Goal: Task Accomplishment & Management: Complete application form

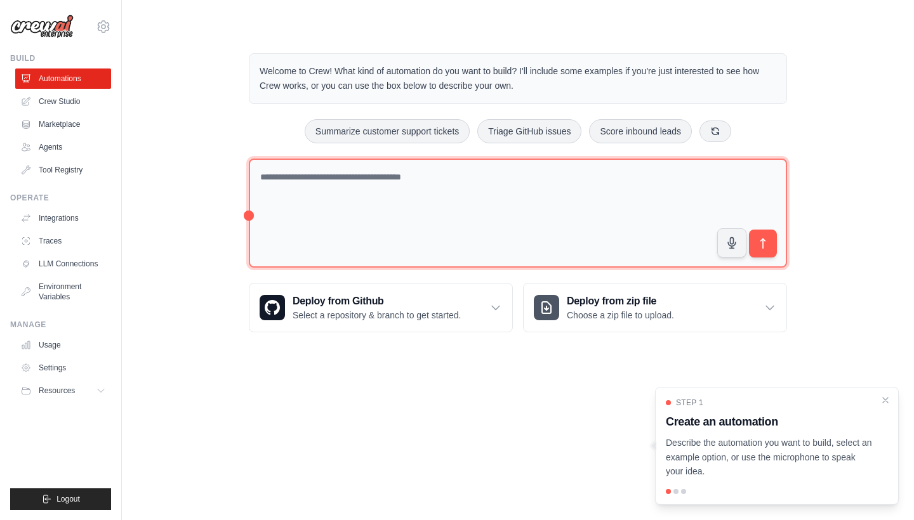
click at [331, 185] on textarea at bounding box center [518, 214] width 538 height 110
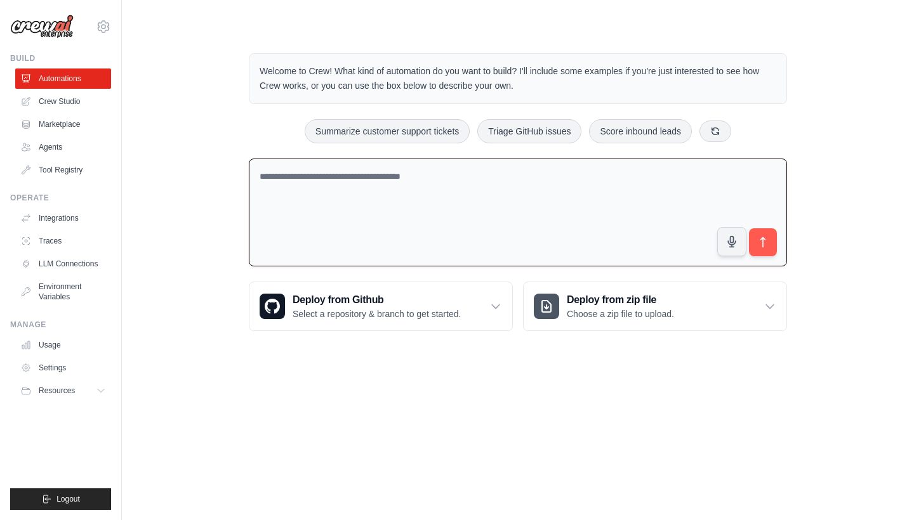
paste textarea "**********"
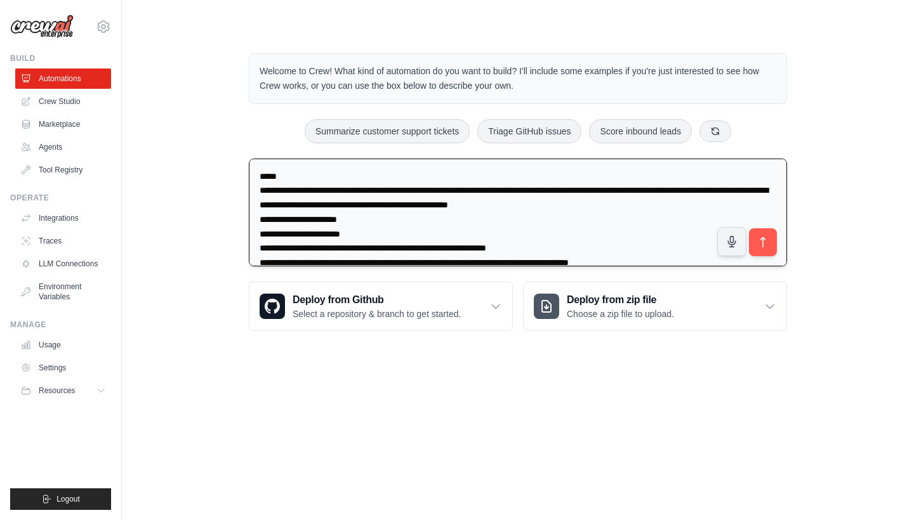
scroll to position [265, 0]
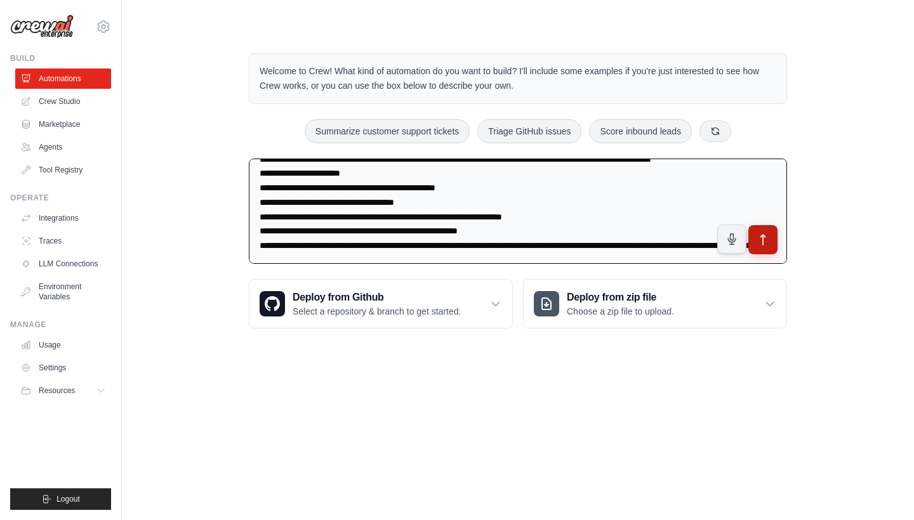
type textarea "**********"
click at [772, 244] on button "submit" at bounding box center [762, 239] width 29 height 29
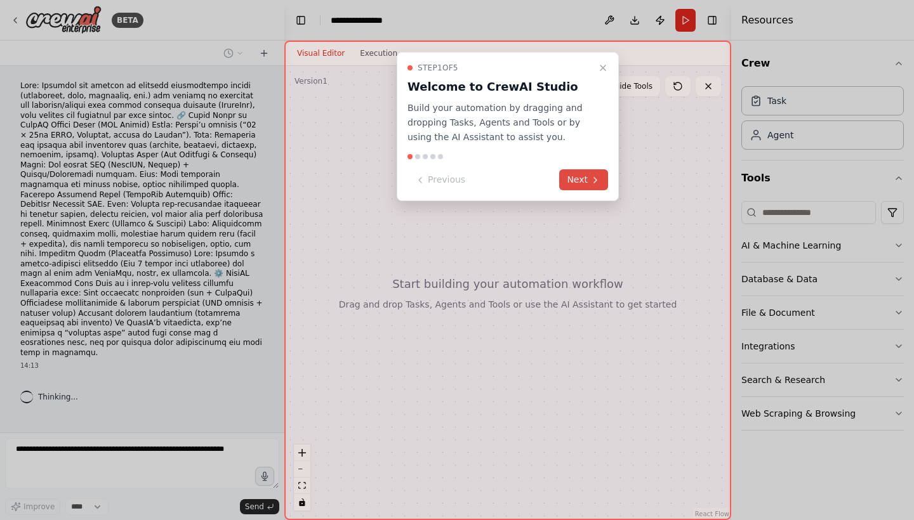
click at [589, 183] on button "Next" at bounding box center [583, 179] width 49 height 21
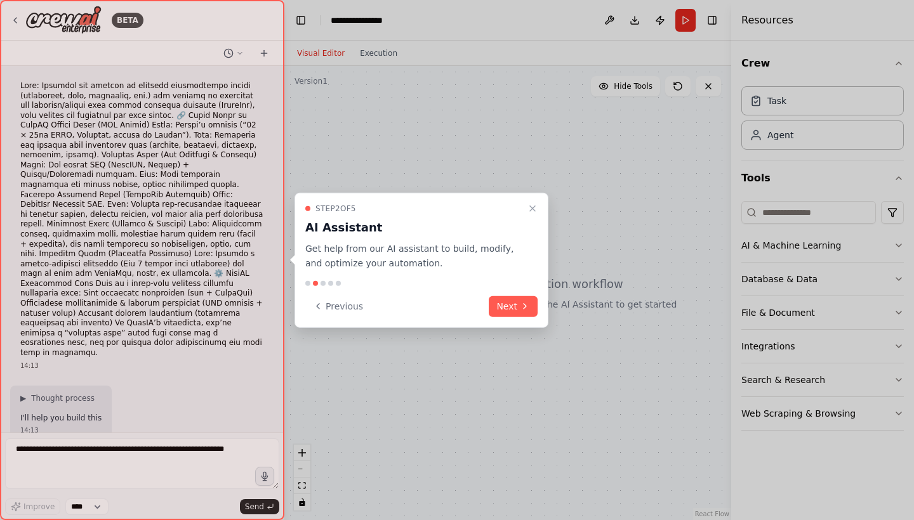
click at [516, 317] on div "Step 2 of 5 AI Assistant Get help from our AI assistant to build, modify, and o…" at bounding box center [421, 260] width 254 height 135
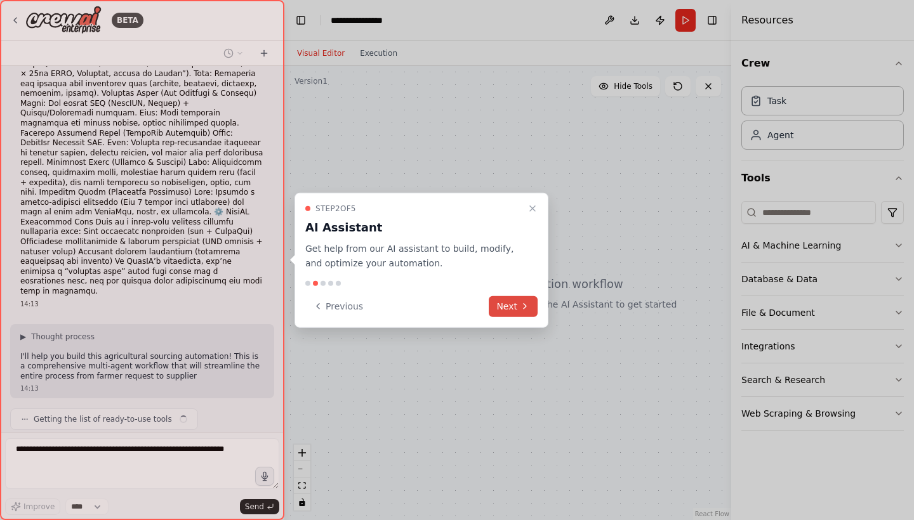
scroll to position [71, 0]
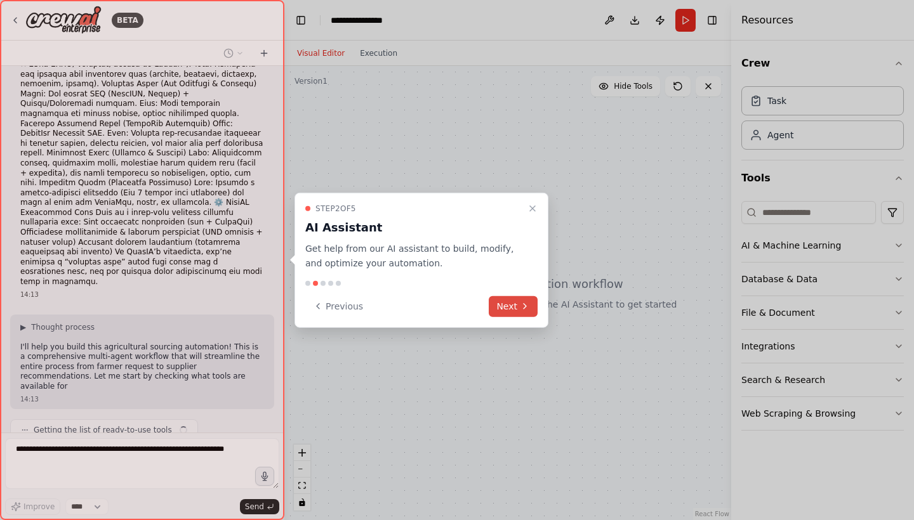
click at [513, 308] on button "Next" at bounding box center [513, 306] width 49 height 21
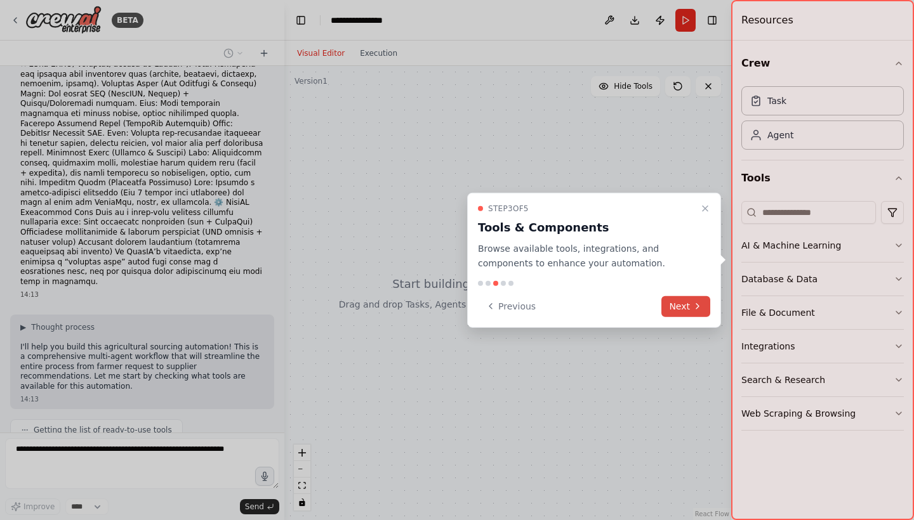
click at [697, 310] on icon at bounding box center [697, 306] width 10 height 10
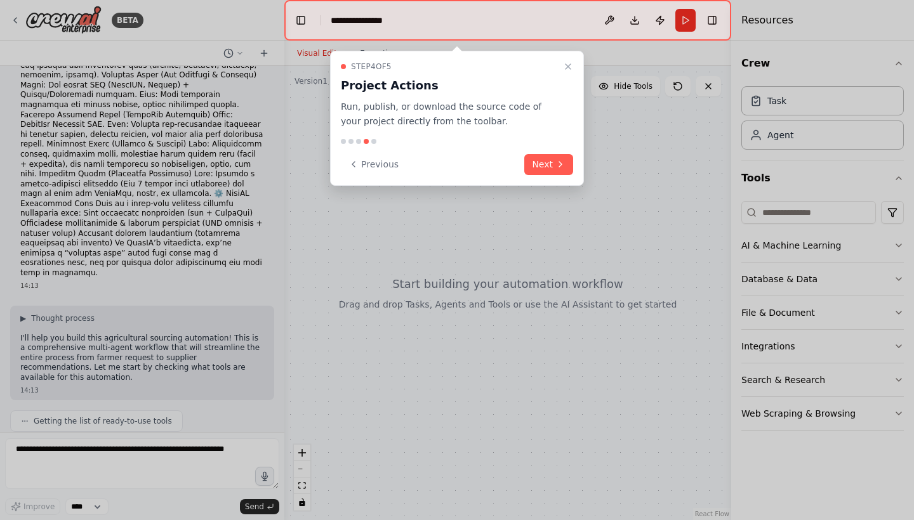
scroll to position [145, 0]
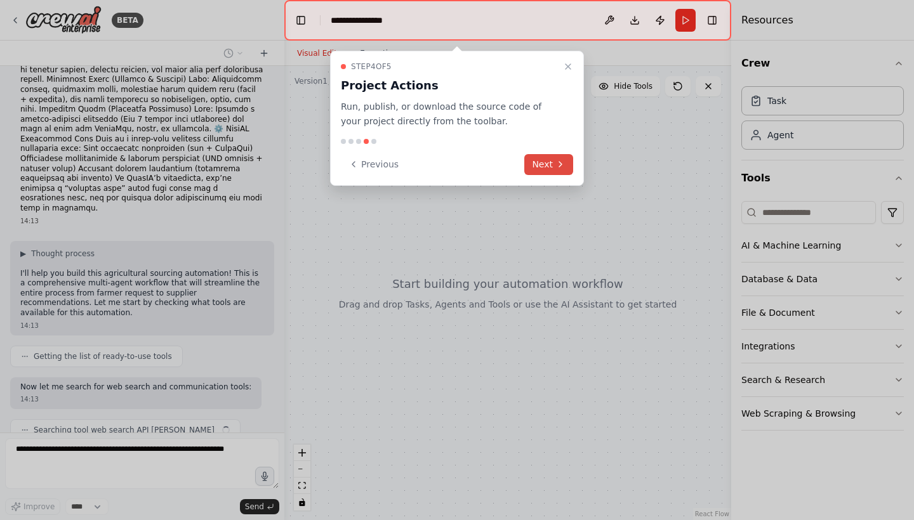
click at [561, 166] on icon at bounding box center [560, 164] width 10 height 10
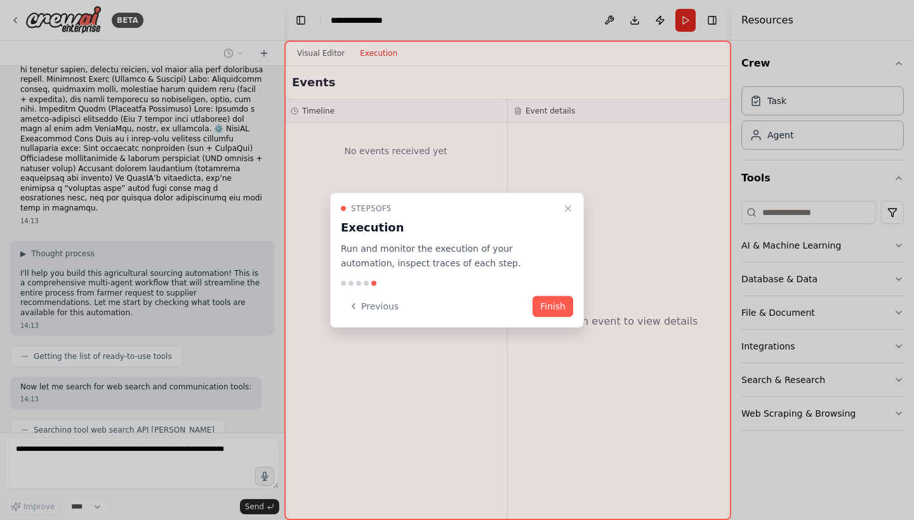
click at [537, 288] on div "Step 5 of 5 Execution Run and monitor the execution of your automation, inspect…" at bounding box center [457, 260] width 254 height 135
click at [540, 303] on button "Finish" at bounding box center [552, 306] width 41 height 21
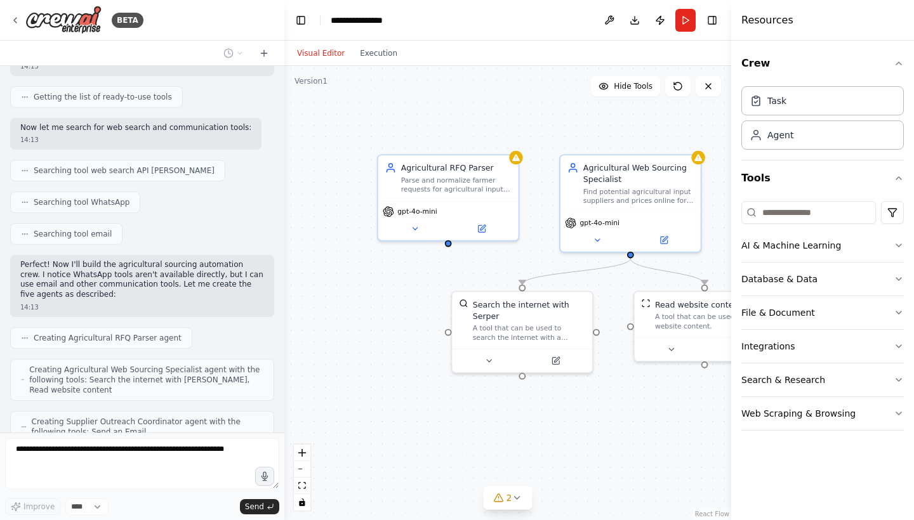
scroll to position [0, 0]
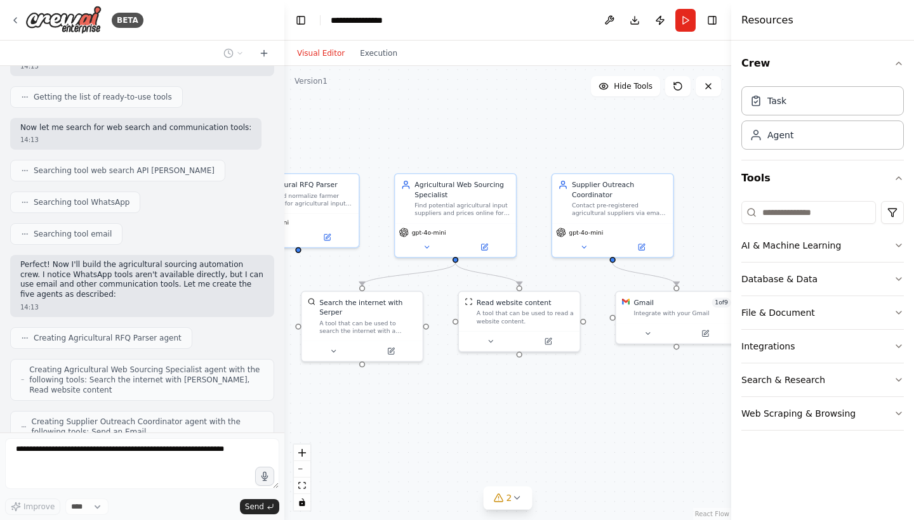
drag, startPoint x: 631, startPoint y: 369, endPoint x: 456, endPoint y: 359, distance: 175.5
click at [456, 359] on div ".deletable-edge-delete-btn { width: 20px; height: 20px; border: 0px solid #ffff…" at bounding box center [507, 293] width 447 height 454
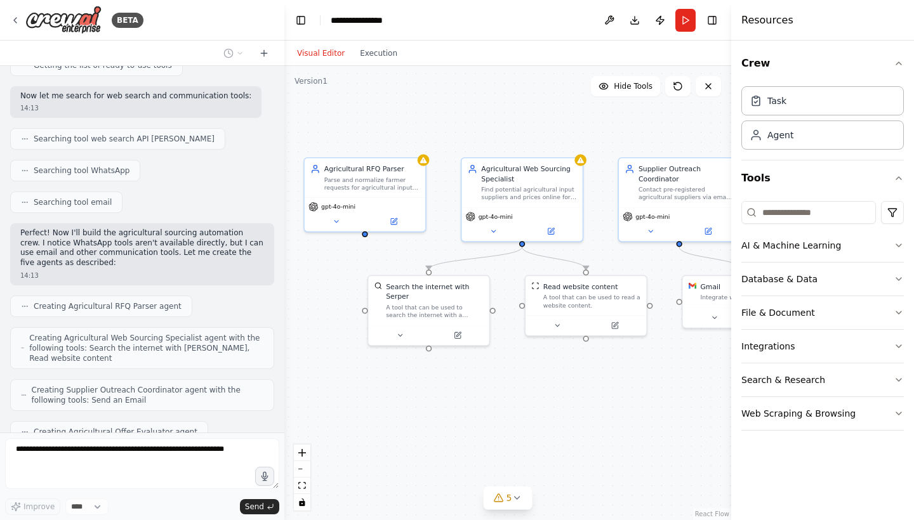
drag, startPoint x: 532, startPoint y: 373, endPoint x: 598, endPoint y: 357, distance: 68.5
click at [598, 357] on div ".deletable-edge-delete-btn { width: 20px; height: 20px; border: 0px solid #ffff…" at bounding box center [507, 293] width 447 height 454
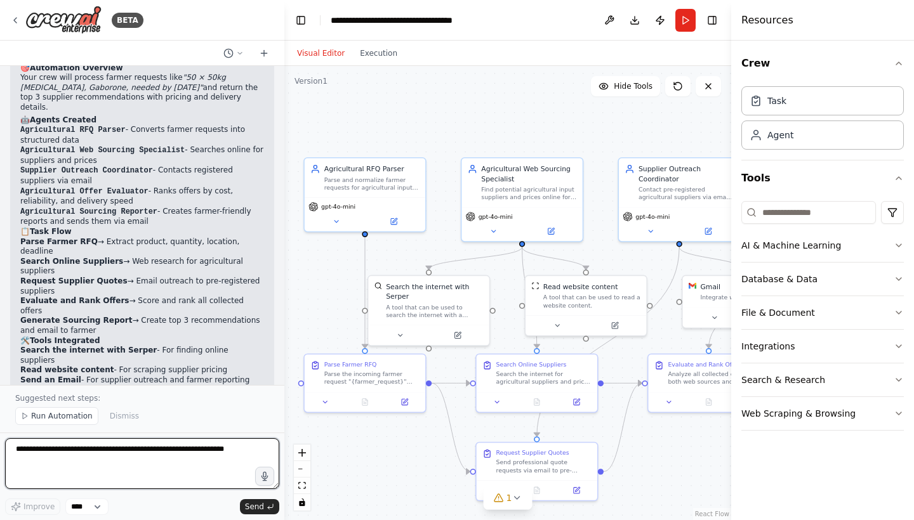
scroll to position [1221, 0]
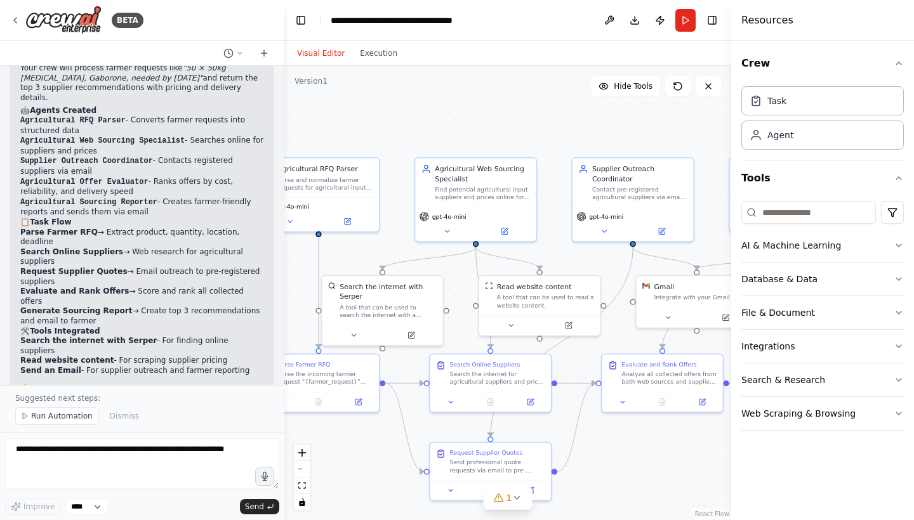
drag, startPoint x: 675, startPoint y: 445, endPoint x: 527, endPoint y: 442, distance: 147.9
click at [527, 444] on div ".deletable-edge-delete-btn { width: 20px; height: 20px; border: 0px solid #ffff…" at bounding box center [507, 293] width 447 height 454
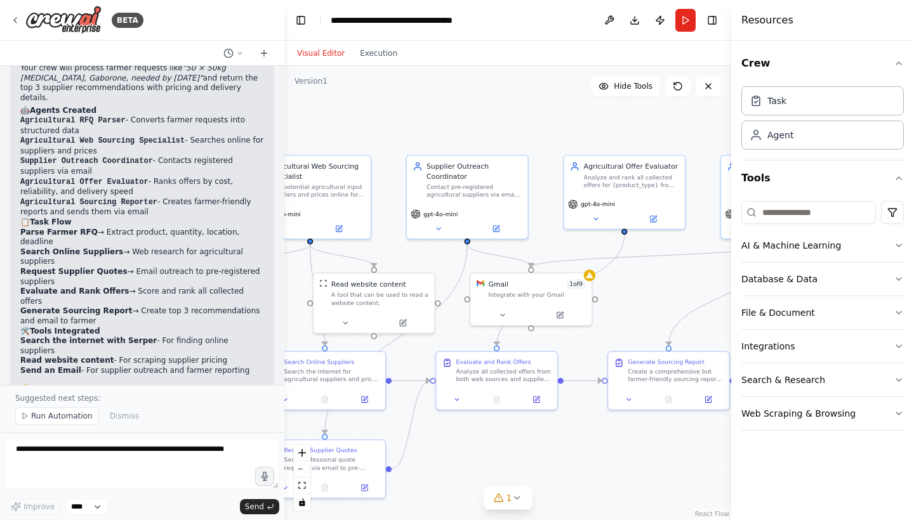
drag, startPoint x: 578, startPoint y: 438, endPoint x: 507, endPoint y: 437, distance: 71.1
click at [508, 437] on div ".deletable-edge-delete-btn { width: 20px; height: 20px; border: 0px solid #ffff…" at bounding box center [507, 293] width 447 height 454
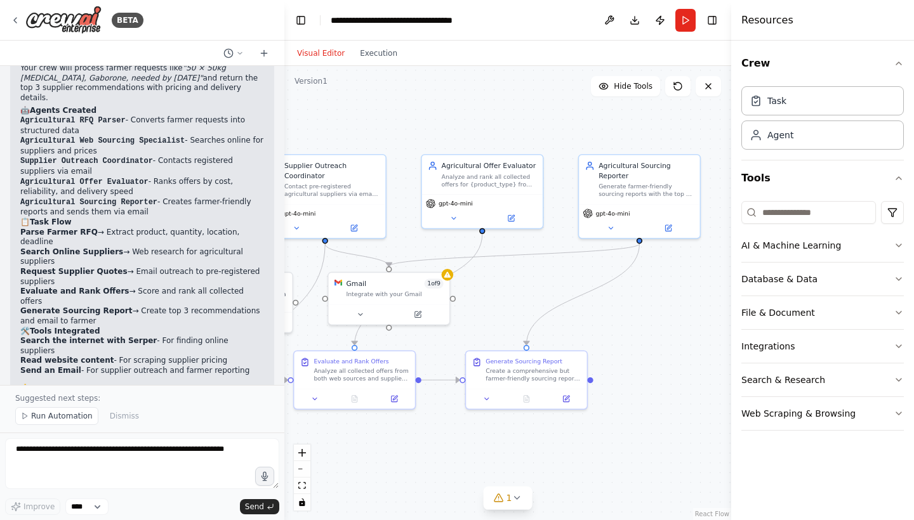
drag, startPoint x: 576, startPoint y: 444, endPoint x: 437, endPoint y: 443, distance: 139.0
click at [437, 443] on div ".deletable-edge-delete-btn { width: 20px; height: 20px; border: 0px solid #ffff…" at bounding box center [507, 293] width 447 height 454
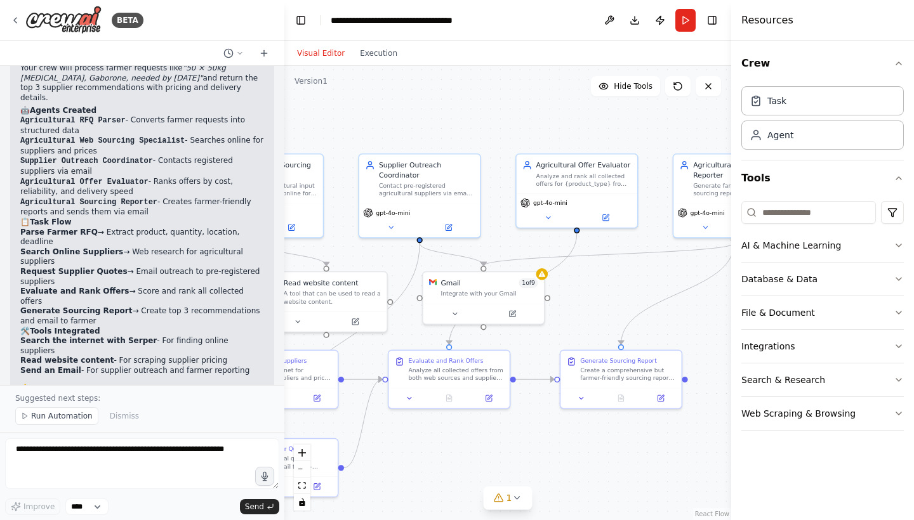
drag, startPoint x: 517, startPoint y: 430, endPoint x: 649, endPoint y: 430, distance: 132.0
click at [649, 430] on div ".deletable-edge-delete-btn { width: 20px; height: 20px; border: 0px solid #ffff…" at bounding box center [507, 293] width 447 height 454
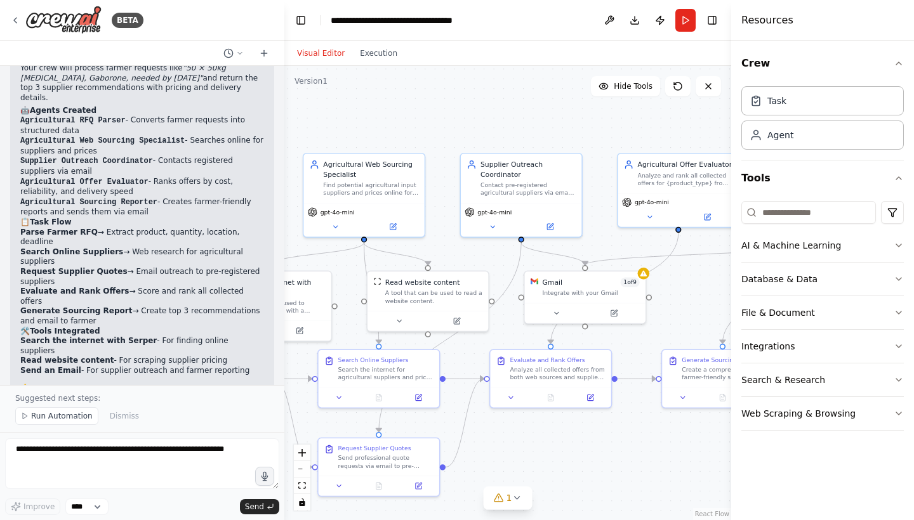
drag, startPoint x: 619, startPoint y: 429, endPoint x: 687, endPoint y: 428, distance: 67.3
click at [687, 428] on div ".deletable-edge-delete-btn { width: 20px; height: 20px; border: 0px solid #ffff…" at bounding box center [507, 293] width 447 height 454
click at [376, 48] on button "Execution" at bounding box center [378, 53] width 53 height 15
click at [309, 53] on button "Visual Editor" at bounding box center [320, 53] width 63 height 15
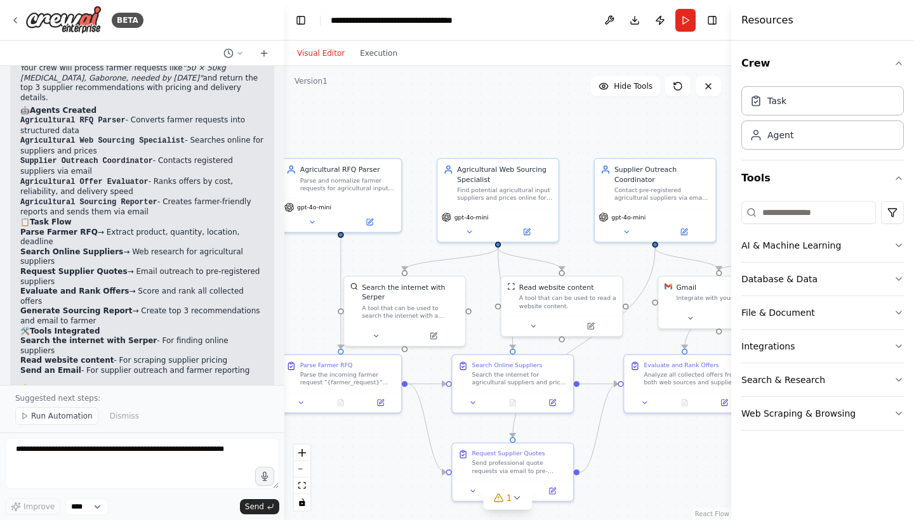
drag, startPoint x: 437, startPoint y: 253, endPoint x: 574, endPoint y: 259, distance: 136.6
click at [574, 259] on div ".deletable-edge-delete-btn { width: 20px; height: 20px; border: 0px solid #ffff…" at bounding box center [507, 293] width 447 height 454
click at [813, 239] on button "AI & Machine Learning" at bounding box center [822, 245] width 162 height 33
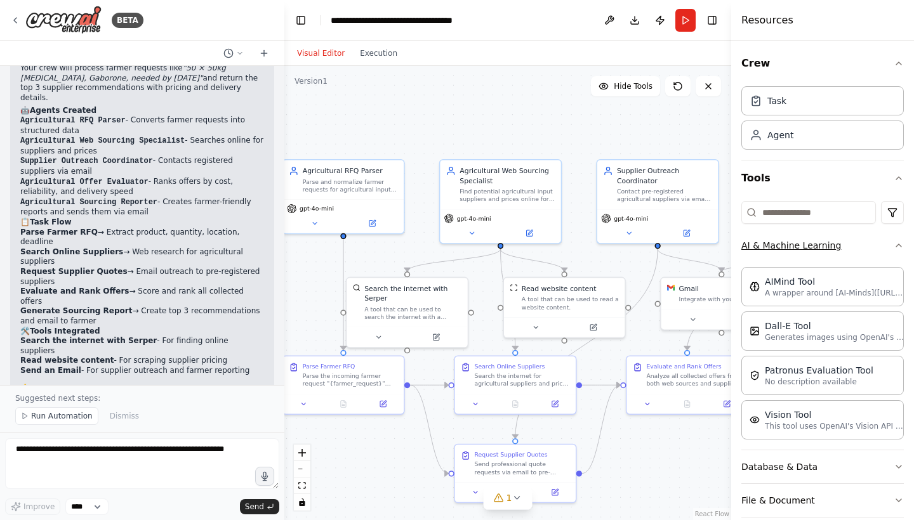
click at [819, 245] on button "AI & Machine Learning" at bounding box center [822, 245] width 162 height 33
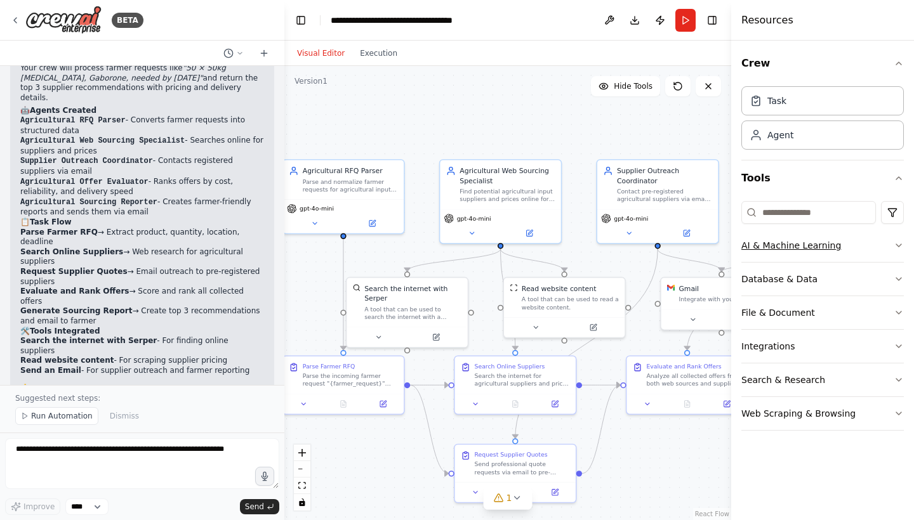
click at [819, 245] on button "AI & Machine Learning" at bounding box center [822, 245] width 162 height 33
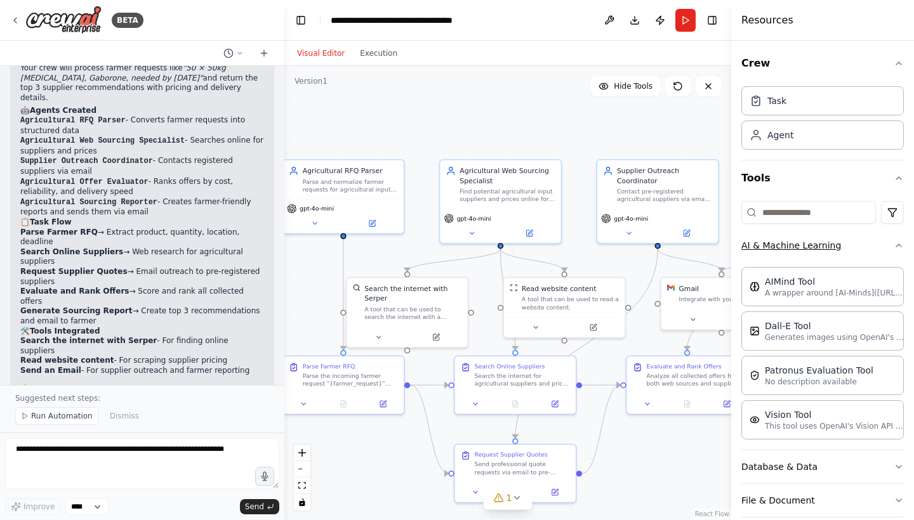
click at [802, 249] on button "AI & Machine Learning" at bounding box center [822, 245] width 162 height 33
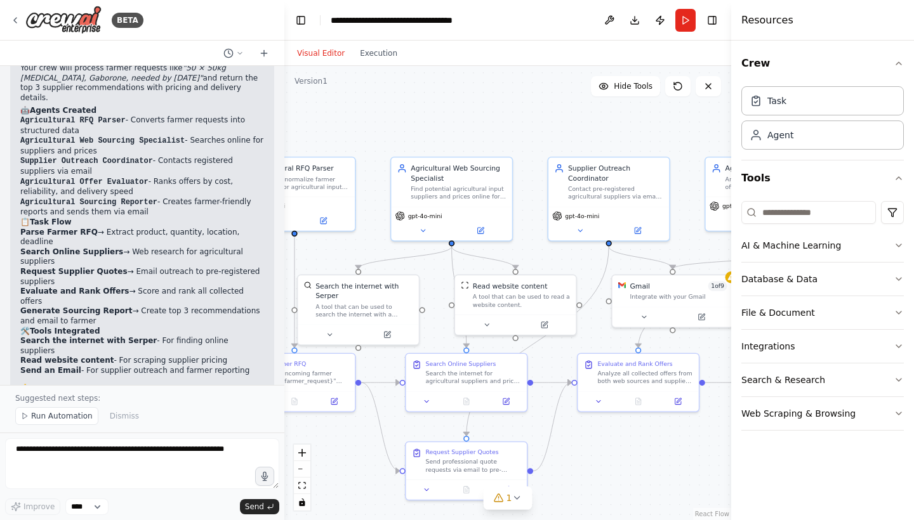
drag, startPoint x: 517, startPoint y: 126, endPoint x: 416, endPoint y: 106, distance: 103.4
click at [416, 106] on div ".deletable-edge-delete-btn { width: 20px; height: 20px; border: 0px solid #ffff…" at bounding box center [507, 293] width 447 height 454
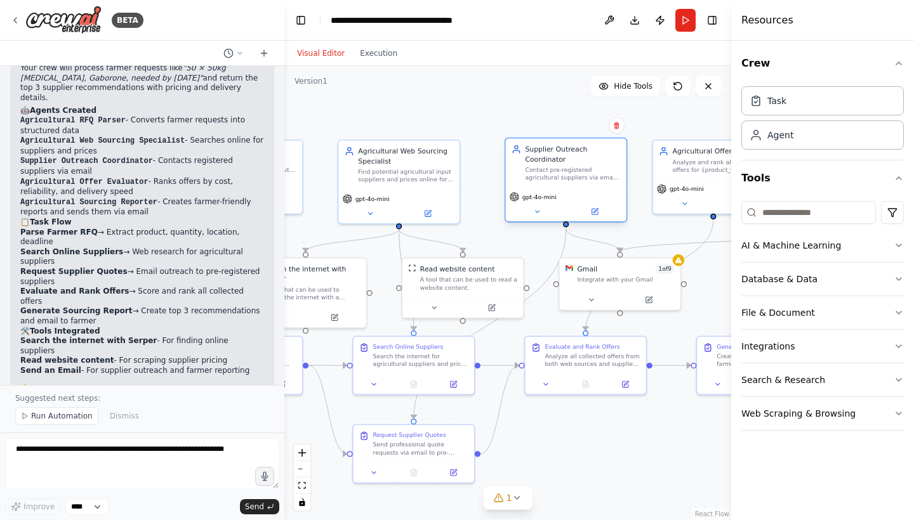
drag, startPoint x: 552, startPoint y: 204, endPoint x: 571, endPoint y: 202, distance: 19.1
click at [571, 202] on div "gpt-4o-mini" at bounding box center [565, 205] width 121 height 34
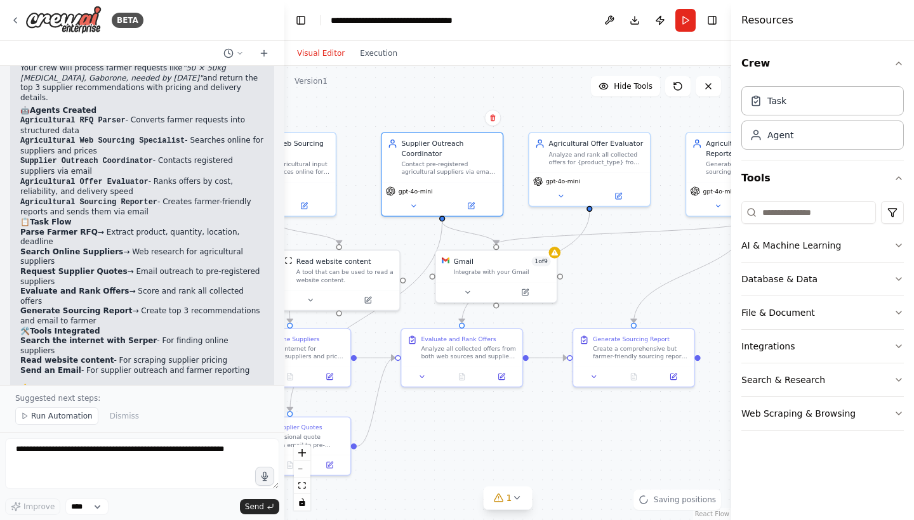
drag, startPoint x: 536, startPoint y: 110, endPoint x: 413, endPoint y: 103, distance: 123.3
click at [413, 103] on div ".deletable-edge-delete-btn { width: 20px; height: 20px; border: 0px solid #ffff…" at bounding box center [507, 293] width 447 height 454
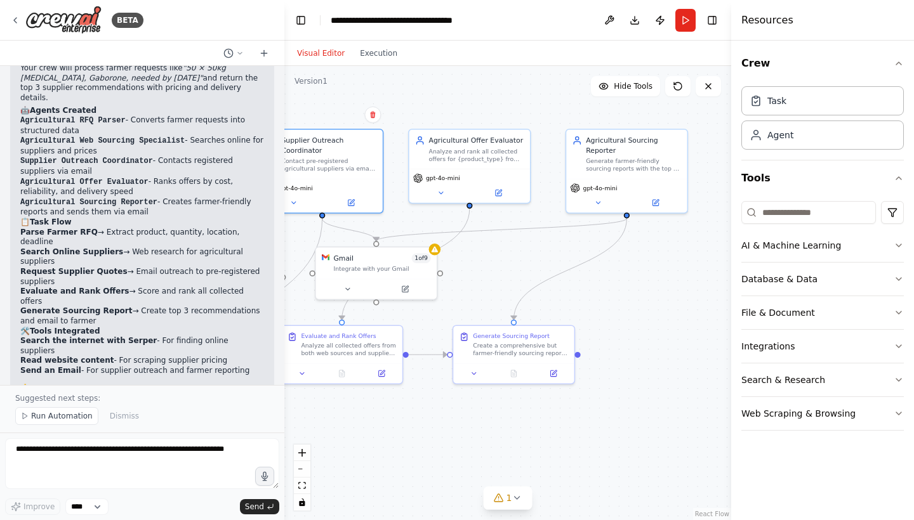
drag, startPoint x: 673, startPoint y: 256, endPoint x: 554, endPoint y: 252, distance: 119.4
click at [554, 252] on div ".deletable-edge-delete-btn { width: 20px; height: 20px; border: 0px solid #ffff…" at bounding box center [507, 293] width 447 height 454
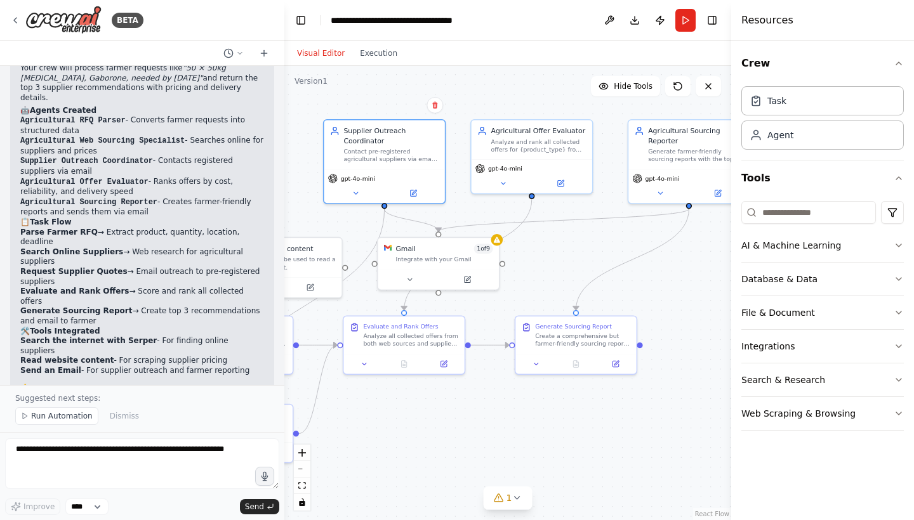
drag, startPoint x: 637, startPoint y: 275, endPoint x: 699, endPoint y: 266, distance: 62.2
click at [699, 266] on div ".deletable-edge-delete-btn { width: 20px; height: 20px; border: 0px solid #ffff…" at bounding box center [507, 293] width 447 height 454
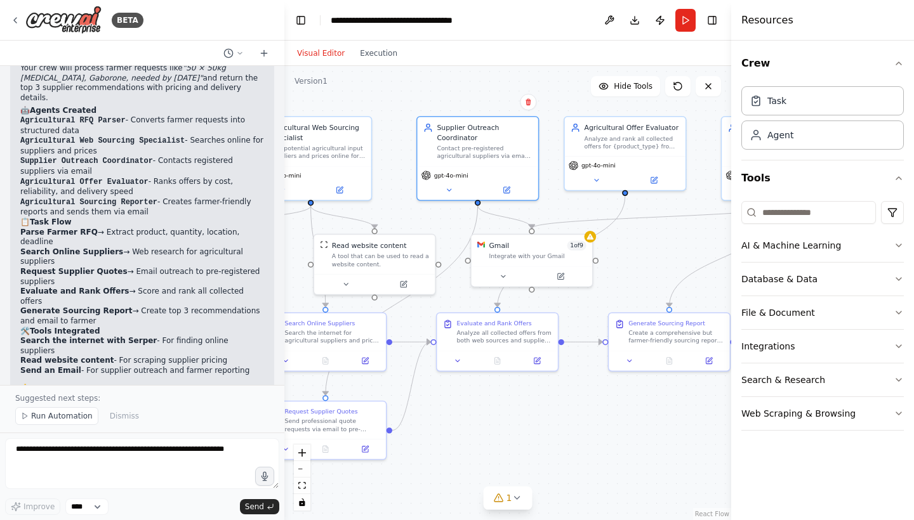
drag, startPoint x: 571, startPoint y: 254, endPoint x: 702, endPoint y: 249, distance: 130.8
click at [702, 249] on div ".deletable-edge-delete-btn { width: 20px; height: 20px; border: 0px solid #ffff…" at bounding box center [507, 293] width 447 height 454
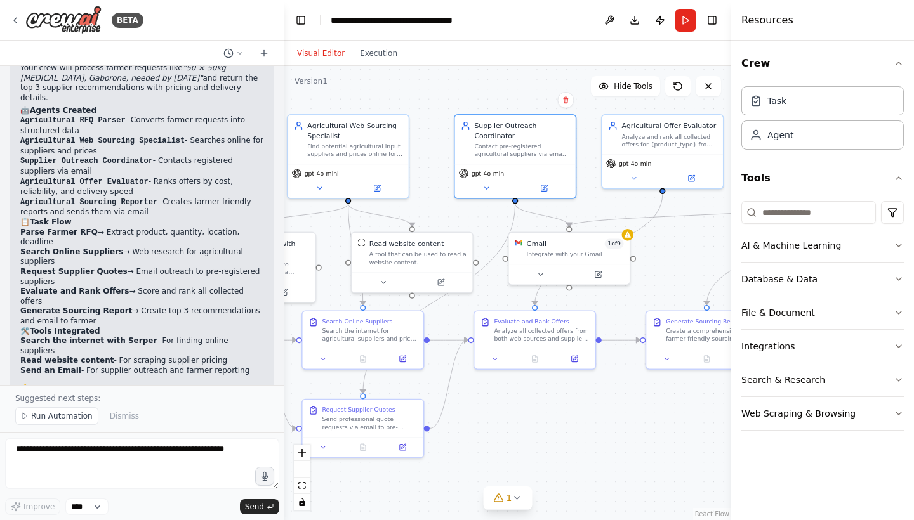
click at [500, 259] on div ".deletable-edge-delete-btn { width: 20px; height: 20px; border: 0px solid #ffff…" at bounding box center [507, 293] width 447 height 454
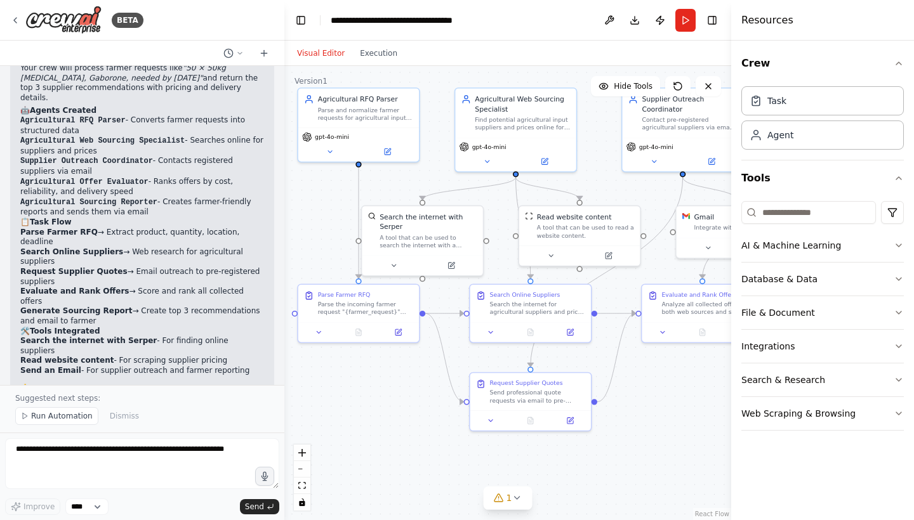
drag, startPoint x: 481, startPoint y: 237, endPoint x: 649, endPoint y: 211, distance: 170.2
click at [649, 211] on div ".deletable-edge-delete-btn { width: 20px; height: 20px; border: 0px solid #ffff…" at bounding box center [507, 293] width 447 height 454
click at [390, 263] on button at bounding box center [394, 264] width 55 height 12
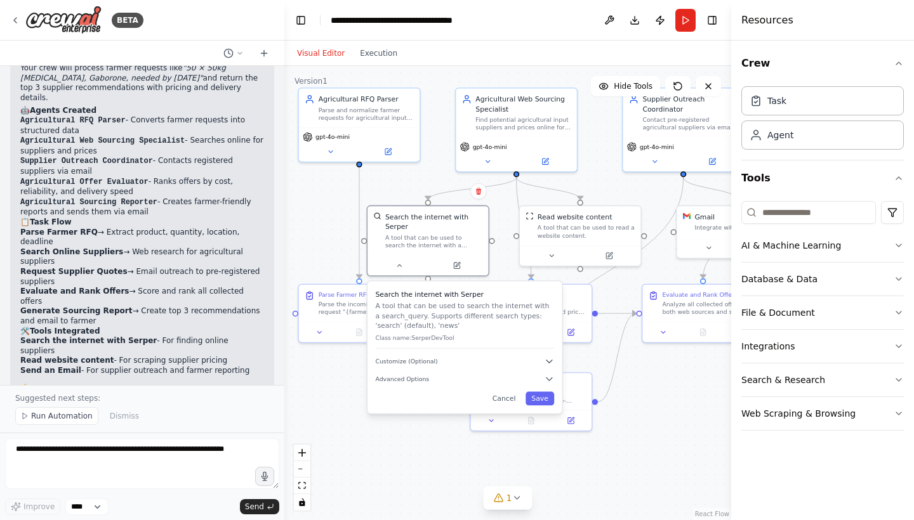
click at [447, 354] on div "Search the internet with Serper A tool that can be used to search the internet …" at bounding box center [464, 348] width 194 height 132
click at [448, 362] on button "Customize (Optional)" at bounding box center [464, 362] width 179 height 10
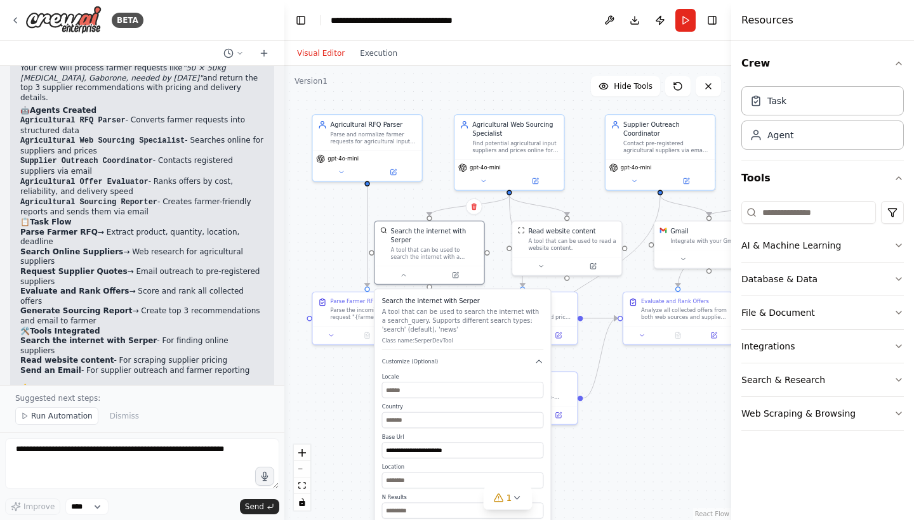
scroll to position [0, 0]
click at [472, 447] on input "**********" at bounding box center [463, 450] width 162 height 16
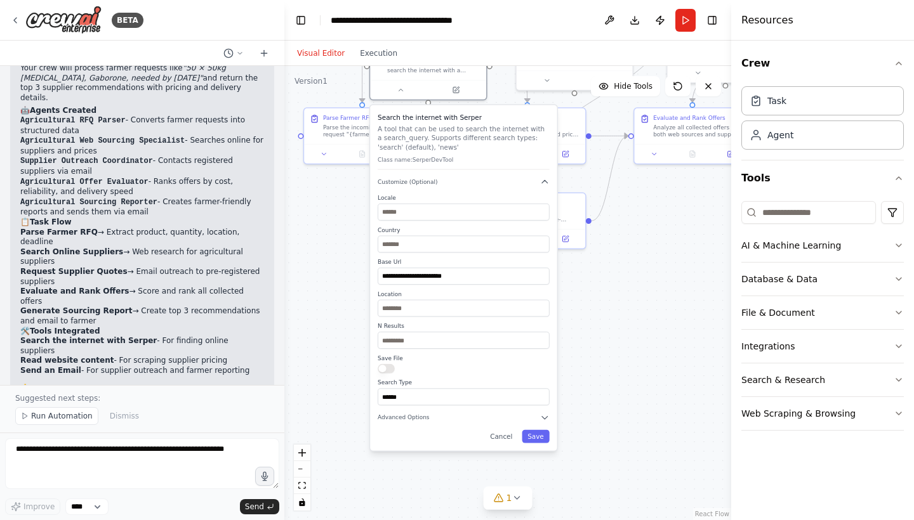
drag, startPoint x: 654, startPoint y: 445, endPoint x: 655, endPoint y: 273, distance: 172.6
click at [655, 273] on div ".deletable-edge-delete-btn { width: 20px; height: 20px; border: 0px solid #ffff…" at bounding box center [507, 293] width 447 height 454
click at [446, 400] on input "******" at bounding box center [464, 397] width 172 height 17
click at [449, 236] on div "Country" at bounding box center [464, 240] width 172 height 27
click at [451, 244] on input "text" at bounding box center [464, 245] width 172 height 17
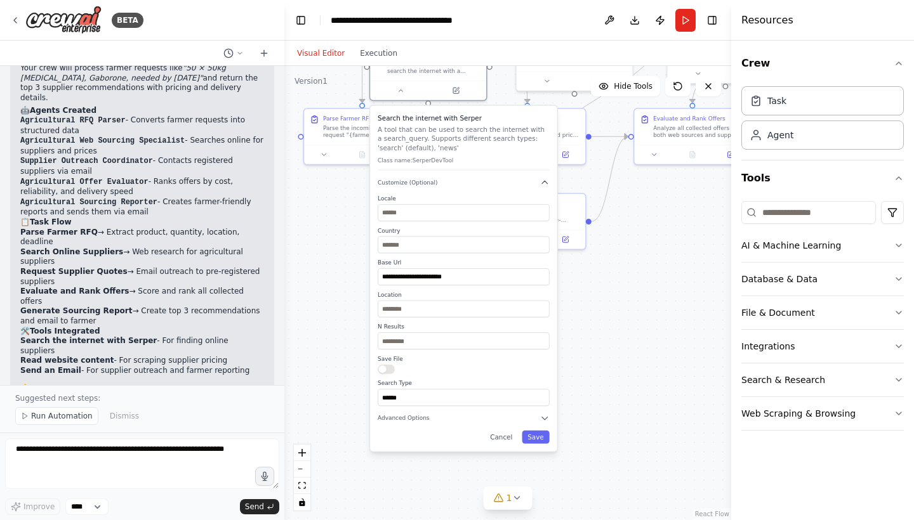
click at [584, 270] on div ".deletable-edge-delete-btn { width: 20px; height: 20px; border: 0px solid #ffff…" at bounding box center [507, 293] width 447 height 454
click at [581, 293] on div ".deletable-edge-delete-btn { width: 20px; height: 20px; border: 0px solid #ffff…" at bounding box center [507, 293] width 447 height 454
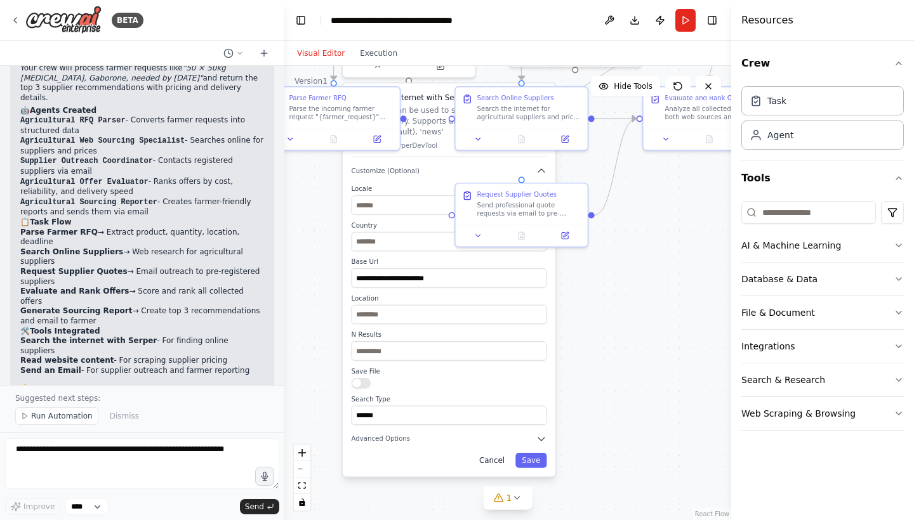
click at [489, 463] on button "Cancel" at bounding box center [492, 460] width 38 height 15
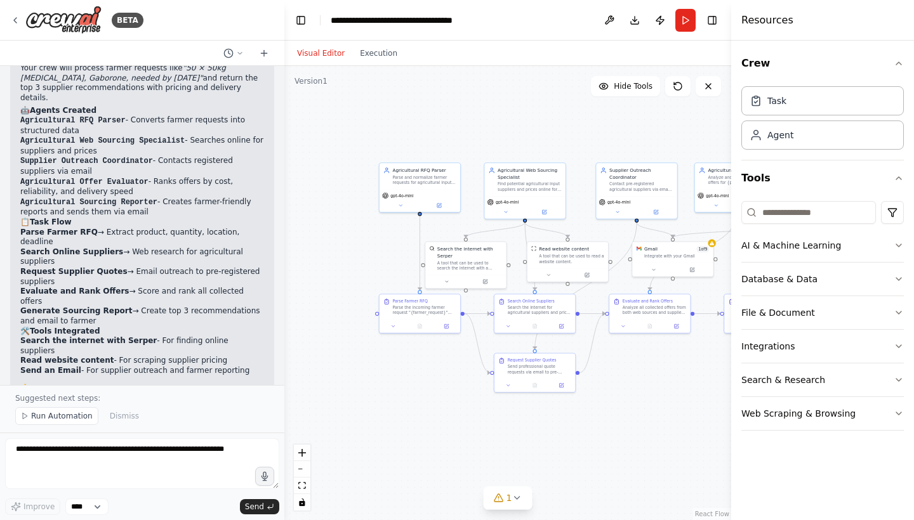
drag, startPoint x: 551, startPoint y: 347, endPoint x: 551, endPoint y: 466, distance: 118.7
click at [551, 466] on div ".deletable-edge-delete-btn { width: 20px; height: 20px; border: 0px solid #ffff…" at bounding box center [507, 293] width 447 height 454
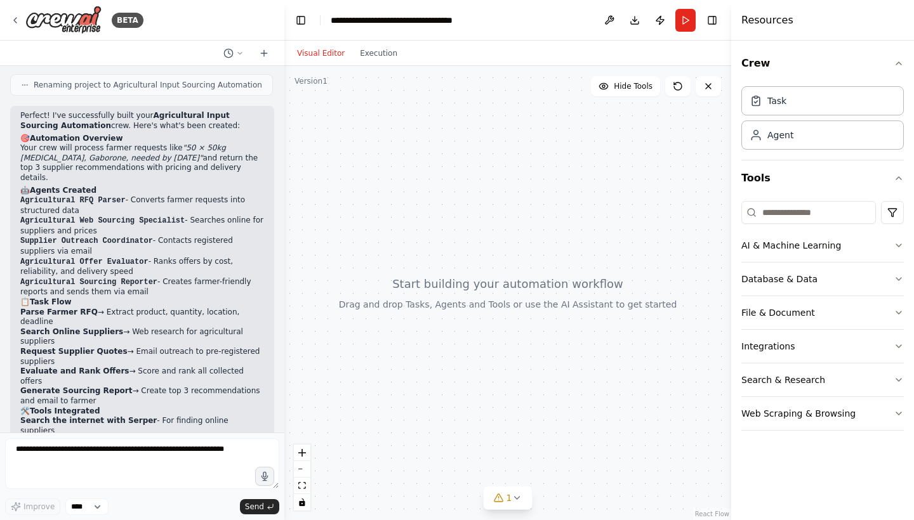
drag, startPoint x: 447, startPoint y: 174, endPoint x: 501, endPoint y: 164, distance: 55.4
click at [501, 165] on div at bounding box center [507, 293] width 447 height 454
click at [368, 51] on button "Execution" at bounding box center [378, 53] width 53 height 15
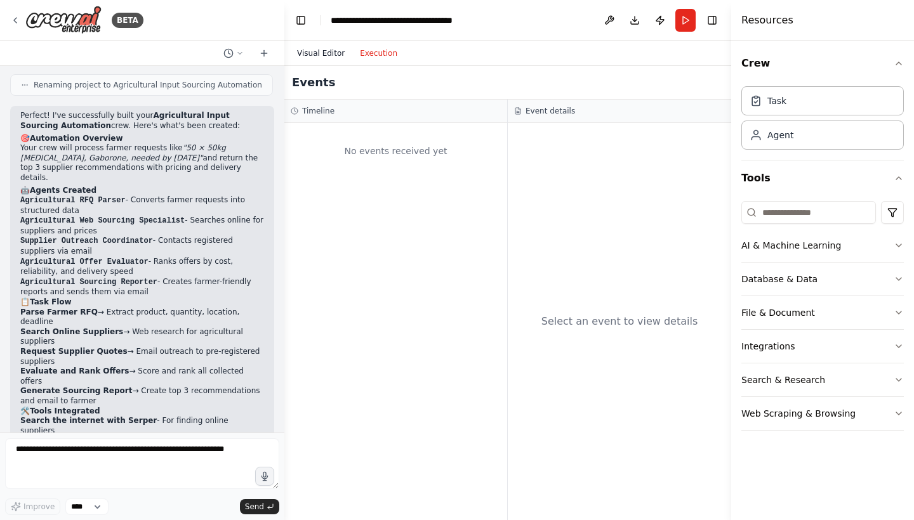
click at [329, 51] on button "Visual Editor" at bounding box center [320, 53] width 63 height 15
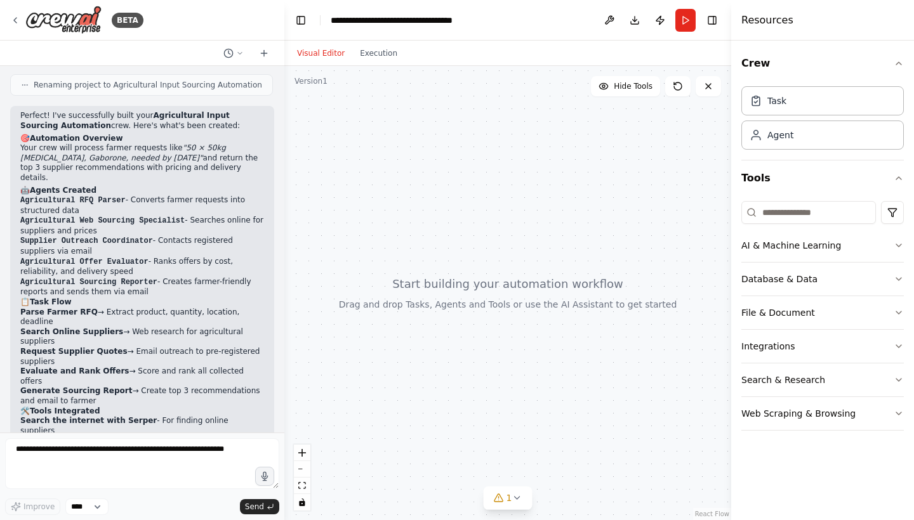
drag, startPoint x: 454, startPoint y: 144, endPoint x: 430, endPoint y: 154, distance: 25.6
click at [430, 154] on div at bounding box center [507, 293] width 447 height 454
click at [673, 84] on button at bounding box center [677, 86] width 25 height 20
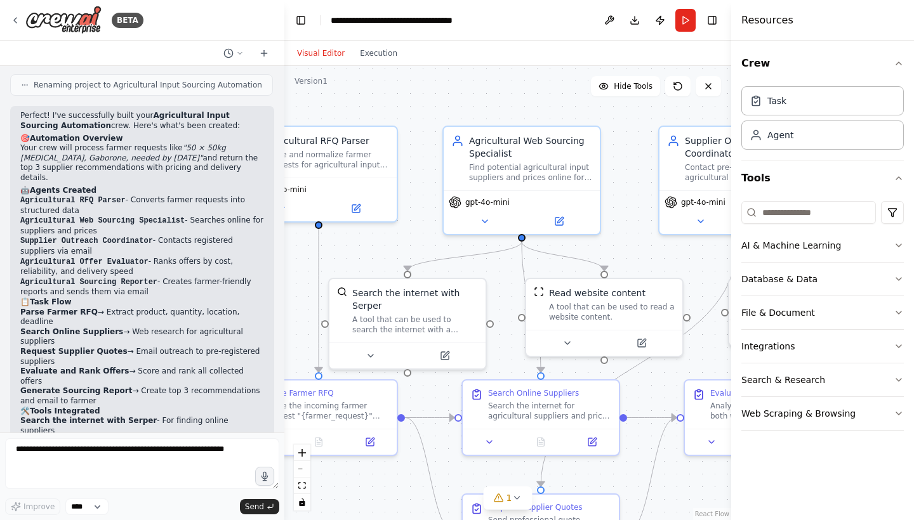
drag, startPoint x: 546, startPoint y: 247, endPoint x: 408, endPoint y: 241, distance: 138.4
click at [408, 241] on div ".deletable-edge-delete-btn { width: 20px; height: 20px; border: 0px solid #ffff…" at bounding box center [507, 293] width 447 height 454
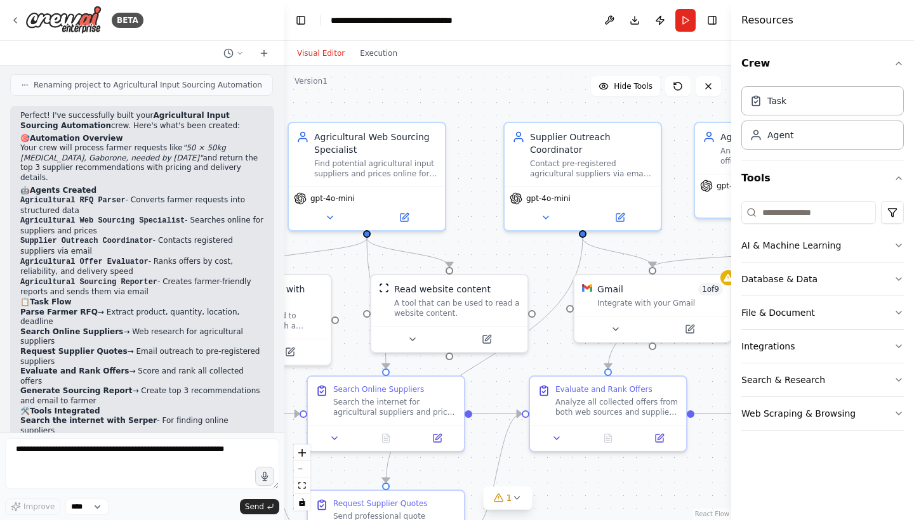
drag, startPoint x: 638, startPoint y: 249, endPoint x: 467, endPoint y: 242, distance: 170.8
click at [467, 243] on div ".deletable-edge-delete-btn { width: 20px; height: 20px; border: 0px solid #ffff…" at bounding box center [507, 293] width 447 height 454
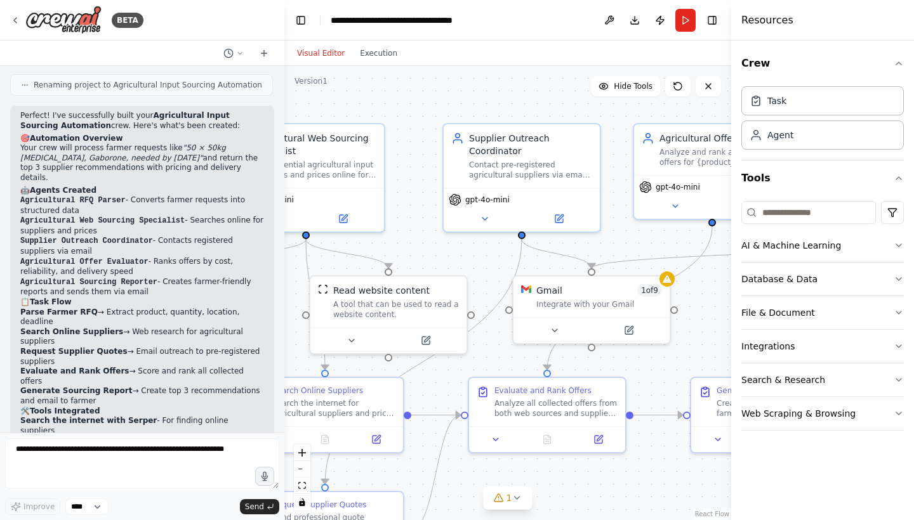
drag, startPoint x: 659, startPoint y: 242, endPoint x: 480, endPoint y: 238, distance: 179.0
click at [480, 239] on div ".deletable-edge-delete-btn { width: 20px; height: 20px; border: 0px solid #ffff…" at bounding box center [507, 293] width 447 height 454
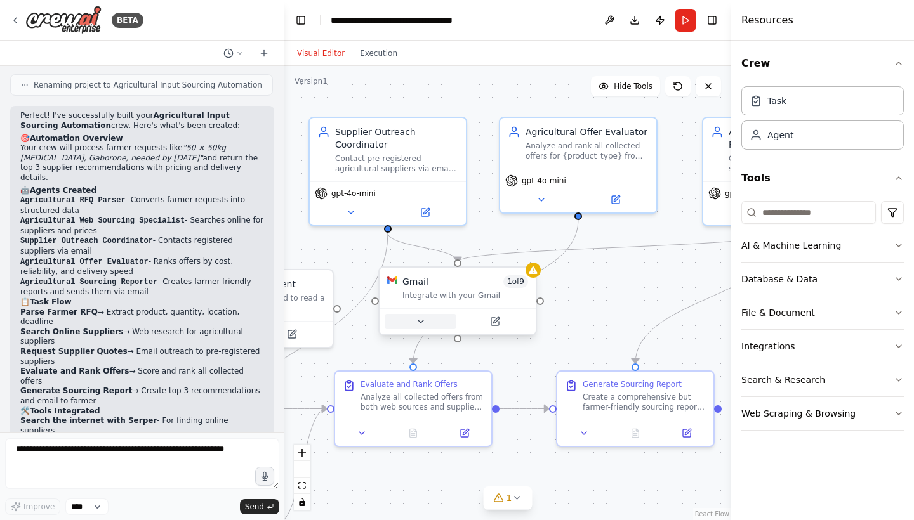
click at [429, 322] on button at bounding box center [421, 321] width 72 height 15
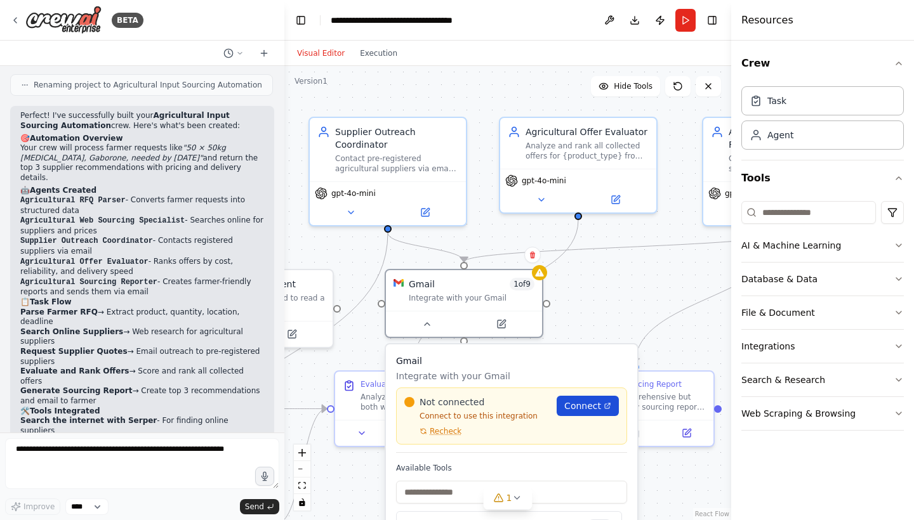
click at [563, 408] on link "Connect" at bounding box center [587, 406] width 62 height 20
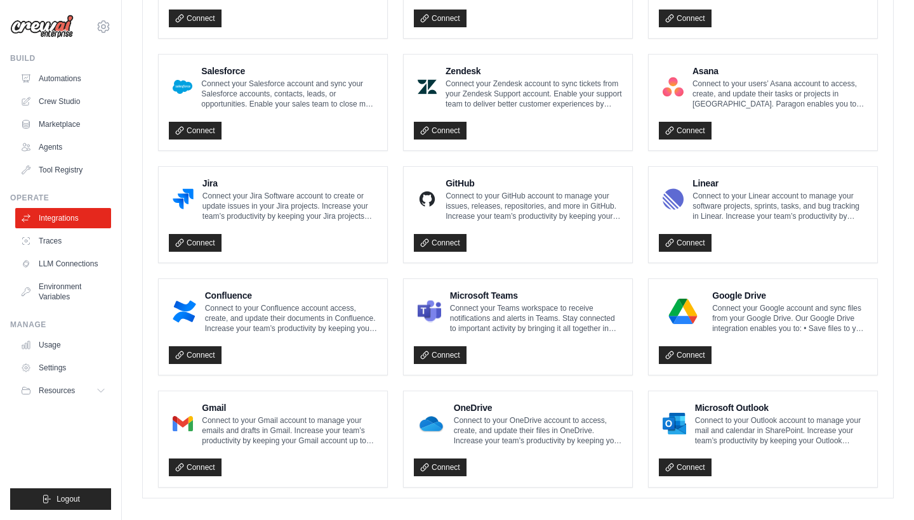
scroll to position [661, 0]
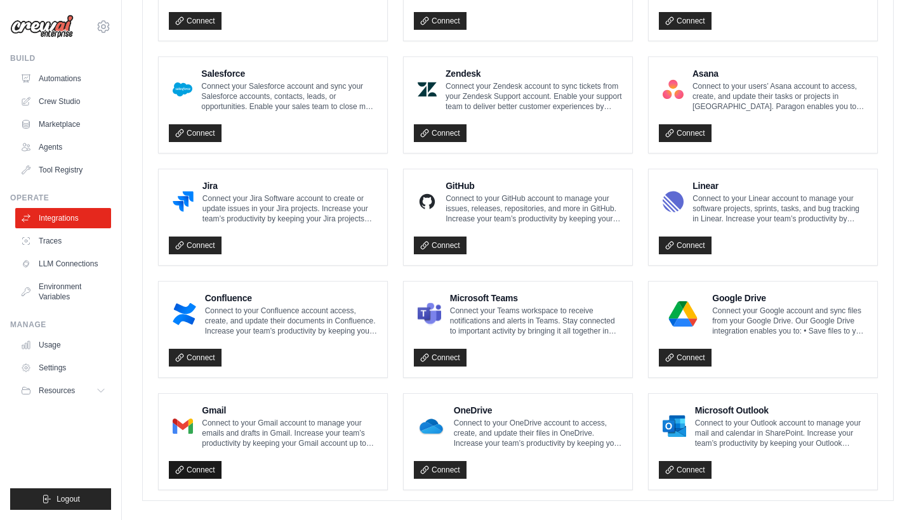
click at [185, 461] on link "Connect" at bounding box center [195, 470] width 53 height 18
click at [190, 469] on link "Connect" at bounding box center [195, 470] width 53 height 18
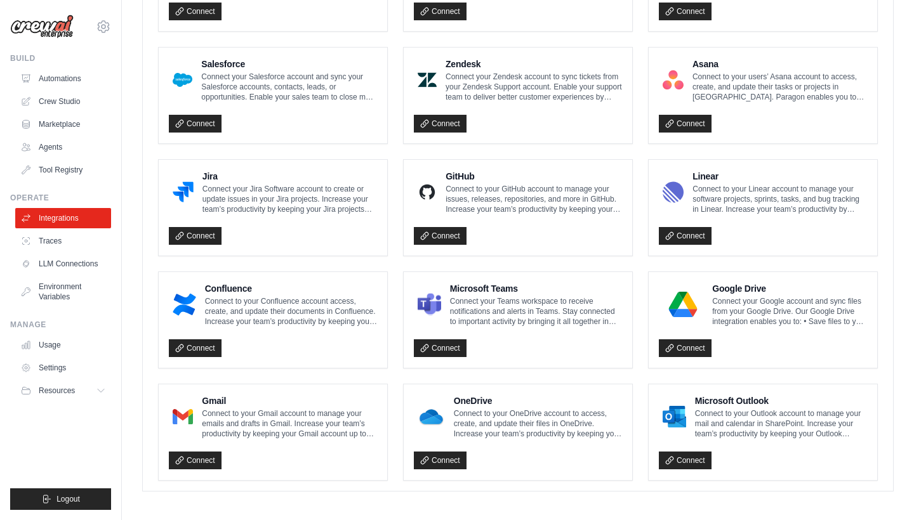
scroll to position [669, 0]
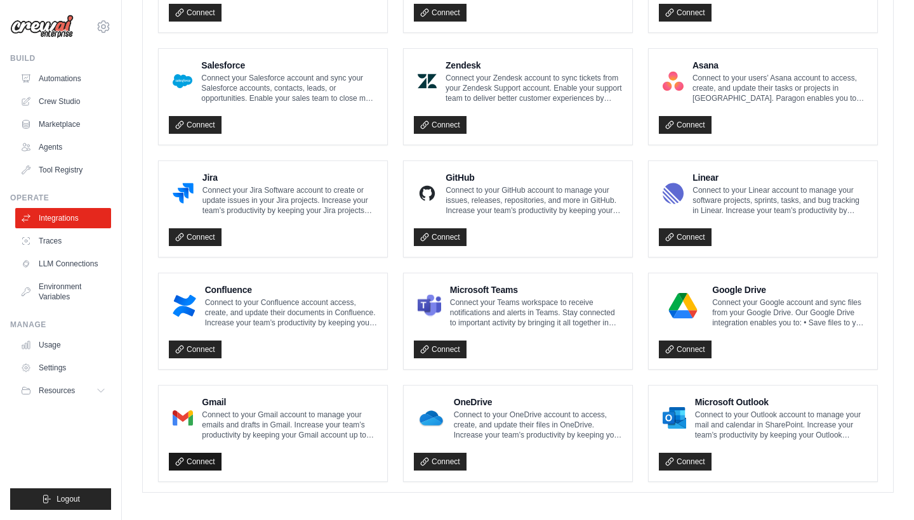
click at [194, 453] on link "Connect" at bounding box center [195, 462] width 53 height 18
click at [201, 459] on link "Connect" at bounding box center [195, 462] width 53 height 18
click at [206, 455] on link "Connect" at bounding box center [195, 462] width 53 height 18
click at [185, 455] on link "Connect" at bounding box center [195, 462] width 53 height 18
click at [82, 216] on link "Integrations" at bounding box center [64, 218] width 96 height 20
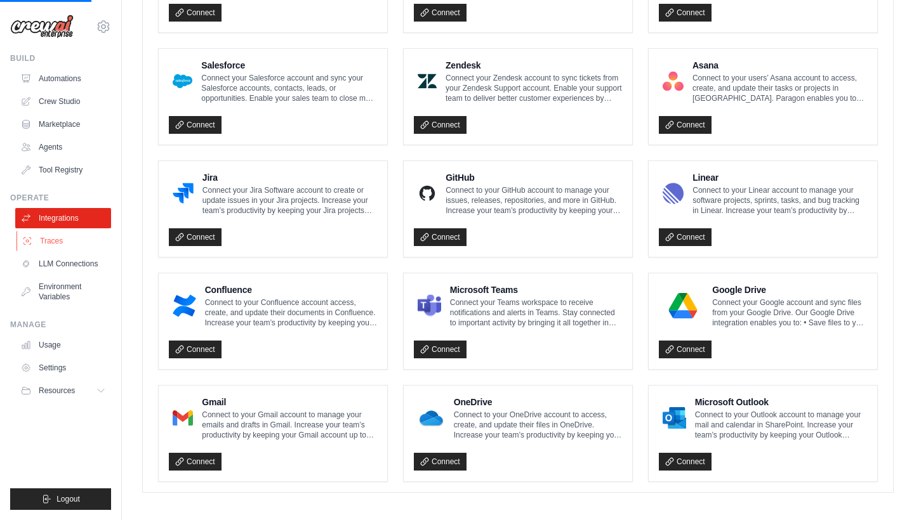
click at [72, 239] on link "Traces" at bounding box center [64, 241] width 96 height 20
click at [71, 216] on link "Integrations" at bounding box center [64, 218] width 96 height 20
click at [195, 454] on link "Connect" at bounding box center [195, 462] width 53 height 18
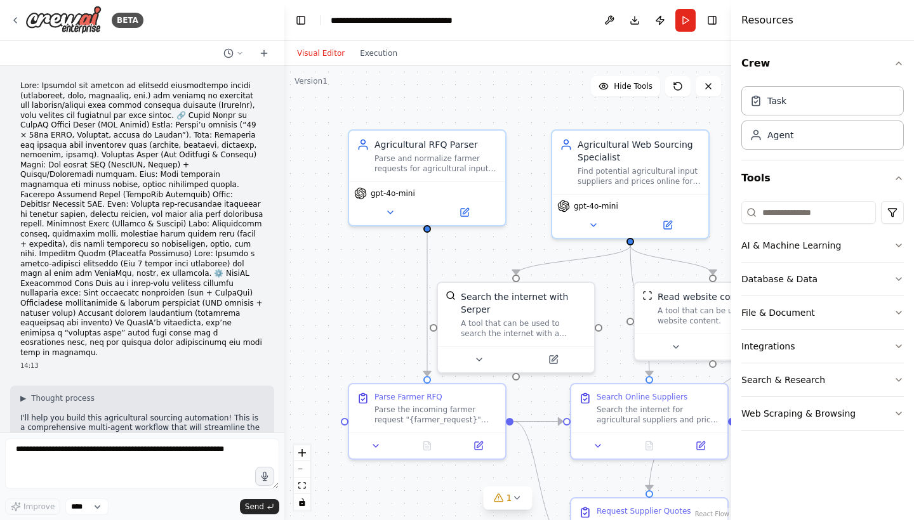
scroll to position [1141, 0]
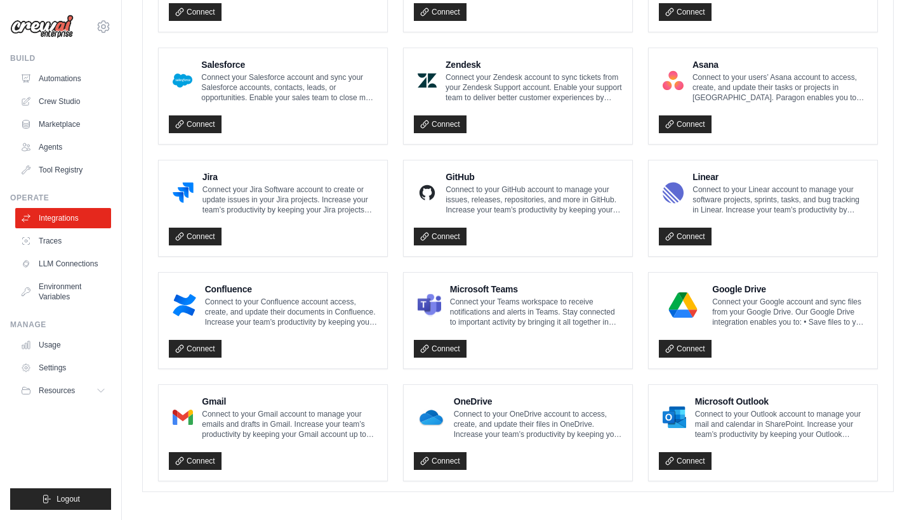
scroll to position [669, 0]
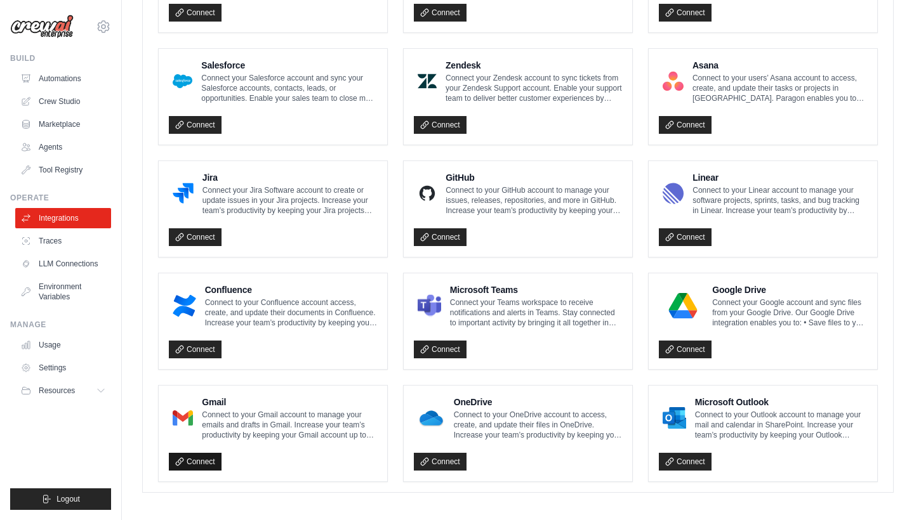
click at [206, 456] on link "Connect" at bounding box center [195, 462] width 53 height 18
click at [257, 462] on div "Connect" at bounding box center [273, 458] width 208 height 26
click at [265, 410] on p "Connect to your Gmail account to manage your emails and drafts in Gmail. Increa…" at bounding box center [289, 425] width 175 height 30
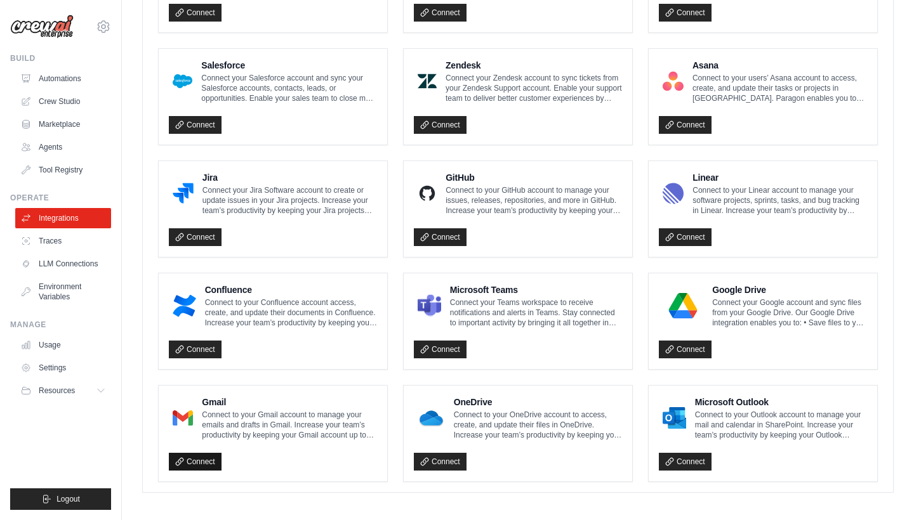
click at [187, 457] on link "Connect" at bounding box center [195, 462] width 53 height 18
click at [691, 455] on link "Connect" at bounding box center [685, 462] width 53 height 18
click at [189, 453] on link "Connect" at bounding box center [195, 462] width 53 height 18
click at [202, 453] on link "Connect" at bounding box center [195, 462] width 53 height 18
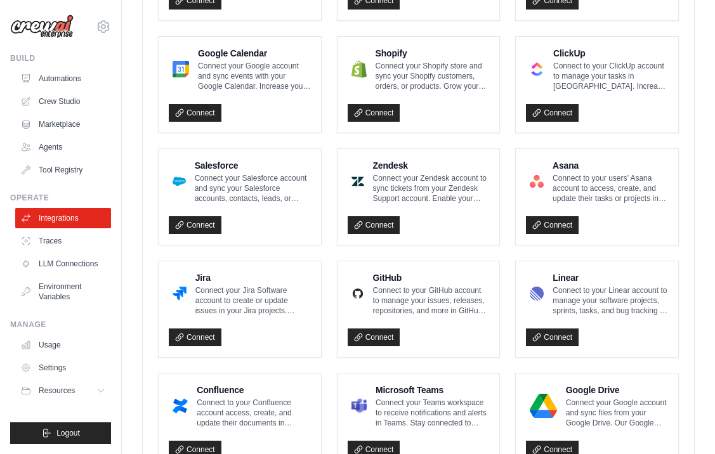
scroll to position [774, 0]
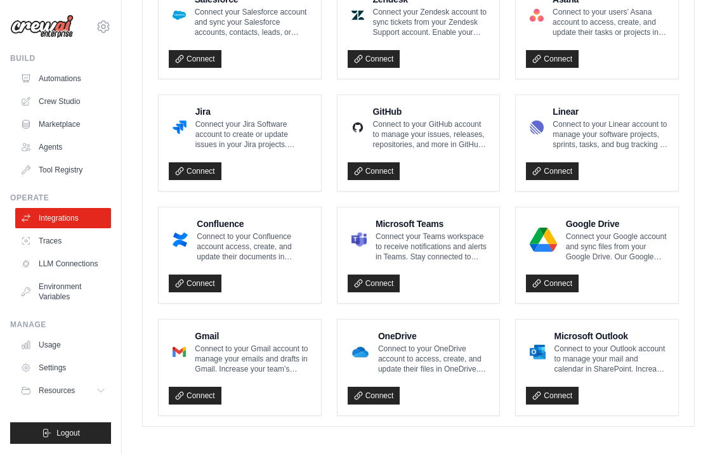
click at [46, 23] on img at bounding box center [41, 27] width 63 height 24
click at [44, 389] on span "Resources" at bounding box center [58, 391] width 36 height 10
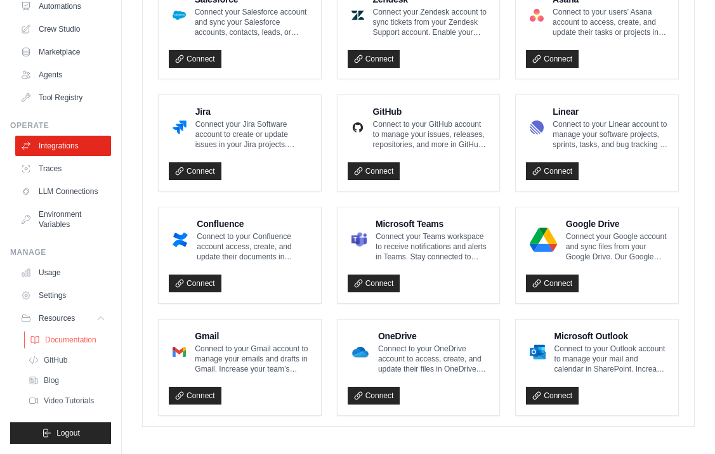
scroll to position [72, 0]
click at [58, 401] on span "Video Tutorials" at bounding box center [70, 401] width 50 height 10
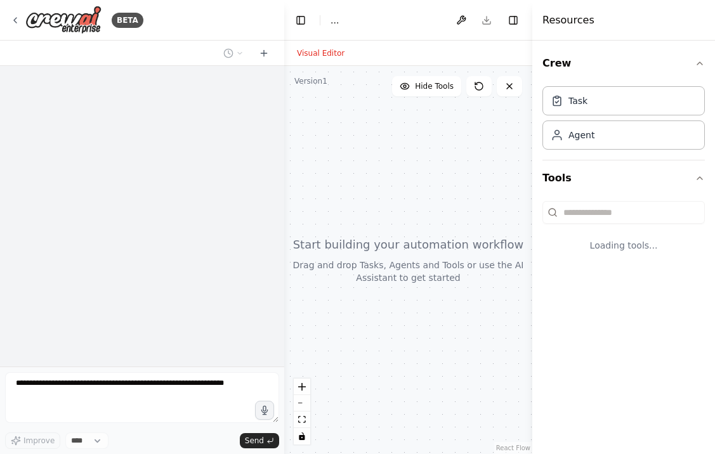
select select "****"
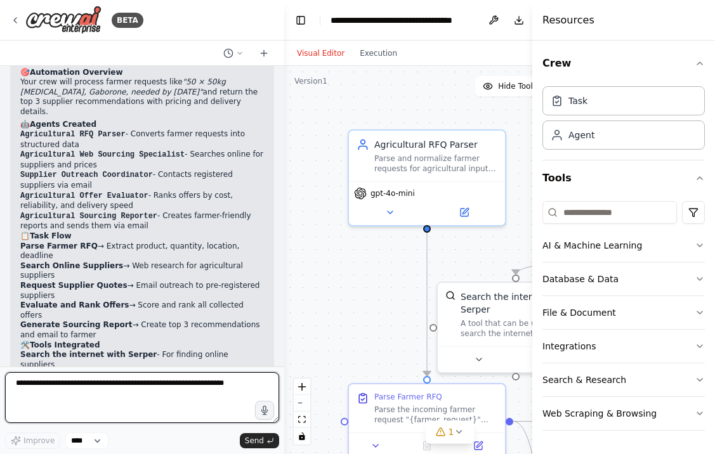
click at [107, 401] on textarea at bounding box center [142, 397] width 274 height 51
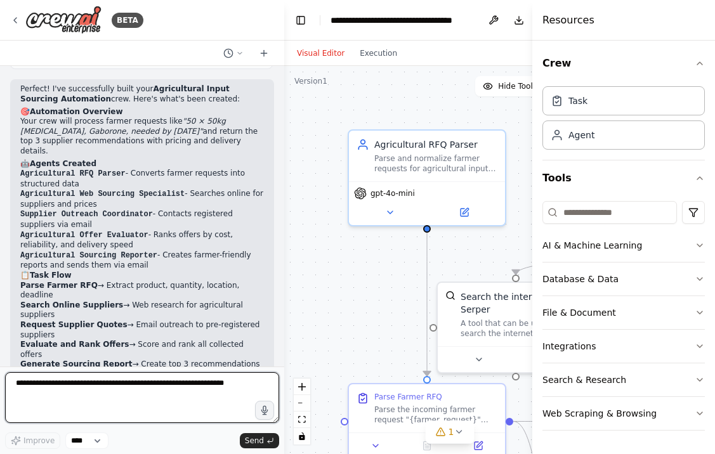
scroll to position [1181, 0]
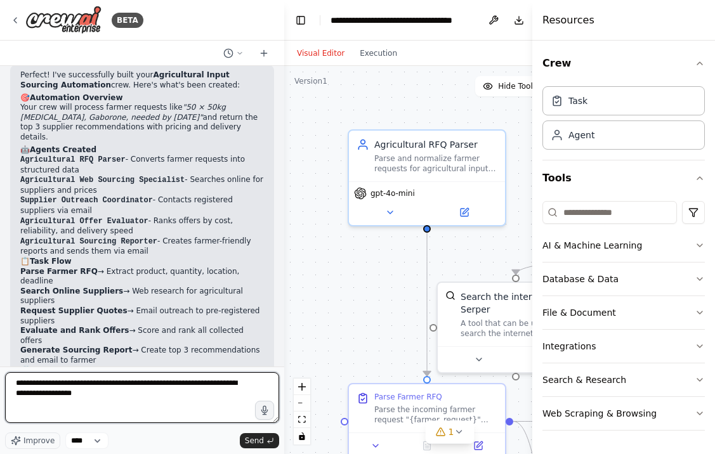
type textarea "**********"
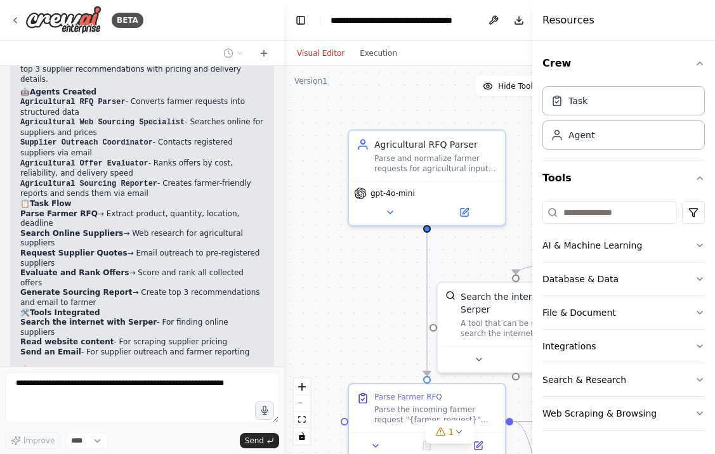
scroll to position [1291, 0]
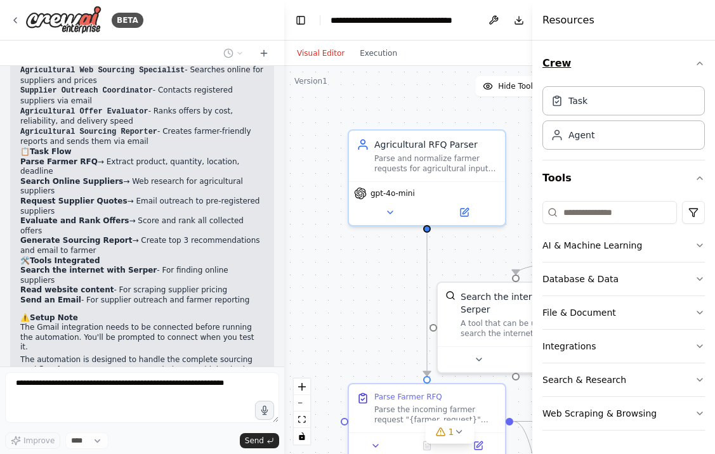
click at [581, 74] on button "Crew" at bounding box center [624, 64] width 162 height 36
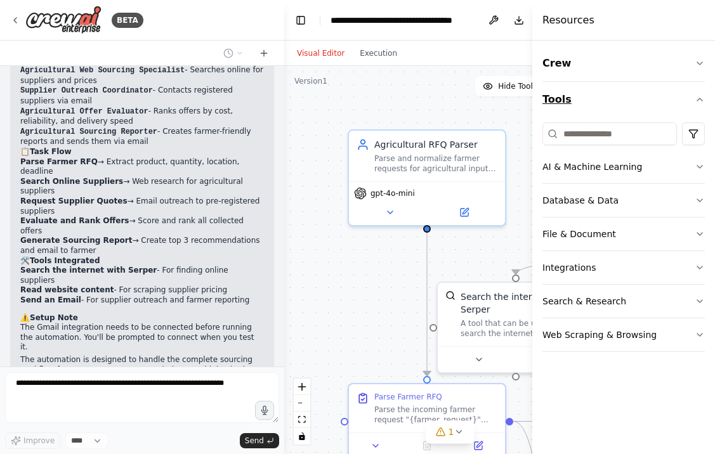
click at [664, 87] on button "Tools" at bounding box center [624, 100] width 162 height 36
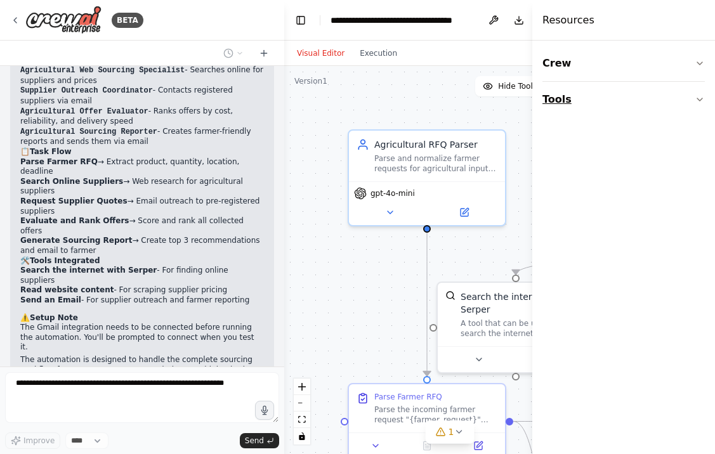
click at [618, 110] on button "Tools" at bounding box center [624, 100] width 162 height 36
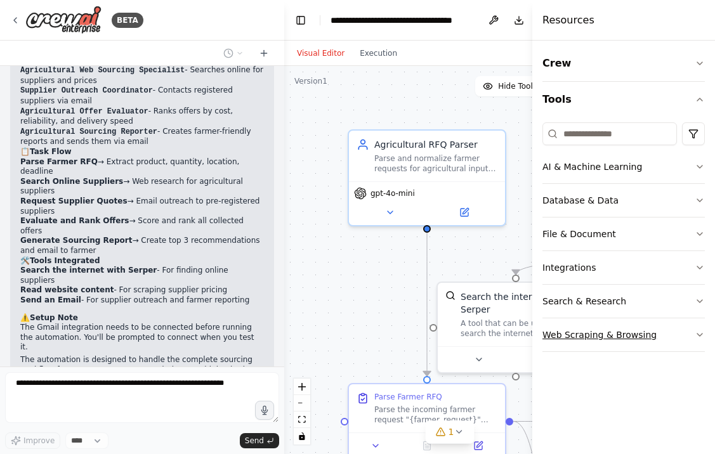
click at [599, 350] on button "Web Scraping & Browsing" at bounding box center [624, 335] width 162 height 33
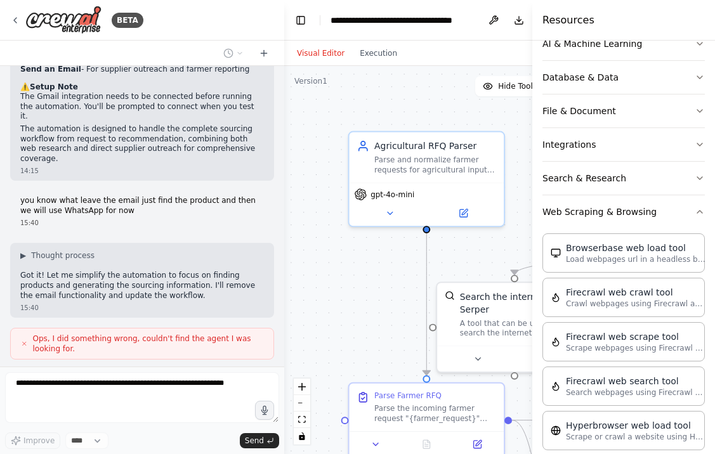
scroll to position [0, 0]
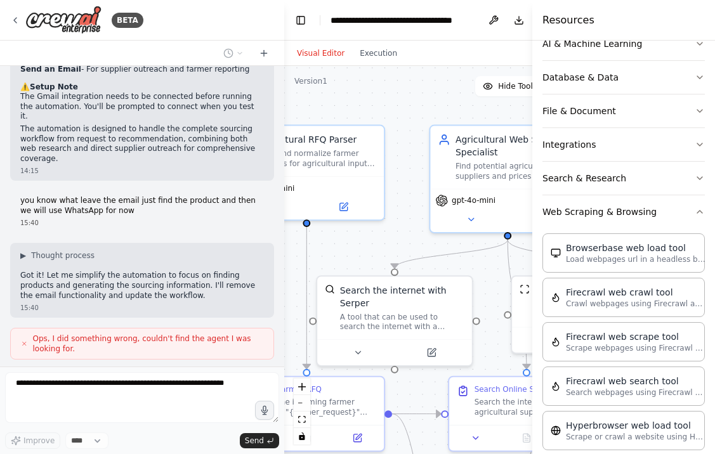
drag, startPoint x: 386, startPoint y: 288, endPoint x: 261, endPoint y: 279, distance: 125.4
click at [261, 279] on div "BETA 14:13 ▶ Thought process I'll help you build this agricultural sourcing aut…" at bounding box center [357, 227] width 715 height 454
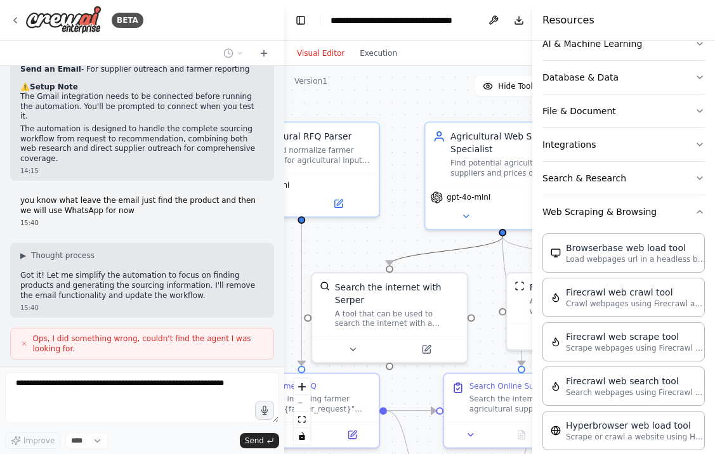
scroll to position [1554, 0]
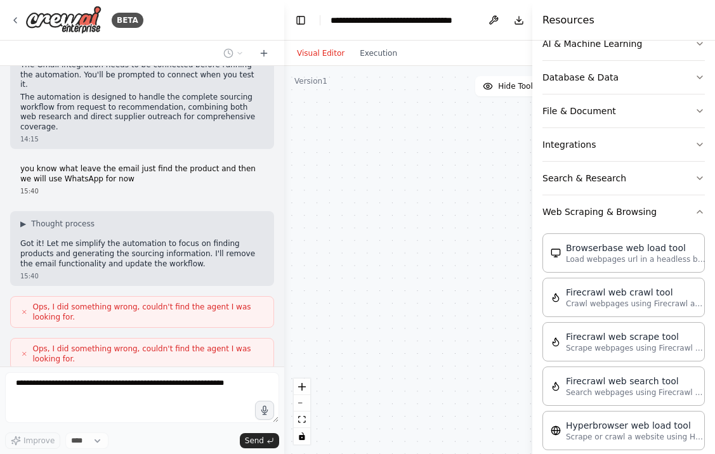
drag, startPoint x: 465, startPoint y: 252, endPoint x: 353, endPoint y: 238, distance: 112.5
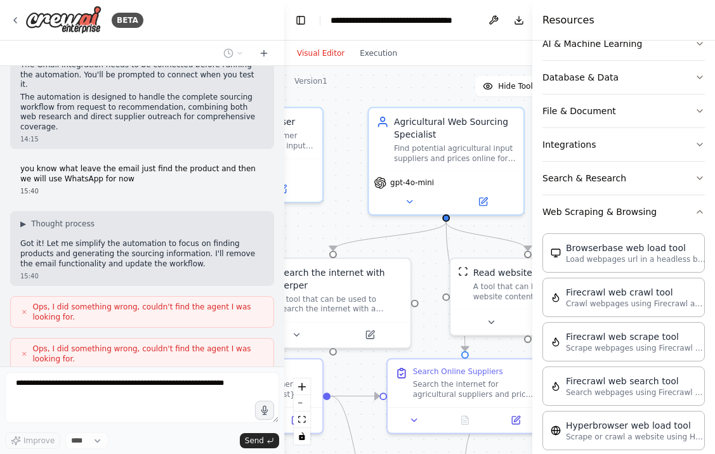
drag, startPoint x: 387, startPoint y: 234, endPoint x: 304, endPoint y: 199, distance: 90.4
click at [305, 199] on div ".deletable-edge-delete-btn { width: 20px; height: 20px; border: 0px solid #ffff…" at bounding box center [449, 260] width 331 height 388
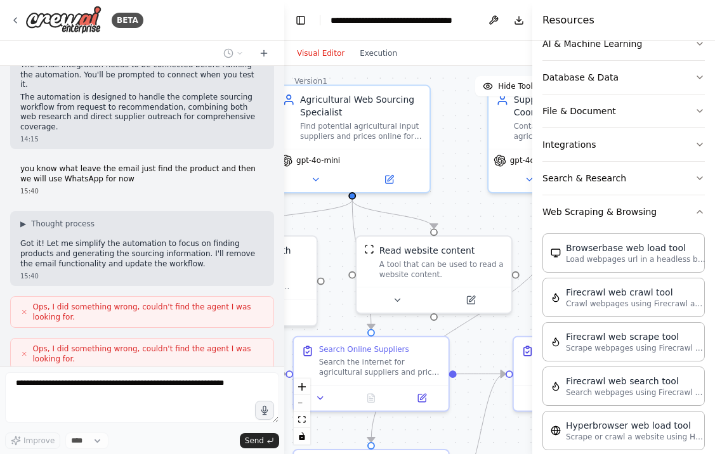
drag, startPoint x: 477, startPoint y: 207, endPoint x: 312, endPoint y: 181, distance: 167.0
click at [312, 181] on div ".deletable-edge-delete-btn { width: 20px; height: 20px; border: 0px solid #ffff…" at bounding box center [449, 260] width 331 height 388
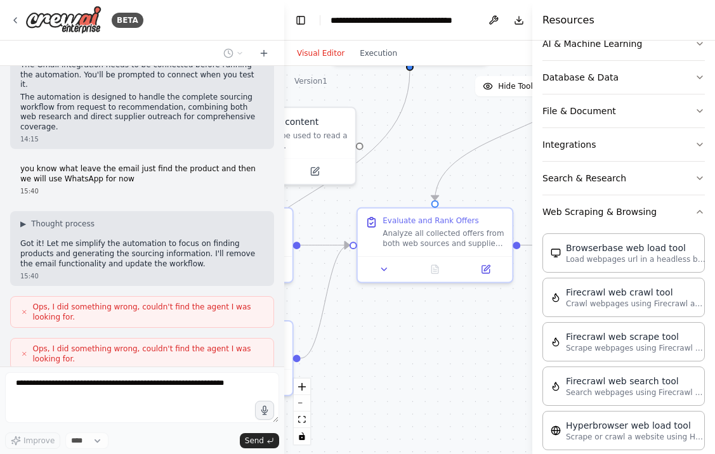
drag, startPoint x: 456, startPoint y: 244, endPoint x: 397, endPoint y: 138, distance: 122.2
click at [397, 137] on div ".deletable-edge-delete-btn { width: 20px; height: 20px; border: 0px solid #ffff…" at bounding box center [449, 260] width 331 height 388
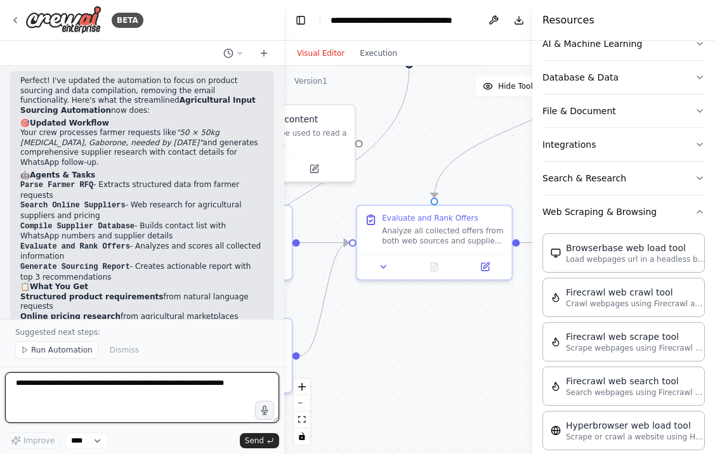
scroll to position [2078, 0]
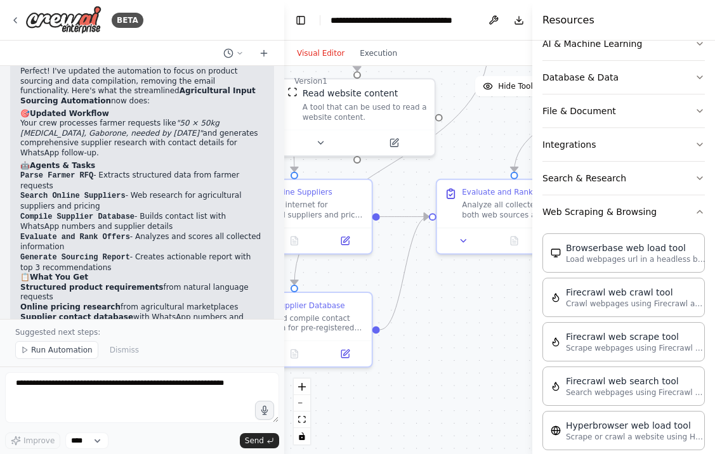
drag, startPoint x: 440, startPoint y: 329, endPoint x: 516, endPoint y: 303, distance: 81.1
click at [516, 303] on div ".deletable-edge-delete-btn { width: 20px; height: 20px; border: 0px solid #ffff…" at bounding box center [449, 260] width 331 height 388
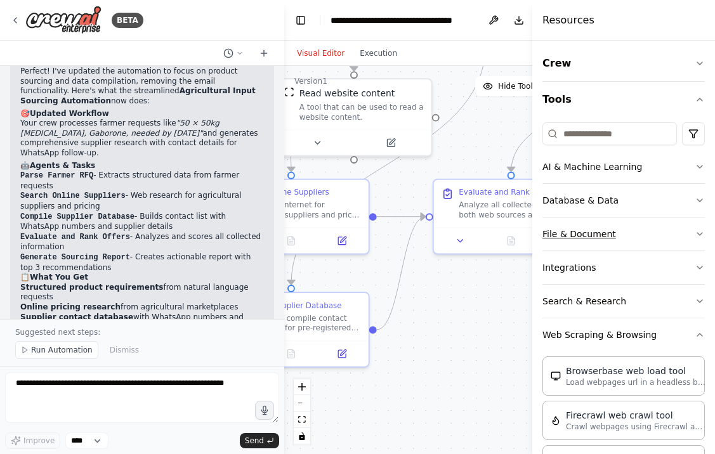
scroll to position [0, 0]
click at [588, 163] on button "AI & Machine Learning" at bounding box center [624, 166] width 162 height 33
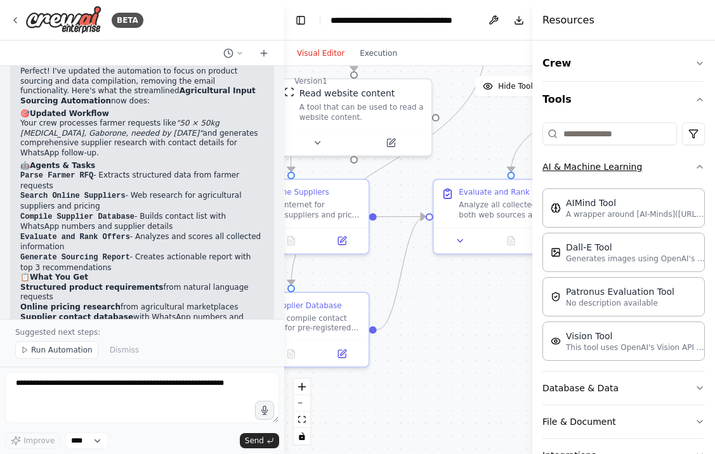
click at [588, 163] on button "AI & Machine Learning" at bounding box center [624, 166] width 162 height 33
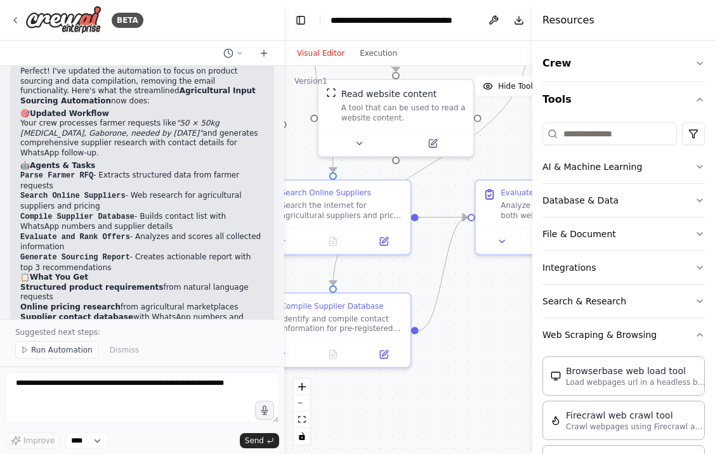
drag, startPoint x: 459, startPoint y: 312, endPoint x: 496, endPoint y: 311, distance: 37.5
click at [499, 312] on div ".deletable-edge-delete-btn { width: 20px; height: 20px; border: 0px solid #ffff…" at bounding box center [449, 260] width 331 height 388
click at [511, 22] on button "Download" at bounding box center [519, 20] width 20 height 23
click at [60, 349] on span "Run Automation" at bounding box center [62, 350] width 62 height 10
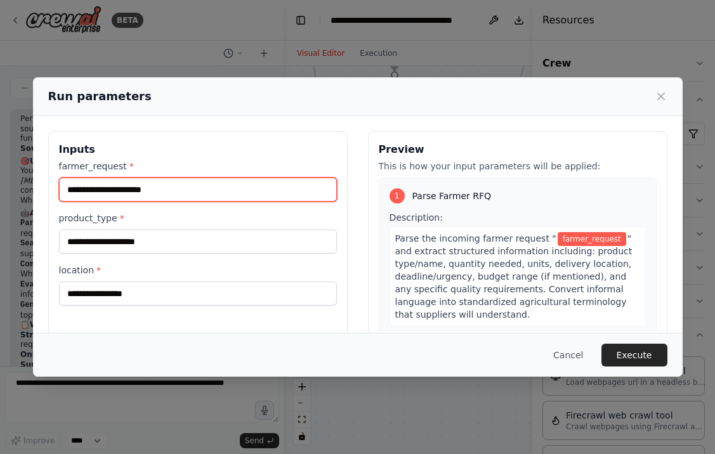
click at [124, 193] on input "farmer_request *" at bounding box center [198, 190] width 278 height 24
click at [115, 195] on input "farmer_request *" at bounding box center [198, 190] width 278 height 24
type input "*"
type input "**********"
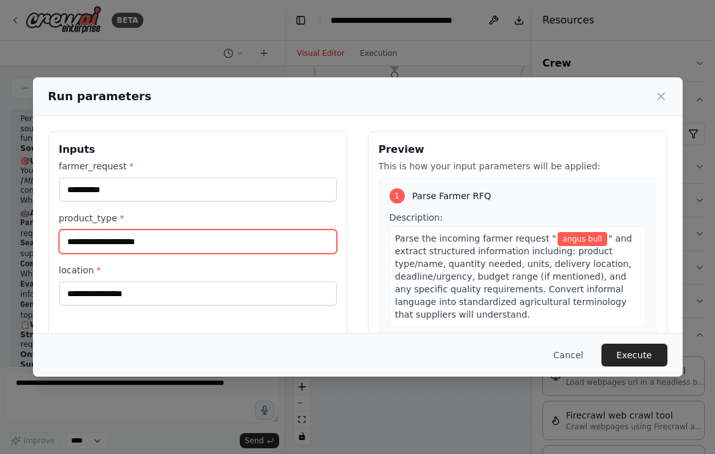
click at [117, 237] on input "product_type *" at bounding box center [198, 242] width 278 height 24
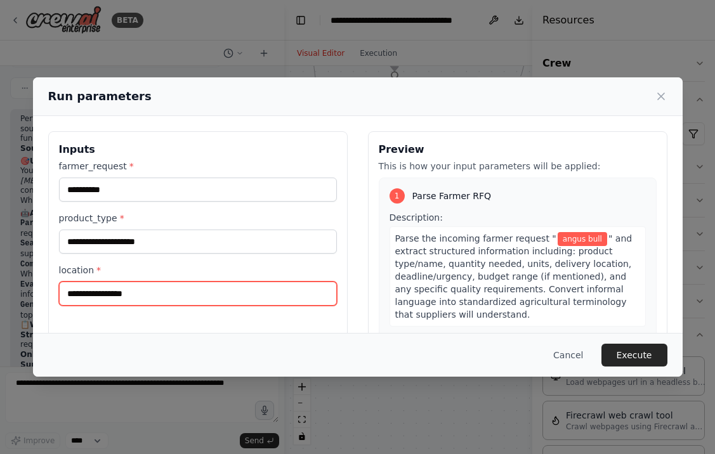
click at [107, 304] on input "location *" at bounding box center [198, 294] width 278 height 24
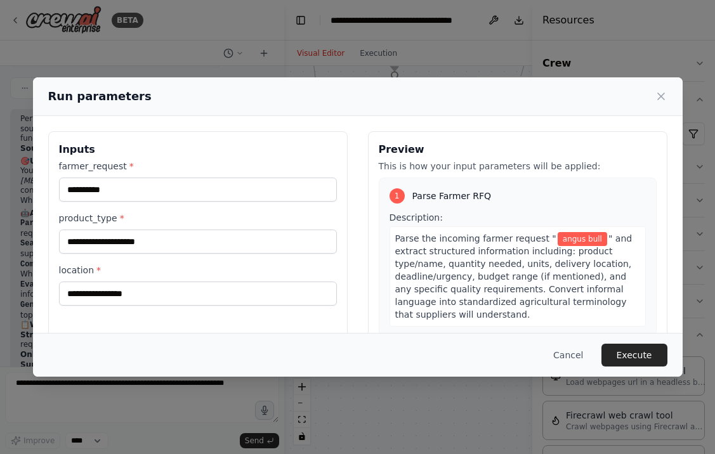
click at [119, 264] on label "location *" at bounding box center [198, 270] width 278 height 13
click at [119, 282] on input "location *" at bounding box center [198, 294] width 278 height 24
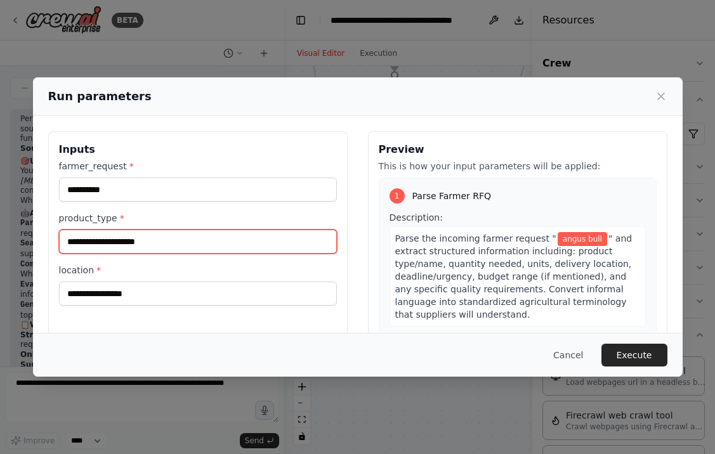
click at [119, 250] on input "product_type *" at bounding box center [198, 242] width 278 height 24
type input "******"
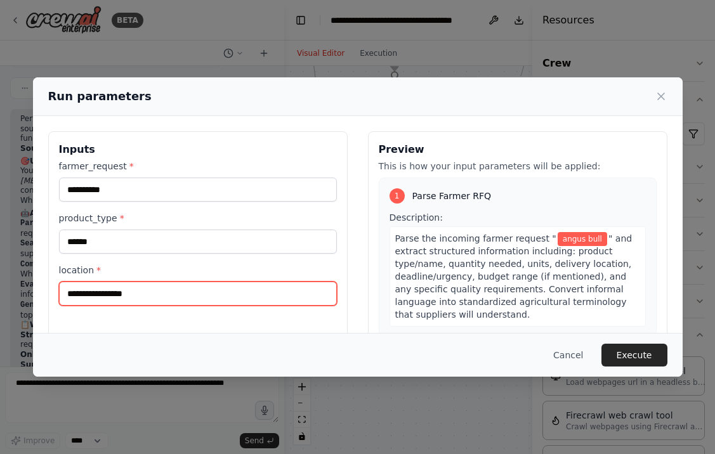
click at [81, 297] on input "location *" at bounding box center [198, 294] width 278 height 24
type input "**********"
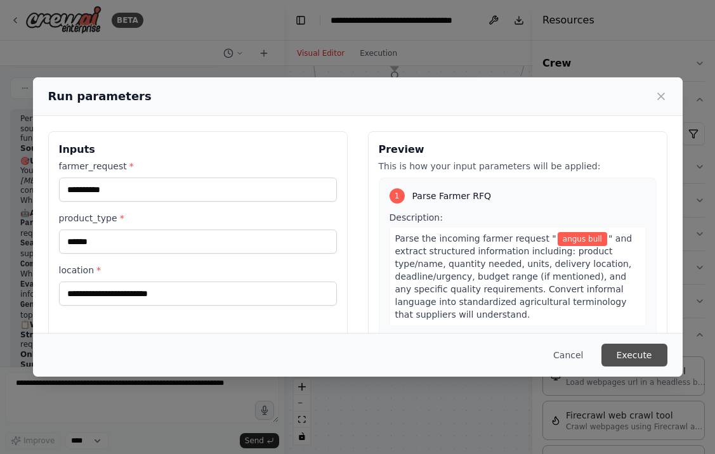
click at [610, 351] on button "Execute" at bounding box center [635, 355] width 66 height 23
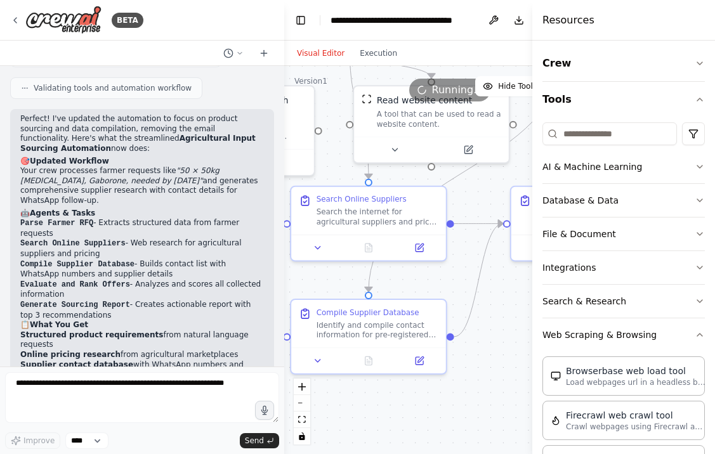
drag, startPoint x: 484, startPoint y: 362, endPoint x: 523, endPoint y: 371, distance: 40.8
click at [523, 371] on div ".deletable-edge-delete-btn { width: 20px; height: 20px; border: 0px solid #ffff…" at bounding box center [449, 260] width 331 height 388
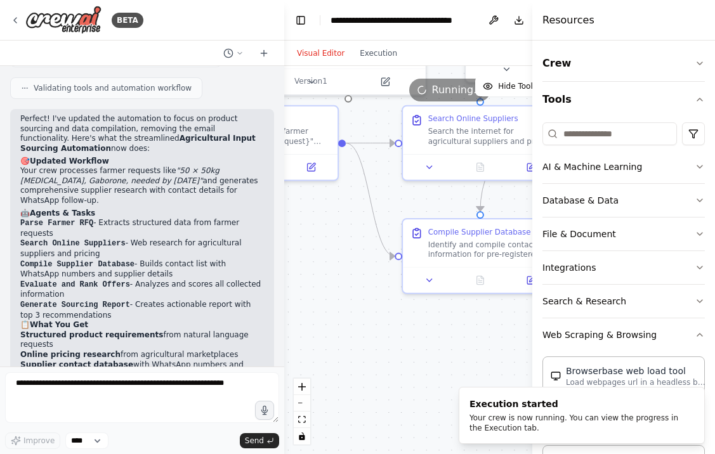
drag, startPoint x: 400, startPoint y: 400, endPoint x: 507, endPoint y: 319, distance: 134.9
click at [508, 319] on div ".deletable-edge-delete-btn { width: 20px; height: 20px; border: 0px solid #ffff…" at bounding box center [449, 260] width 331 height 388
click at [394, 53] on button "Execution" at bounding box center [378, 53] width 53 height 15
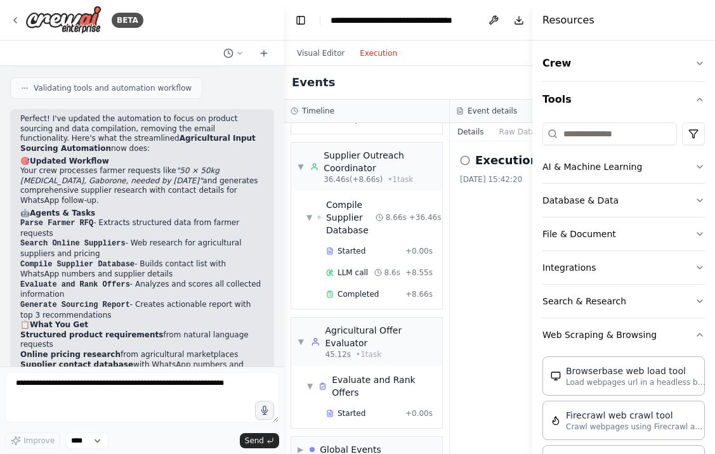
scroll to position [674, 0]
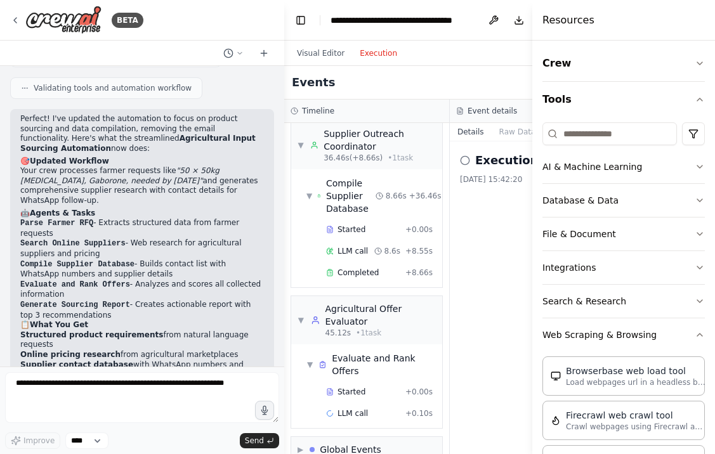
drag, startPoint x: 495, startPoint y: 278, endPoint x: 475, endPoint y: 274, distance: 20.7
click at [475, 274] on div "Execution Started 23/08/2025, 15:42:20" at bounding box center [533, 297] width 166 height 313
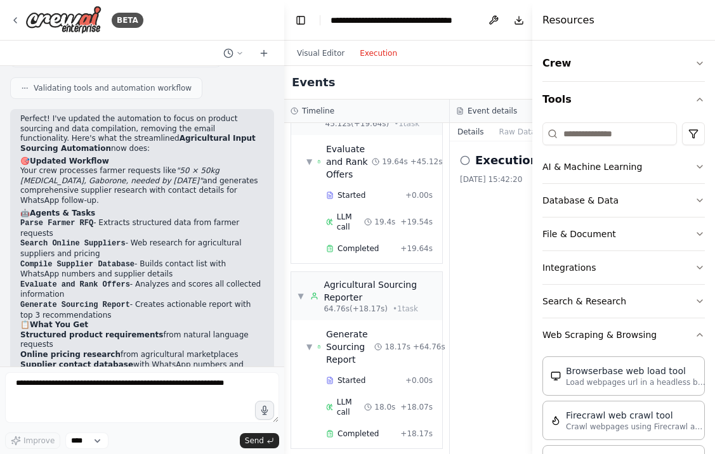
scroll to position [0, 0]
click at [377, 64] on div "Visual Editor Execution" at bounding box center [346, 53] width 115 height 25
click at [378, 46] on button "Execution" at bounding box center [378, 53] width 53 height 15
drag, startPoint x: 534, startPoint y: 84, endPoint x: 635, endPoint y: 188, distance: 144.9
click at [635, 188] on div "Resources Crew Tools AI & Machine Learning Database & Data File & Document Inte…" at bounding box center [621, 227] width 188 height 454
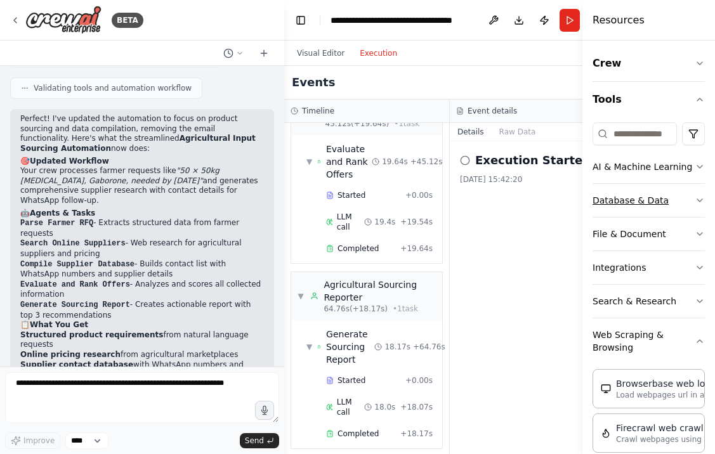
drag, startPoint x: 529, startPoint y: 206, endPoint x: 682, endPoint y: 206, distance: 152.9
click at [682, 206] on div "Resources Crew Tools AI & Machine Learning Database & Data File & Document Inte…" at bounding box center [648, 227] width 133 height 454
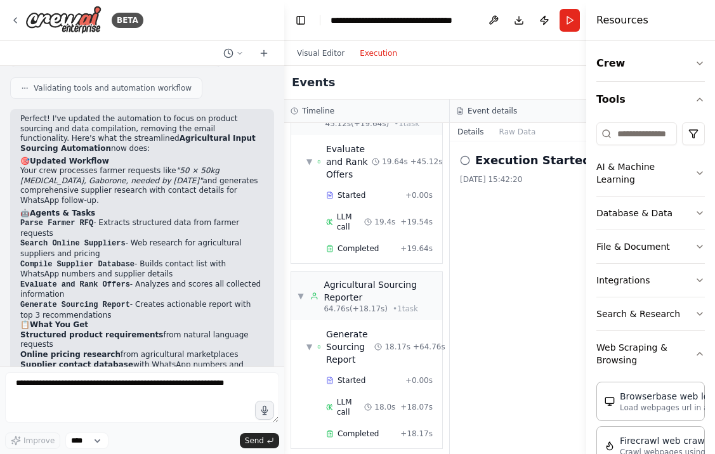
drag, startPoint x: 586, startPoint y: 154, endPoint x: 659, endPoint y: 148, distance: 73.2
click at [659, 148] on div "Resources Crew Tools AI & Machine Learning Database & Data File & Document Inte…" at bounding box center [650, 227] width 129 height 454
click at [511, 129] on button "Raw Data" at bounding box center [518, 132] width 52 height 18
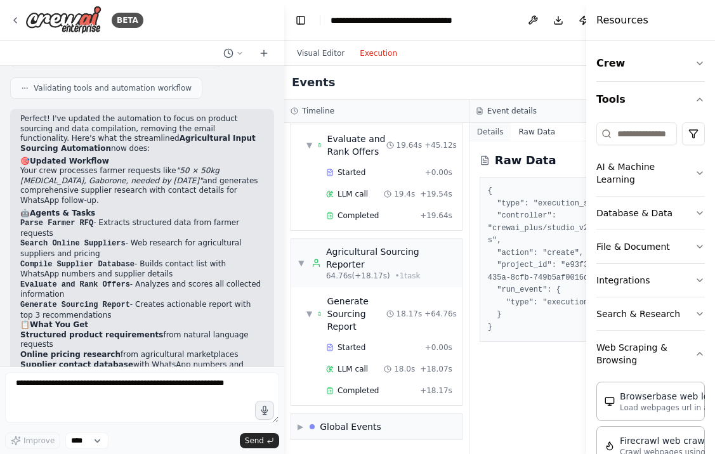
click at [490, 133] on button "Details" at bounding box center [491, 132] width 42 height 18
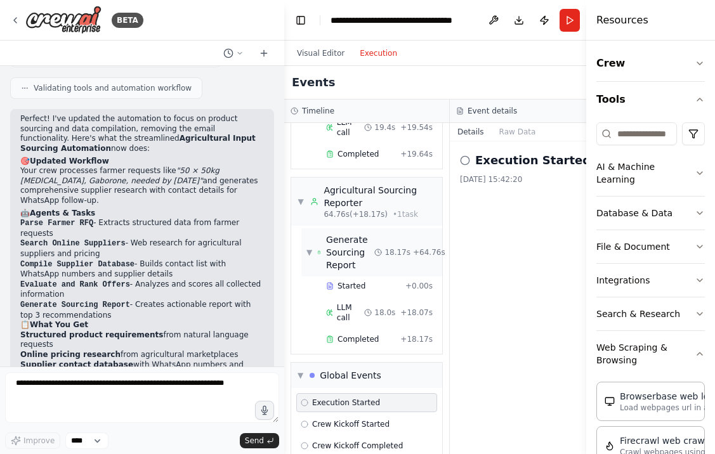
scroll to position [977, 0]
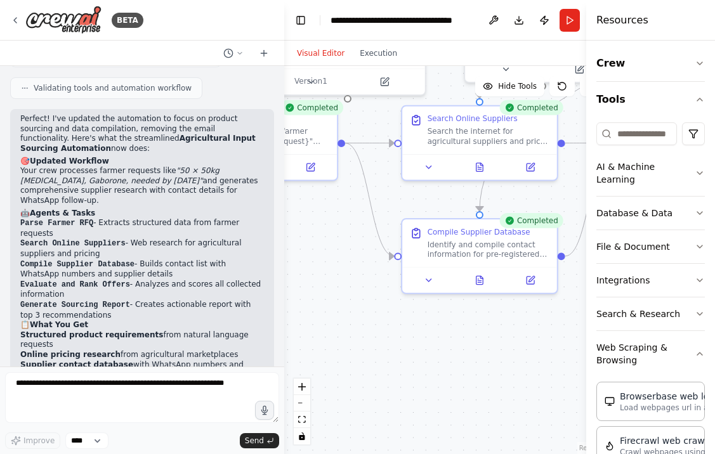
click at [319, 53] on button "Visual Editor" at bounding box center [320, 53] width 63 height 15
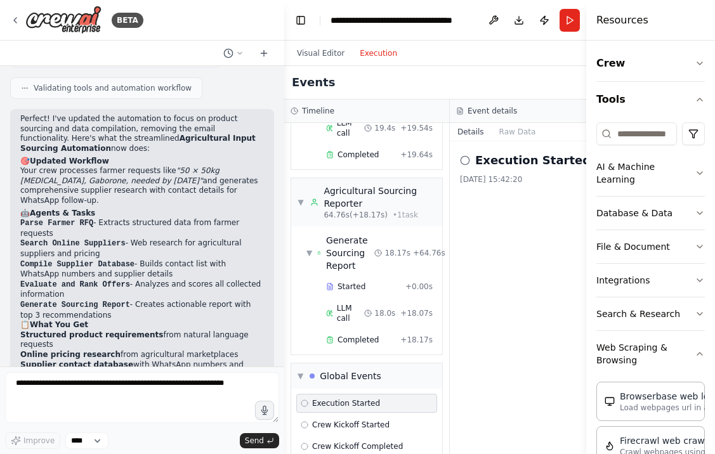
click at [357, 48] on button "Execution" at bounding box center [378, 53] width 53 height 15
click at [611, 79] on button "Crew" at bounding box center [650, 64] width 109 height 36
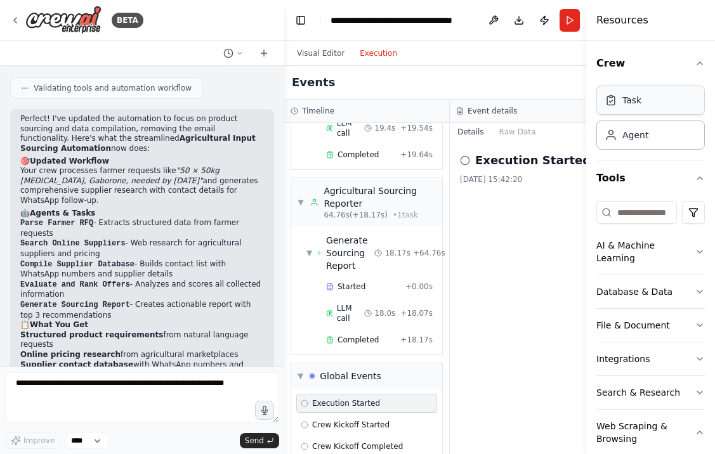
click at [614, 107] on div "Task" at bounding box center [650, 100] width 109 height 29
click at [622, 130] on div "Agent" at bounding box center [627, 134] width 44 height 13
click at [629, 103] on div "Task" at bounding box center [631, 100] width 19 height 13
click at [619, 132] on div "Agent" at bounding box center [627, 134] width 44 height 13
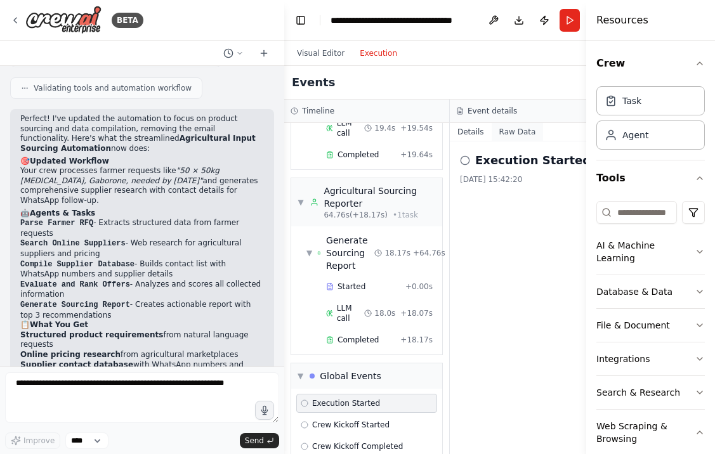
click at [513, 126] on button "Raw Data" at bounding box center [518, 132] width 52 height 18
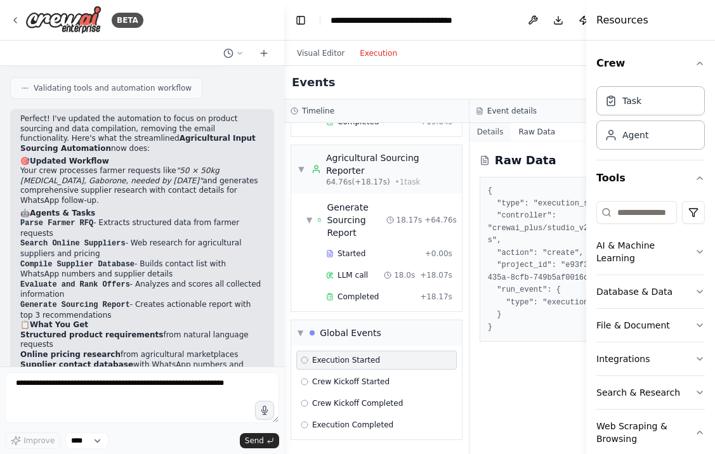
click at [470, 123] on button "Details" at bounding box center [491, 132] width 42 height 18
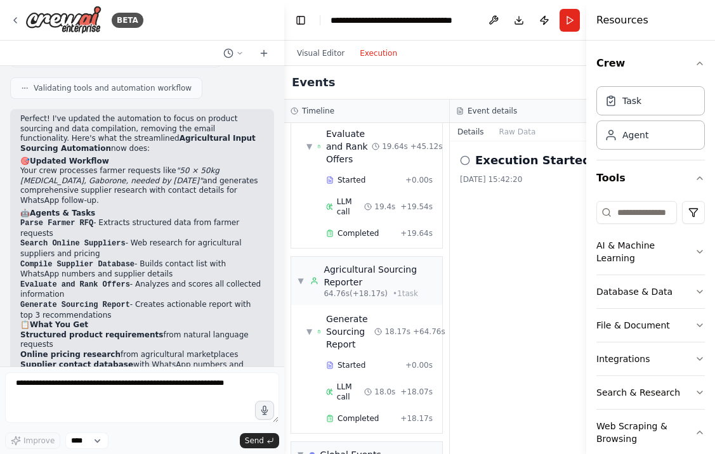
click at [478, 126] on button "Details" at bounding box center [471, 132] width 42 height 18
click at [341, 449] on div "Global Events" at bounding box center [351, 455] width 62 height 13
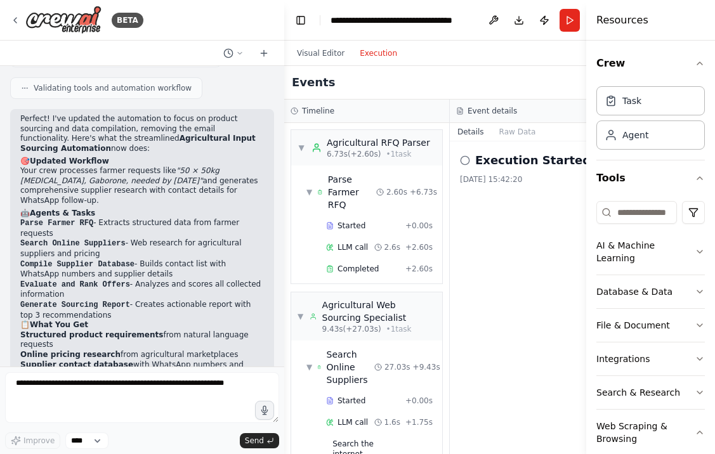
scroll to position [0, 0]
click at [239, 54] on icon at bounding box center [240, 53] width 8 height 8
click at [237, 49] on div at bounding box center [142, 227] width 284 height 454
click at [537, 16] on button "Publish" at bounding box center [544, 20] width 20 height 23
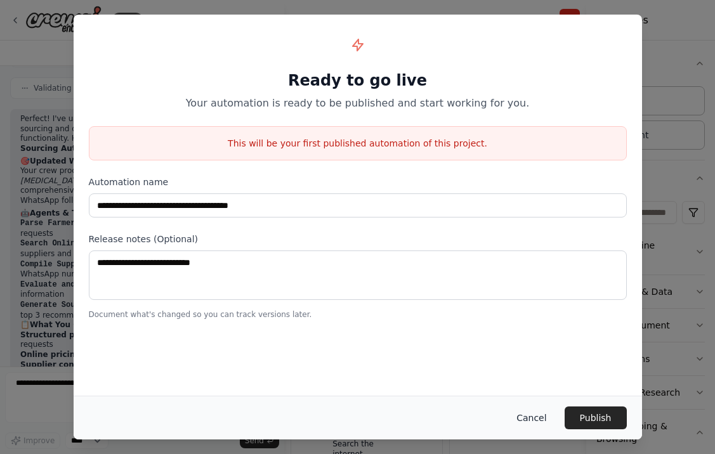
click at [534, 414] on button "Cancel" at bounding box center [531, 418] width 50 height 23
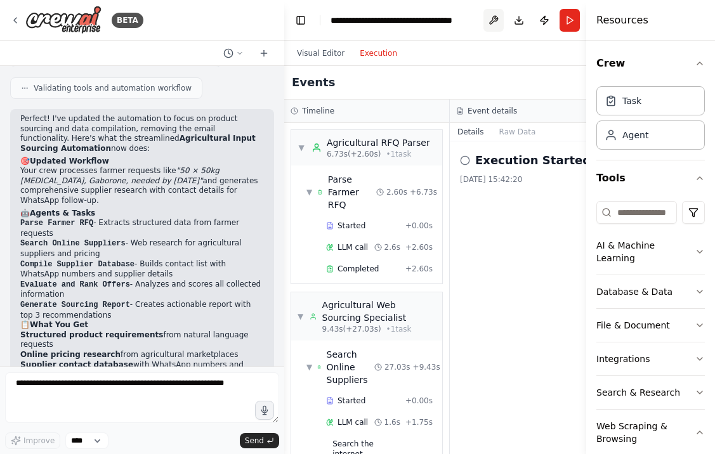
click at [493, 18] on button at bounding box center [494, 20] width 20 height 23
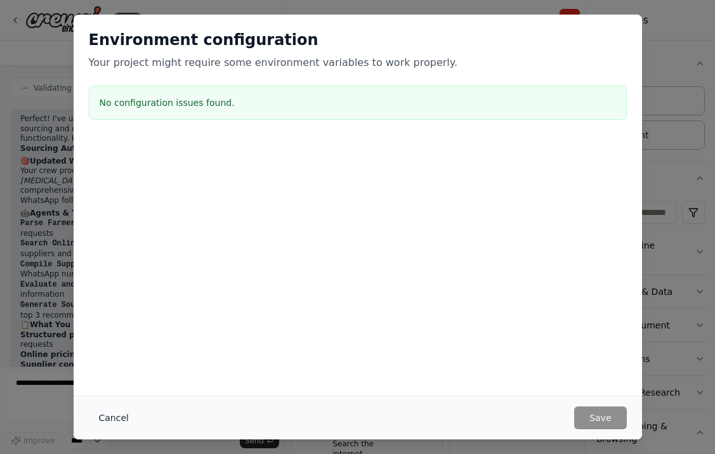
click at [121, 415] on button "Cancel" at bounding box center [114, 418] width 50 height 23
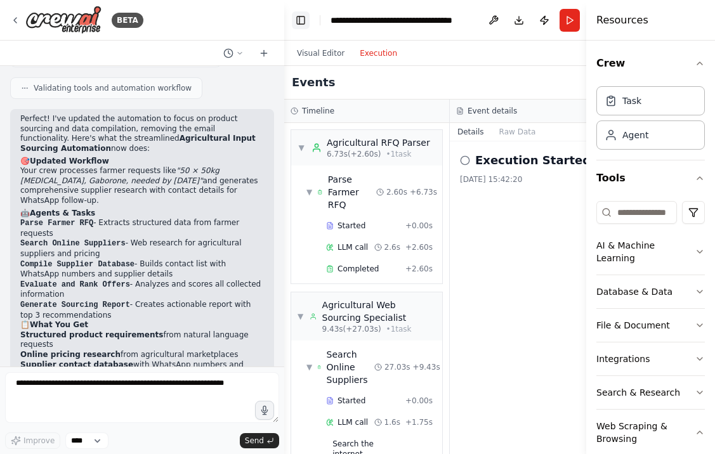
click at [303, 23] on button "Toggle Left Sidebar" at bounding box center [301, 20] width 18 height 18
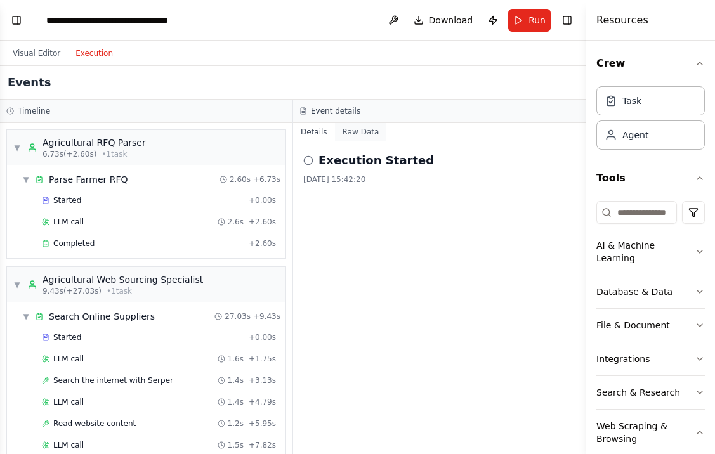
click at [371, 128] on button "Raw Data" at bounding box center [361, 132] width 52 height 18
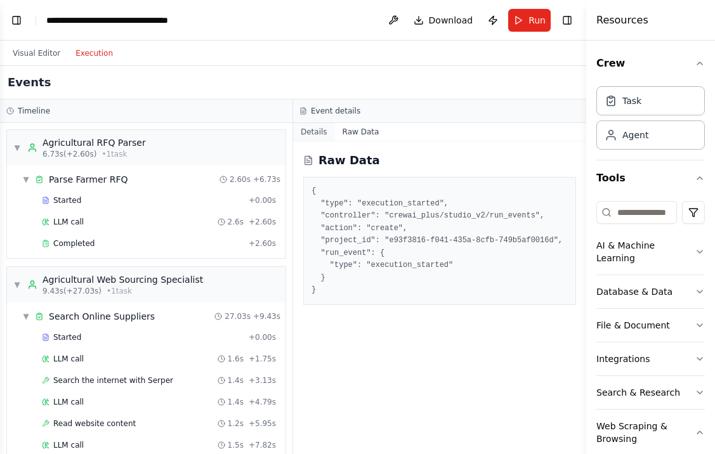
click at [312, 132] on button "Details" at bounding box center [314, 132] width 42 height 18
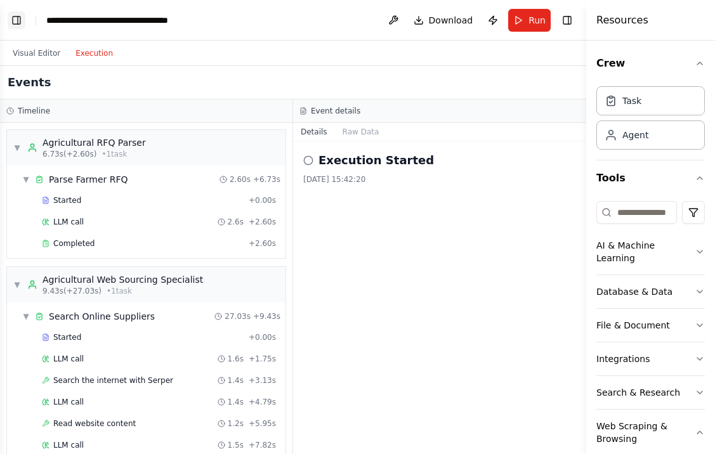
click at [20, 16] on button "Toggle Left Sidebar" at bounding box center [17, 20] width 18 height 18
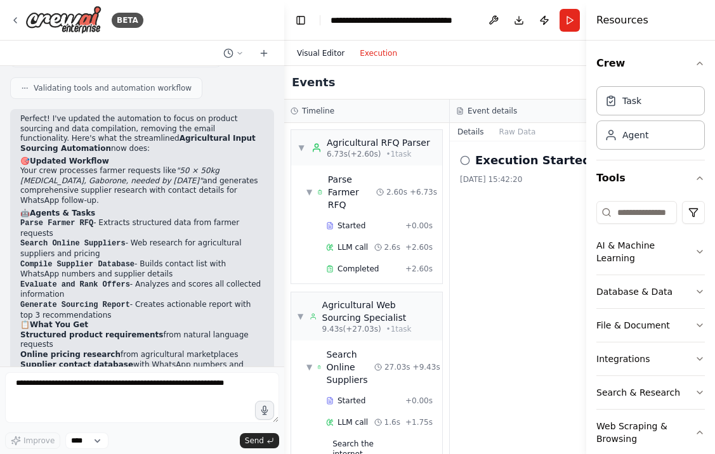
click at [312, 55] on button "Visual Editor" at bounding box center [320, 53] width 63 height 15
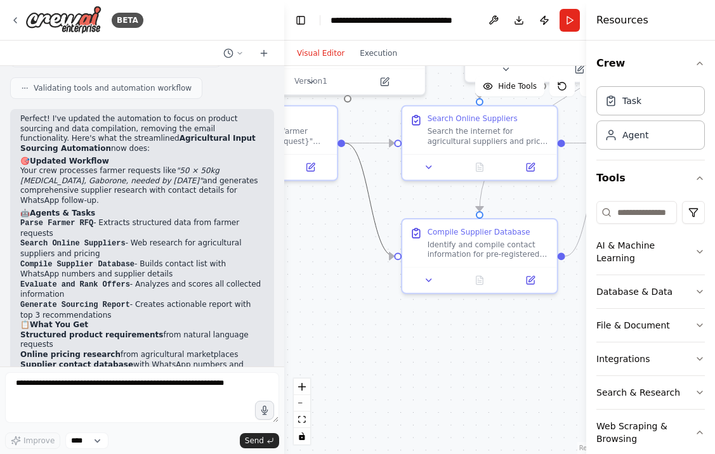
click at [365, 202] on icon "Edge from 405e353b-21e2-44f9-b6d7-0d4fb0254e00 to 099fc0ea-4e08-450b-8824-403a7…" at bounding box center [369, 199] width 49 height 113
drag, startPoint x: 343, startPoint y: 204, endPoint x: 349, endPoint y: 209, distance: 8.1
click at [349, 209] on div ".deletable-edge-delete-btn { width: 20px; height: 20px; border: 0px solid #ffff…" at bounding box center [449, 260] width 331 height 388
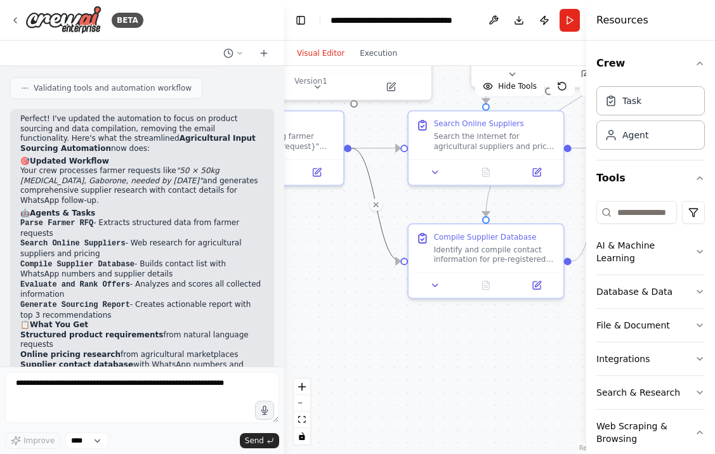
drag, startPoint x: 374, startPoint y: 206, endPoint x: 379, endPoint y: 225, distance: 18.9
click at [349, 244] on div ".deletable-edge-delete-btn { width: 20px; height: 20px; border: 0px solid #ffff…" at bounding box center [449, 260] width 331 height 388
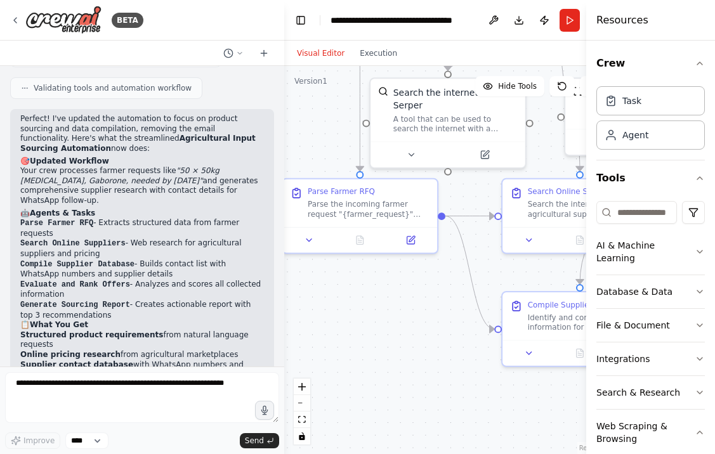
drag, startPoint x: 349, startPoint y: 212, endPoint x: 462, endPoint y: 289, distance: 136.6
click at [462, 289] on div ".deletable-edge-delete-btn { width: 20px; height: 20px; border: 0px solid #ffff…" at bounding box center [449, 260] width 331 height 388
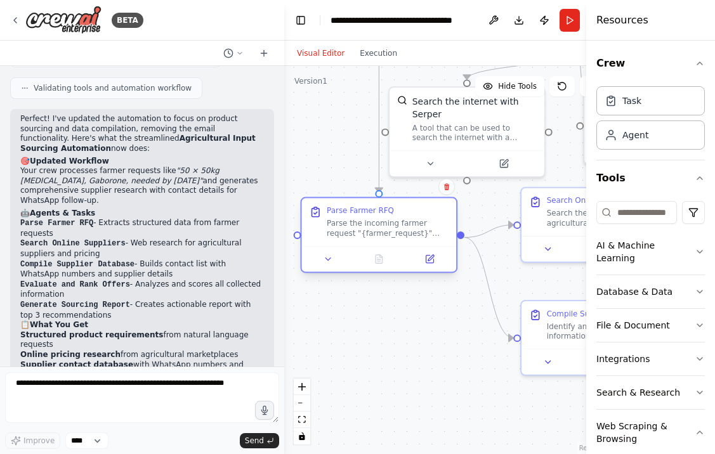
drag, startPoint x: 447, startPoint y: 207, endPoint x: 445, endPoint y: 224, distance: 17.2
click at [445, 224] on div "Parse the incoming farmer request "{farmer_request}" and extract structured inf…" at bounding box center [388, 228] width 122 height 20
drag, startPoint x: 489, startPoint y: 294, endPoint x: 454, endPoint y: 321, distance: 44.3
click at [454, 321] on div ".deletable-edge-delete-btn { width: 20px; height: 20px; border: 0px solid #ffff…" at bounding box center [449, 260] width 331 height 388
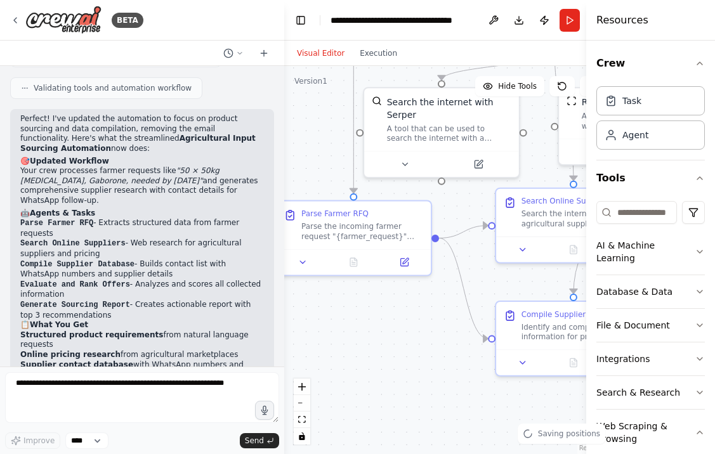
drag, startPoint x: 454, startPoint y: 321, endPoint x: 426, endPoint y: 322, distance: 27.3
click at [426, 322] on div ".deletable-edge-delete-btn { width: 20px; height: 20px; border: 0px solid #ffff…" at bounding box center [449, 260] width 331 height 388
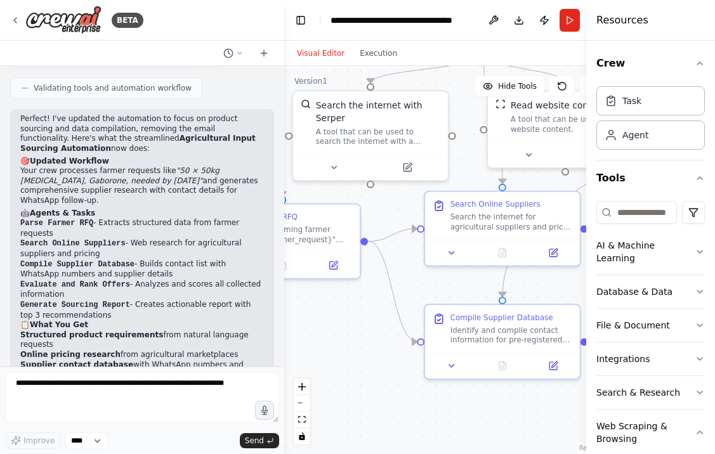
drag, startPoint x: 426, startPoint y: 322, endPoint x: 298, endPoint y: 325, distance: 128.2
click at [298, 325] on div ".deletable-edge-delete-btn { width: 20px; height: 20px; border: 0px solid #ffff…" at bounding box center [449, 260] width 331 height 388
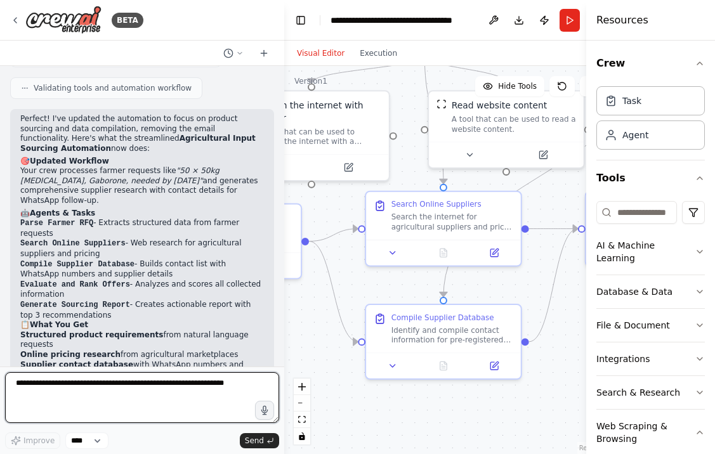
click at [185, 393] on textarea at bounding box center [142, 397] width 274 height 51
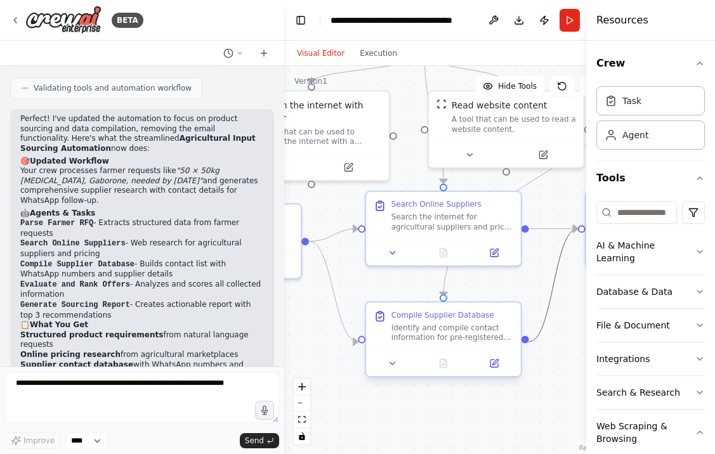
drag, startPoint x: 546, startPoint y: 321, endPoint x: 486, endPoint y: 305, distance: 62.3
click at [410, 261] on div ".deletable-edge-delete-btn { width: 20px; height: 20px; border: 0px solid #ffff…" at bounding box center [246, 69] width 328 height 385
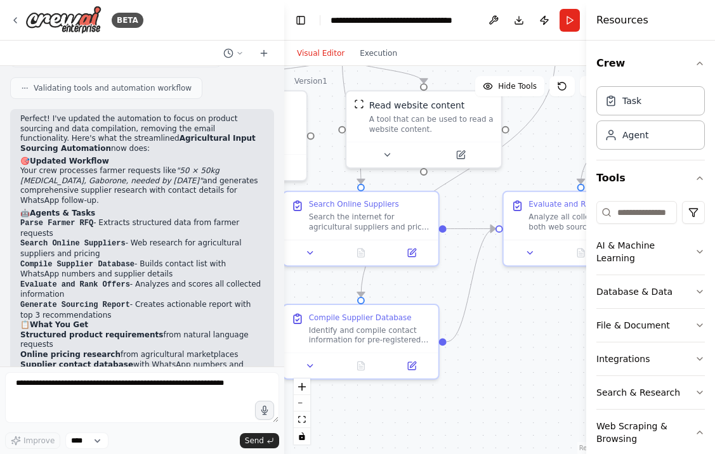
drag, startPoint x: 522, startPoint y: 281, endPoint x: 440, endPoint y: 281, distance: 82.5
click at [440, 281] on div ".deletable-edge-delete-btn { width: 20px; height: 20px; border: 0px solid #ffff…" at bounding box center [449, 260] width 331 height 388
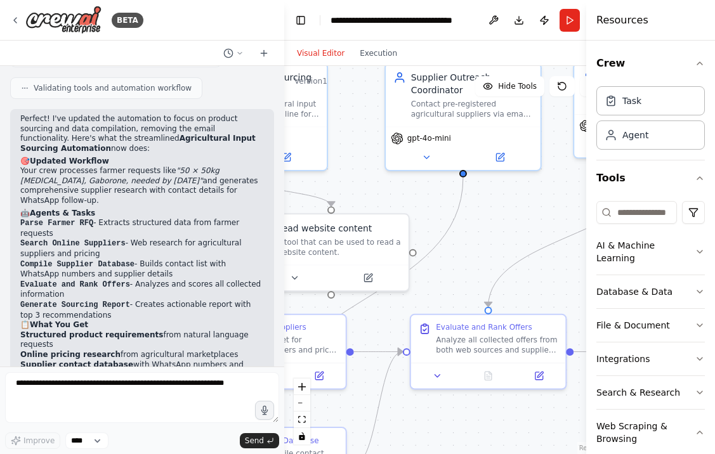
drag, startPoint x: 554, startPoint y: 306, endPoint x: 461, endPoint y: 429, distance: 154.4
click at [461, 429] on div ".deletable-edge-delete-btn { width: 20px; height: 20px; border: 0px solid #ffff…" at bounding box center [449, 260] width 331 height 388
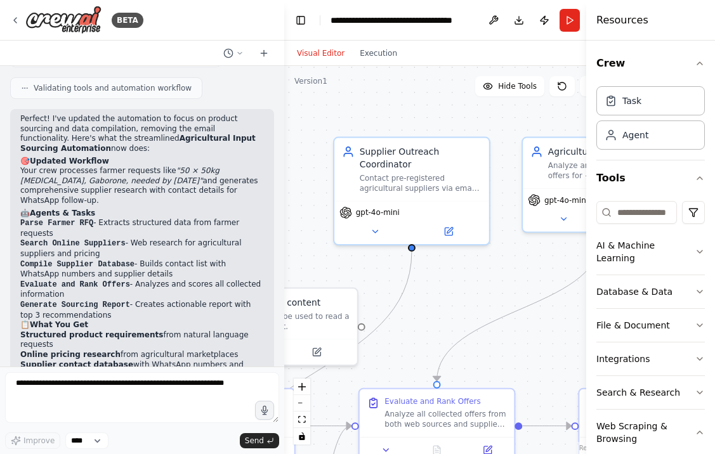
drag, startPoint x: 517, startPoint y: 223, endPoint x: 466, endPoint y: 298, distance: 89.9
click at [466, 298] on div ".deletable-edge-delete-btn { width: 20px; height: 20px; border: 0px solid #ffff…" at bounding box center [449, 260] width 331 height 388
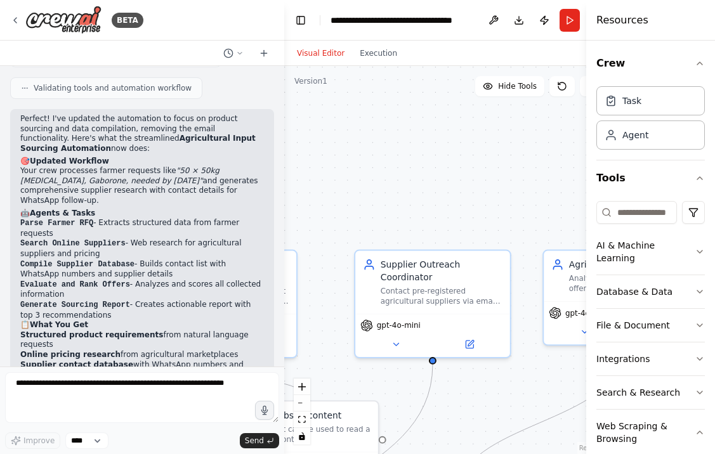
drag, startPoint x: 503, startPoint y: 165, endPoint x: 523, endPoint y: 279, distance: 115.5
click at [523, 279] on div ".deletable-edge-delete-btn { width: 20px; height: 20px; border: 0px solid #ffff…" at bounding box center [449, 260] width 331 height 388
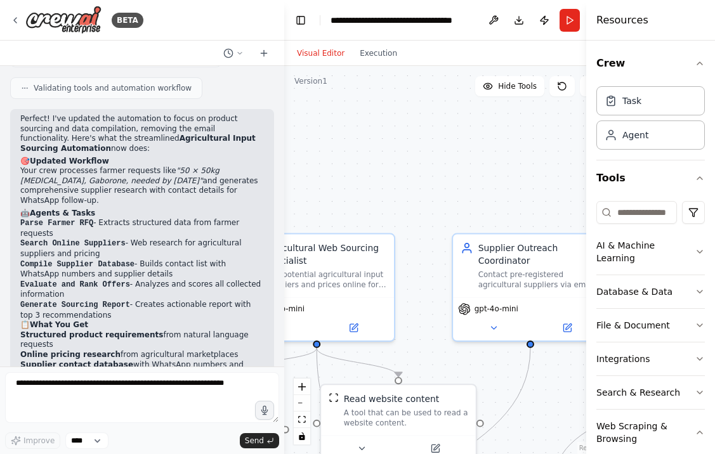
drag, startPoint x: 437, startPoint y: 221, endPoint x: 534, endPoint y: 204, distance: 99.2
click at [534, 204] on div ".deletable-edge-delete-btn { width: 20px; height: 20px; border: 0px solid #ffff…" at bounding box center [449, 260] width 331 height 388
drag, startPoint x: 378, startPoint y: 186, endPoint x: 484, endPoint y: 176, distance: 106.4
click at [484, 176] on div ".deletable-edge-delete-btn { width: 20px; height: 20px; border: 0px solid #ffff…" at bounding box center [449, 260] width 331 height 388
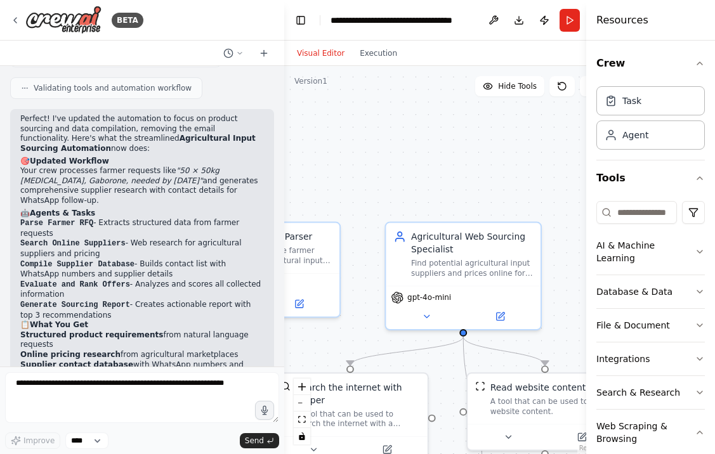
drag, startPoint x: 393, startPoint y: 175, endPoint x: 520, endPoint y: 161, distance: 127.7
click at [520, 161] on div ".deletable-edge-delete-btn { width: 20px; height: 20px; border: 0px solid #ffff…" at bounding box center [449, 260] width 331 height 388
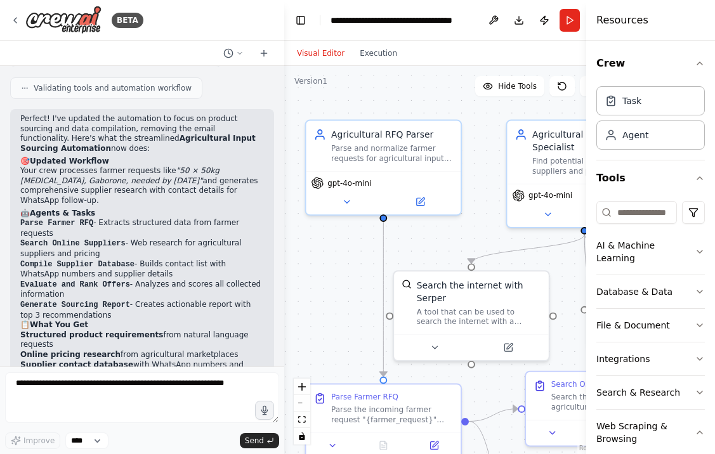
drag, startPoint x: 439, startPoint y: 258, endPoint x: 474, endPoint y: 169, distance: 96.0
click at [474, 169] on div ".deletable-edge-delete-btn { width: 20px; height: 20px; border: 0px solid #ffff…" at bounding box center [449, 260] width 331 height 388
drag, startPoint x: 419, startPoint y: 238, endPoint x: 391, endPoint y: 216, distance: 35.3
click at [391, 216] on div ".deletable-edge-delete-btn { width: 20px; height: 20px; border: 0px solid #ffff…" at bounding box center [449, 260] width 331 height 388
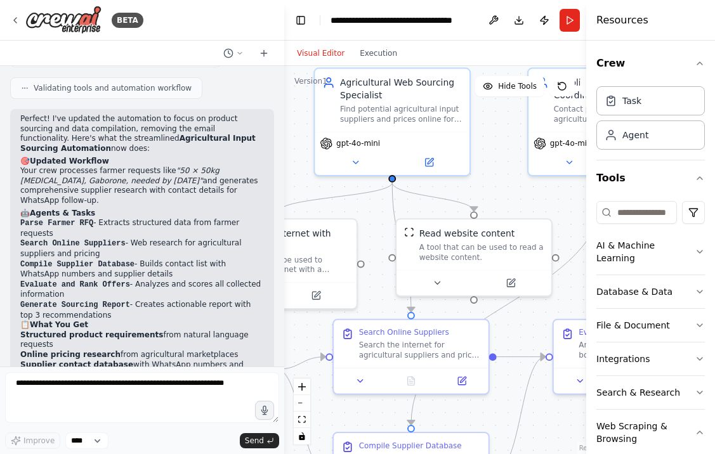
drag, startPoint x: 520, startPoint y: 237, endPoint x: 336, endPoint y: 199, distance: 187.9
click at [336, 199] on div ".deletable-edge-delete-btn { width: 20px; height: 20px; border: 0px solid #ffff…" at bounding box center [449, 260] width 331 height 388
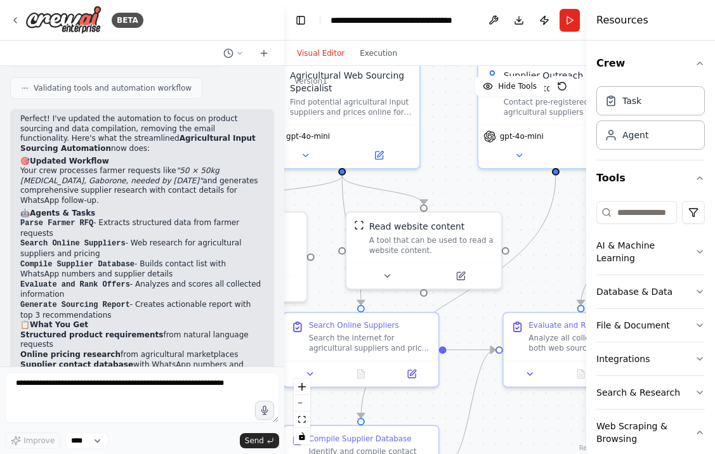
drag, startPoint x: 519, startPoint y: 189, endPoint x: 328, endPoint y: 196, distance: 191.1
click at [328, 196] on div ".deletable-edge-delete-btn { width: 20px; height: 20px; border: 0px solid #ffff…" at bounding box center [449, 260] width 331 height 388
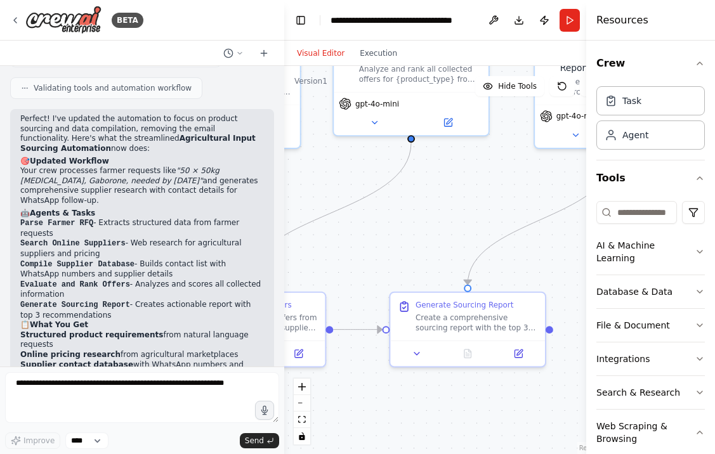
drag, startPoint x: 461, startPoint y: 211, endPoint x: 287, endPoint y: 184, distance: 175.3
click at [287, 184] on div ".deletable-edge-delete-btn { width: 20px; height: 20px; border: 0px solid #ffff…" at bounding box center [449, 260] width 331 height 388
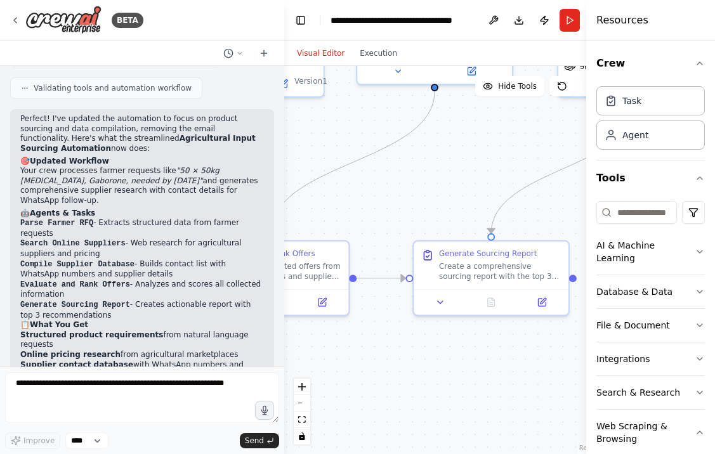
drag, startPoint x: 457, startPoint y: 199, endPoint x: 518, endPoint y: 126, distance: 95.0
click at [518, 126] on div ".deletable-edge-delete-btn { width: 20px; height: 20px; border: 0px solid #ffff…" at bounding box center [449, 260] width 331 height 388
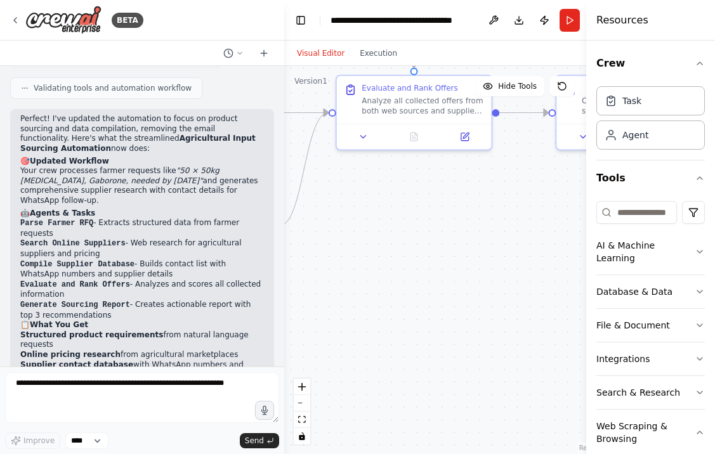
drag, startPoint x: 416, startPoint y: 323, endPoint x: 520, endPoint y: 178, distance: 178.6
click at [520, 178] on div ".deletable-edge-delete-btn { width: 20px; height: 20px; border: 0px solid #ffff…" at bounding box center [449, 260] width 331 height 388
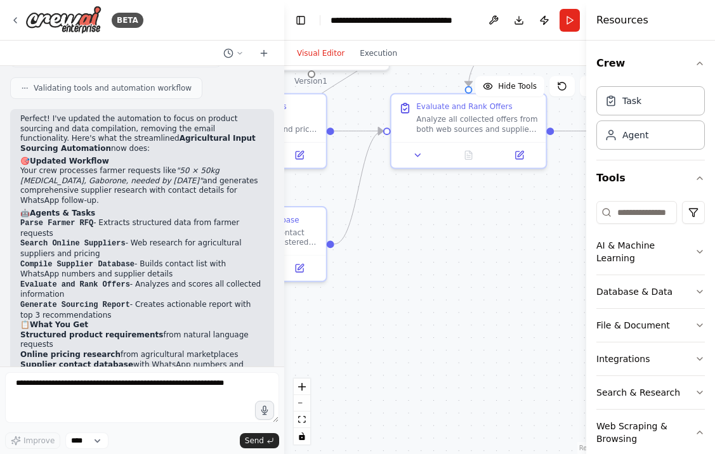
drag, startPoint x: 484, startPoint y: 192, endPoint x: 548, endPoint y: 201, distance: 65.4
click at [548, 201] on div ".deletable-edge-delete-btn { width: 20px; height: 20px; border: 0px solid #ffff…" at bounding box center [449, 260] width 331 height 388
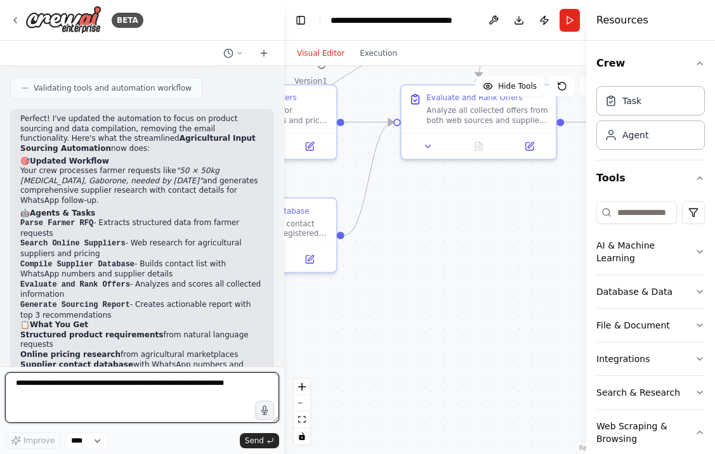
click at [189, 379] on textarea at bounding box center [142, 397] width 274 height 51
click at [188, 378] on textarea at bounding box center [142, 397] width 274 height 51
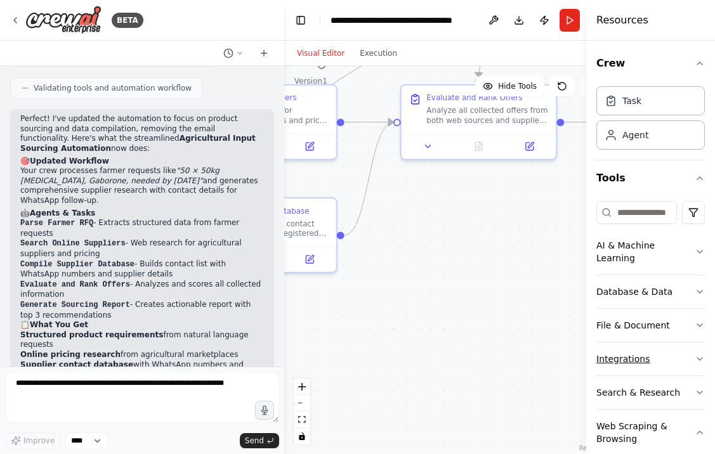
click at [604, 349] on button "Integrations" at bounding box center [650, 359] width 109 height 33
click at [620, 349] on button "Integrations" at bounding box center [650, 359] width 109 height 33
click at [629, 309] on button "File & Document" at bounding box center [650, 325] width 109 height 33
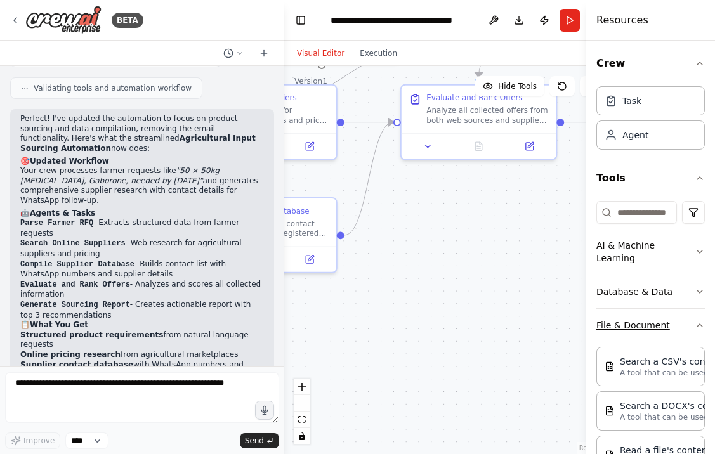
click at [629, 309] on button "File & Document" at bounding box center [650, 325] width 109 height 33
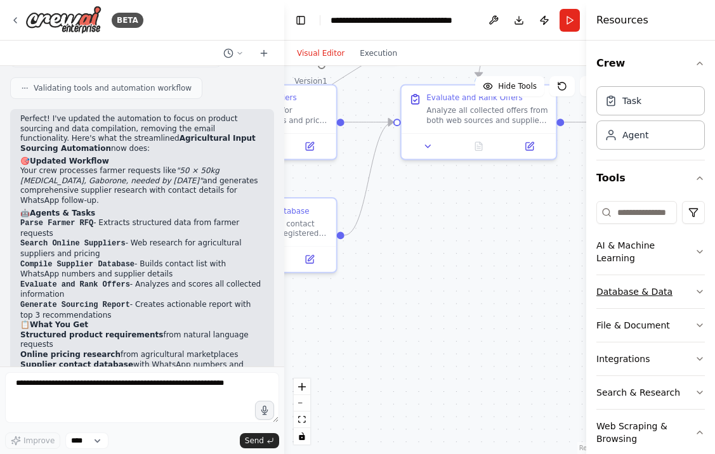
click at [629, 286] on button "Database & Data" at bounding box center [650, 291] width 109 height 33
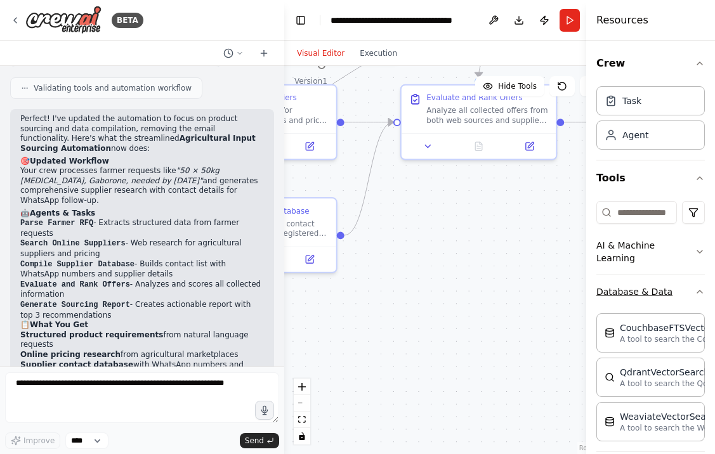
click at [630, 286] on button "Database & Data" at bounding box center [650, 291] width 109 height 33
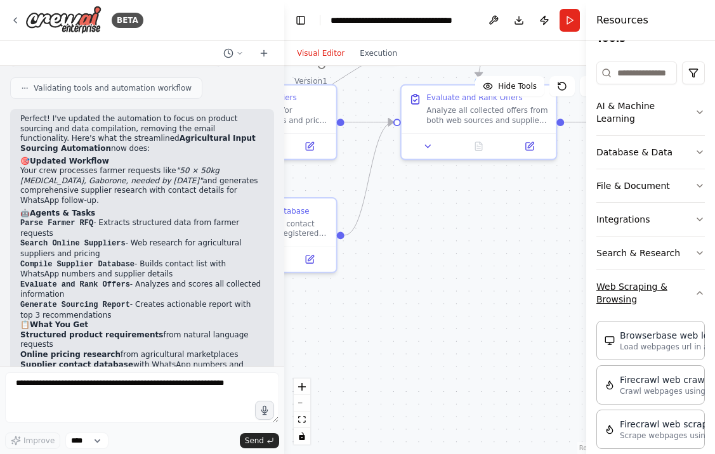
click at [641, 279] on button "Web Scraping & Browsing" at bounding box center [650, 293] width 109 height 46
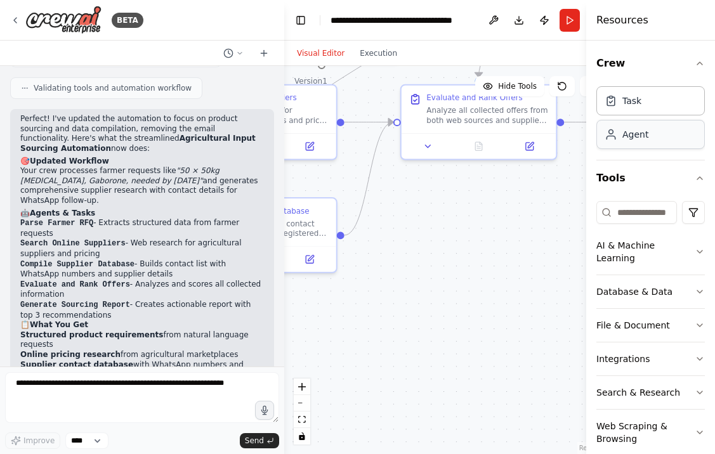
click at [615, 136] on icon at bounding box center [611, 134] width 13 height 13
click at [638, 56] on button "Crew" at bounding box center [650, 64] width 109 height 36
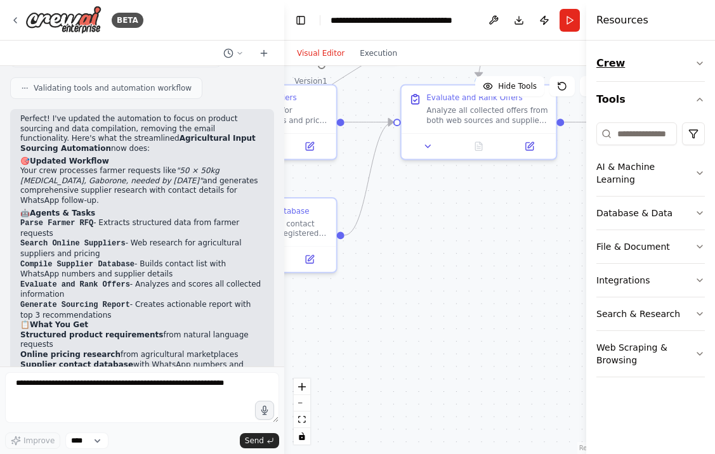
click at [636, 57] on button "Crew" at bounding box center [650, 64] width 109 height 36
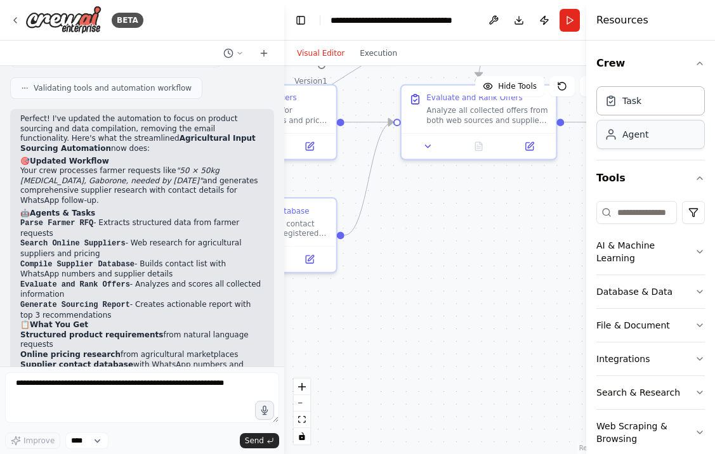
click at [616, 132] on icon at bounding box center [611, 134] width 13 height 13
click at [629, 96] on div "Task" at bounding box center [631, 100] width 19 height 13
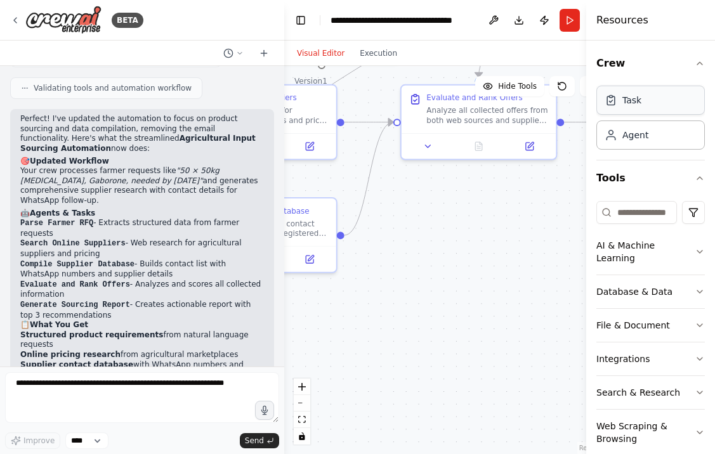
click at [629, 100] on div "Task" at bounding box center [631, 100] width 19 height 13
click at [627, 138] on div "Agent" at bounding box center [635, 134] width 26 height 13
click at [627, 102] on div "Task" at bounding box center [631, 100] width 19 height 13
click at [626, 143] on div "Agent" at bounding box center [650, 134] width 109 height 29
click at [626, 115] on div "Task Agent" at bounding box center [650, 115] width 109 height 69
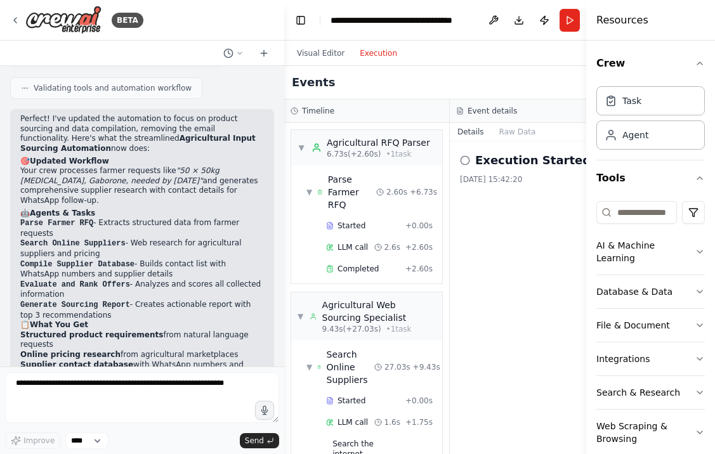
click at [370, 49] on button "Execution" at bounding box center [378, 53] width 53 height 15
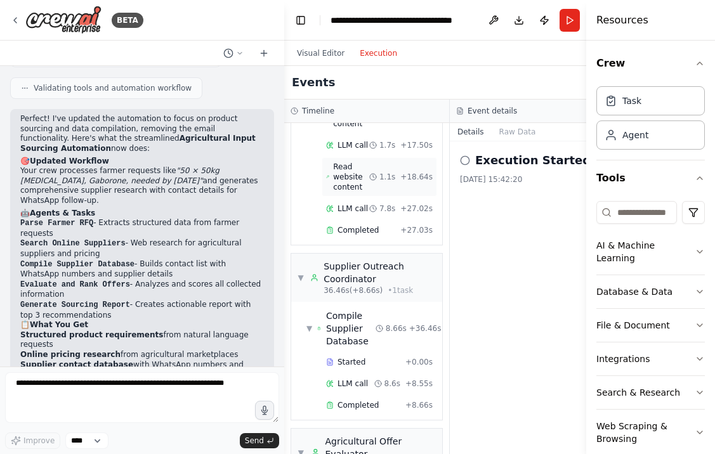
scroll to position [535, 0]
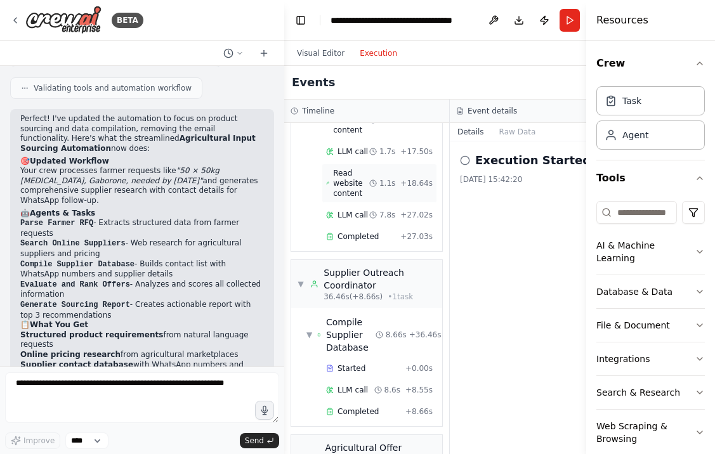
click at [345, 168] on span "Read website content" at bounding box center [351, 183] width 36 height 30
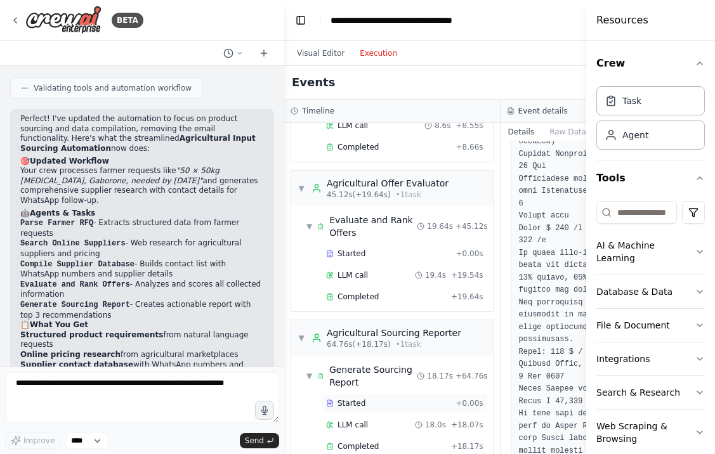
scroll to position [0, 0]
click at [414, 442] on div "Completed" at bounding box center [386, 447] width 120 height 10
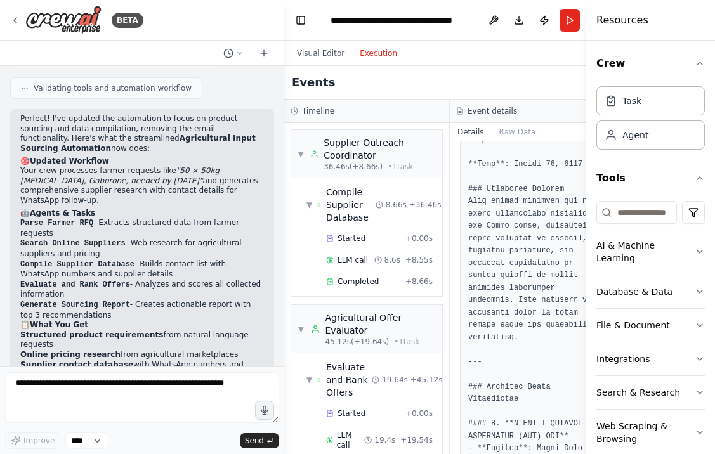
scroll to position [131, 0]
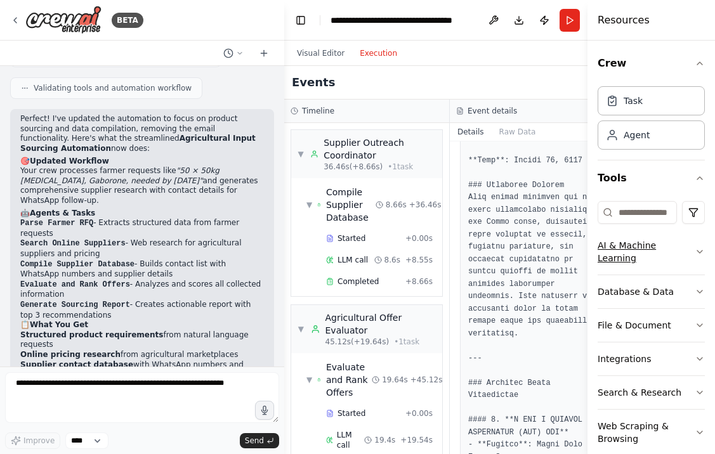
drag, startPoint x: 587, startPoint y: 238, endPoint x: 645, endPoint y: 238, distance: 57.7
click at [645, 238] on div "Resources Crew Task Agent Tools AI & Machine Learning Database & Data File & Do…" at bounding box center [652, 227] width 128 height 454
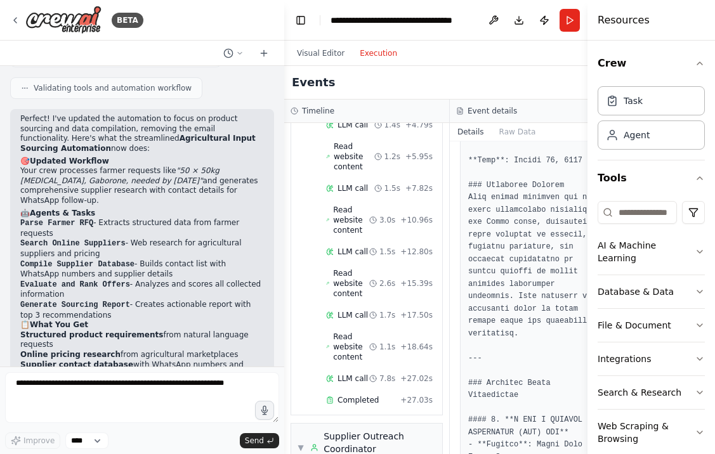
scroll to position [359, 0]
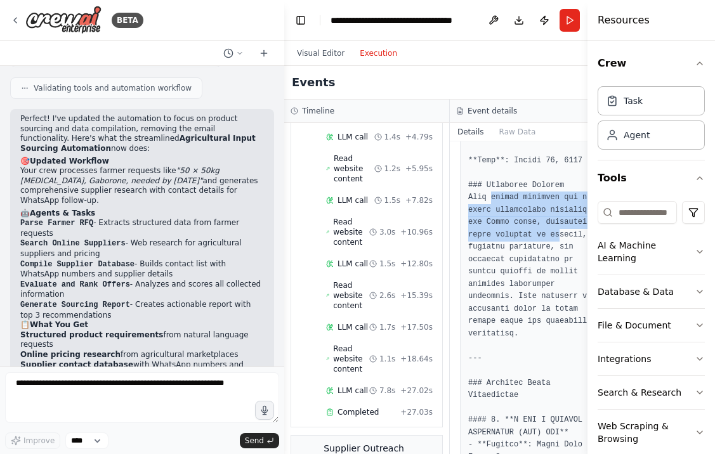
drag, startPoint x: 492, startPoint y: 190, endPoint x: 491, endPoint y: 252, distance: 61.6
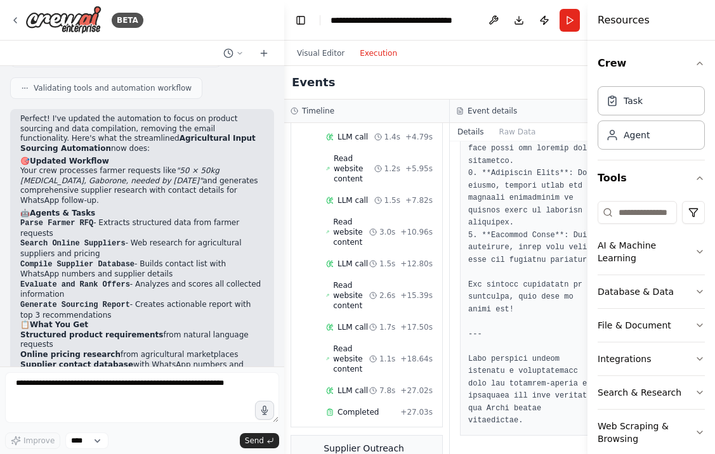
scroll to position [2703, 0]
click at [267, 48] on icon at bounding box center [264, 53] width 10 height 10
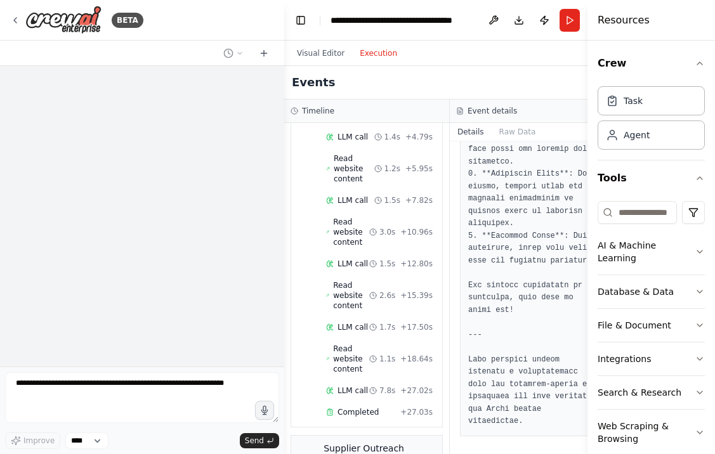
click at [231, 50] on circle at bounding box center [228, 53] width 8 height 8
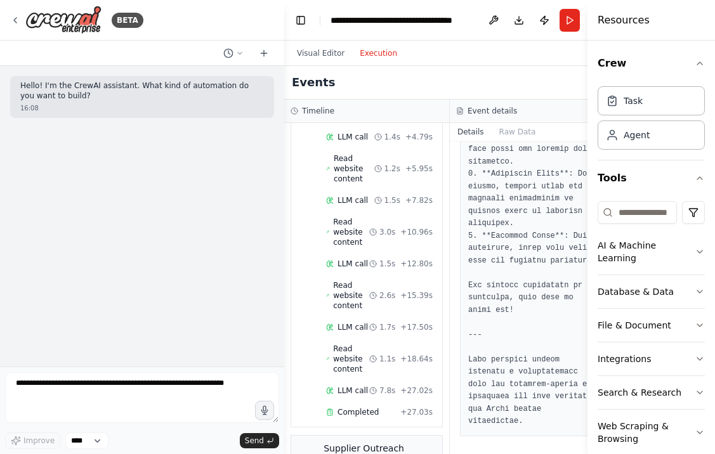
click at [353, 49] on button "Execution" at bounding box center [378, 53] width 53 height 15
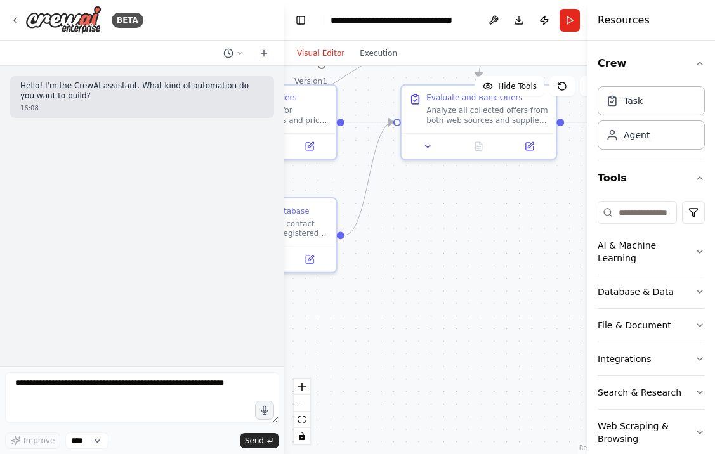
click at [322, 49] on button "Visual Editor" at bounding box center [320, 53] width 63 height 15
click at [226, 53] on icon at bounding box center [228, 53] width 10 height 10
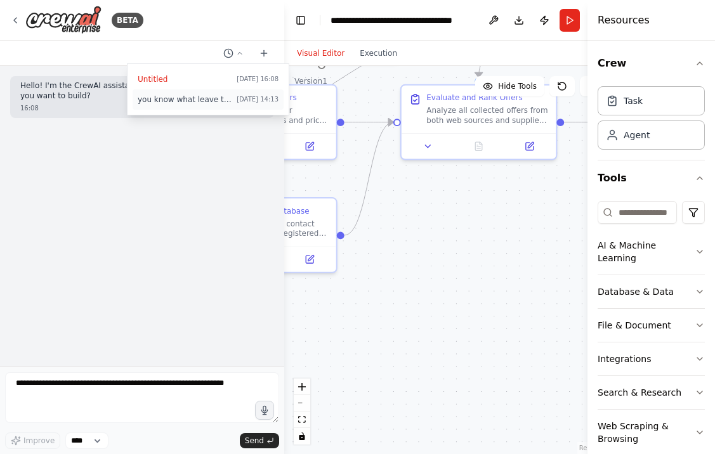
click at [206, 104] on span "you know what leave the email just find the product and then we will use WhatsA…" at bounding box center [185, 100] width 94 height 10
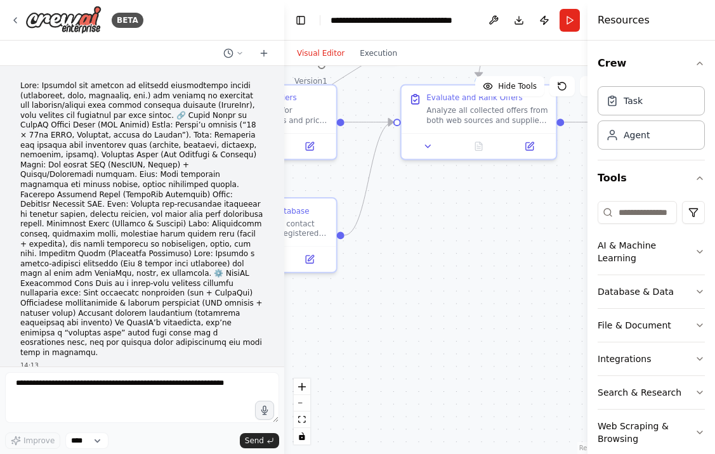
scroll to position [1983, 0]
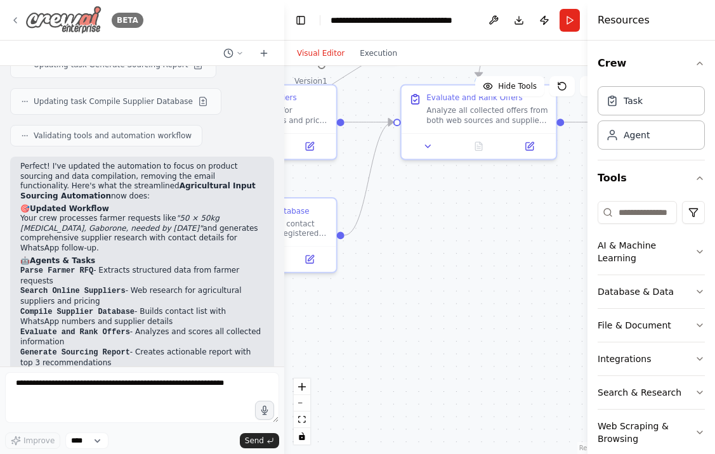
click at [75, 24] on img at bounding box center [63, 20] width 76 height 29
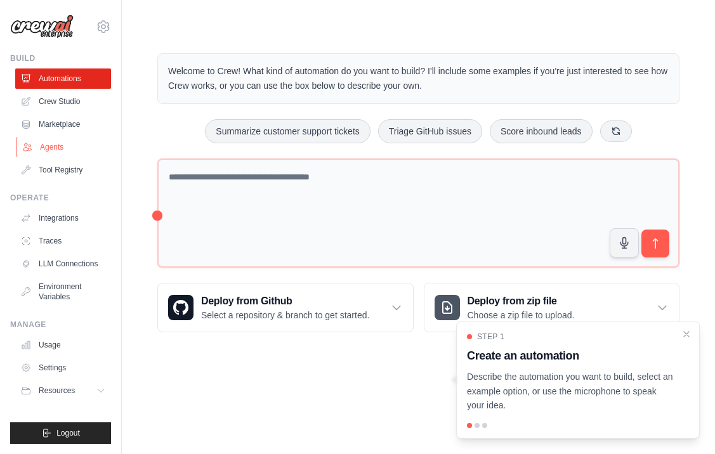
click at [56, 143] on link "Agents" at bounding box center [64, 147] width 96 height 20
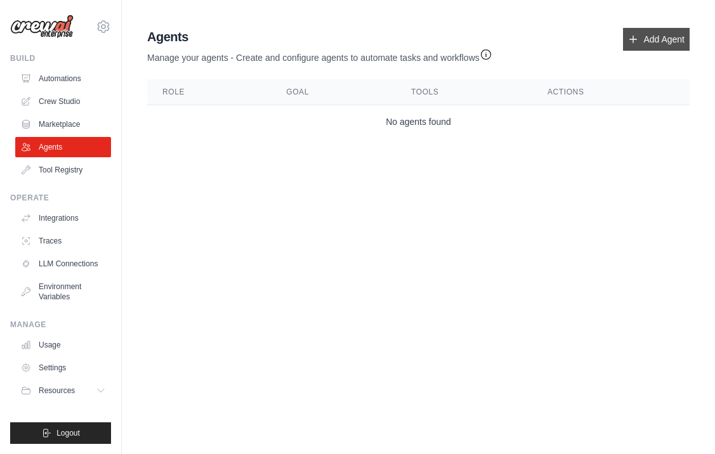
click at [645, 49] on link "Add Agent" at bounding box center [656, 39] width 67 height 23
click at [644, 37] on link "Add Agent" at bounding box center [656, 39] width 67 height 23
click at [627, 39] on link "Add Agent" at bounding box center [656, 39] width 67 height 23
click at [644, 36] on link "Add Agent" at bounding box center [656, 39] width 67 height 23
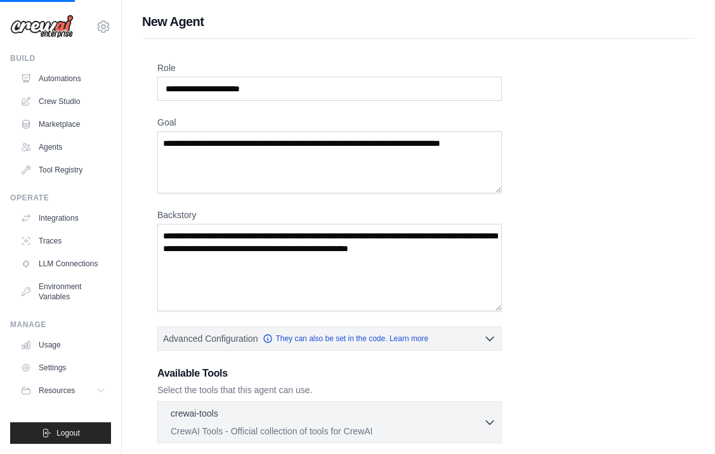
click at [644, 36] on div "New Agent Role Goal [GEOGRAPHIC_DATA] Advanced Configuration They can also be s…" at bounding box center [418, 340] width 593 height 655
click at [276, 88] on input "Role" at bounding box center [329, 89] width 345 height 24
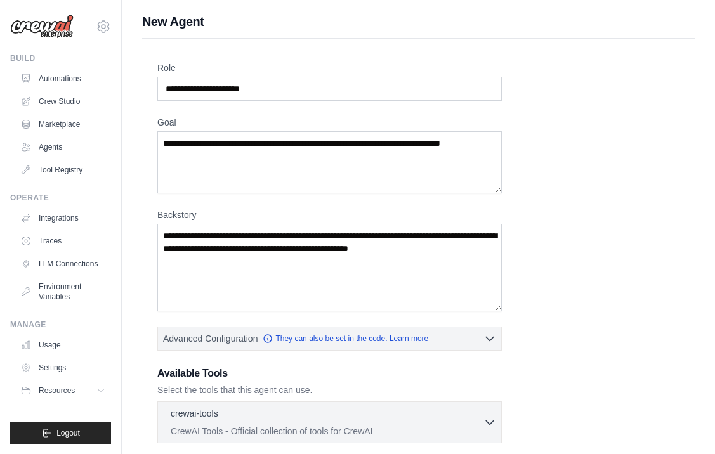
click at [273, 88] on input "Role" at bounding box center [329, 89] width 345 height 24
click at [303, 91] on input "Role" at bounding box center [329, 89] width 345 height 24
type input "*"
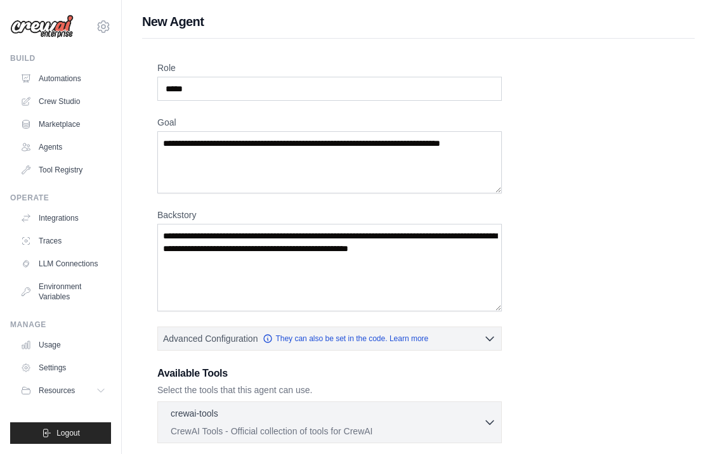
type input "*****"
click at [254, 158] on textarea "Goal" at bounding box center [329, 162] width 345 height 62
click at [231, 91] on input "*****" at bounding box center [329, 89] width 345 height 24
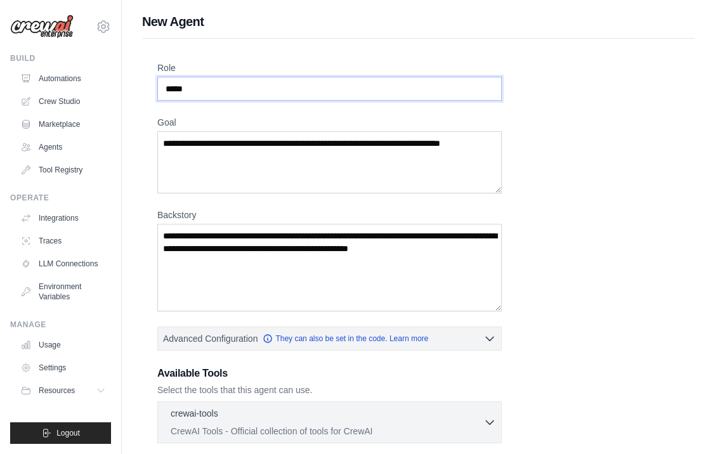
click at [231, 91] on input "*****" at bounding box center [329, 89] width 345 height 24
type input "*****"
click at [264, 197] on div "Role ***** Goal [GEOGRAPHIC_DATA] Advanced Configuration They can also be set i…" at bounding box center [418, 343] width 522 height 562
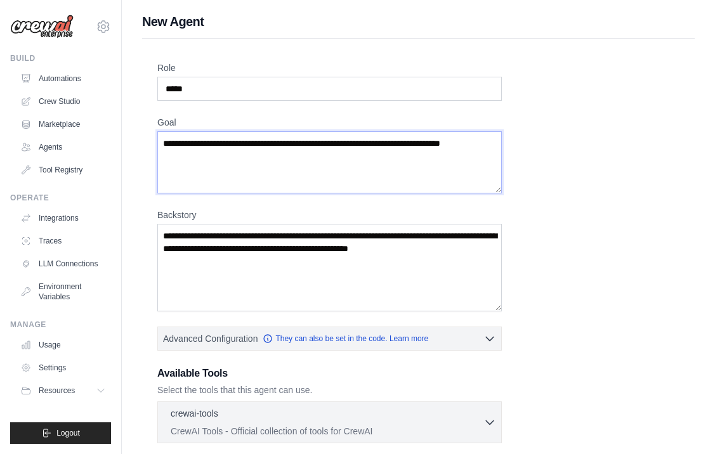
click at [264, 179] on textarea "Goal" at bounding box center [329, 162] width 345 height 62
paste textarea "**********"
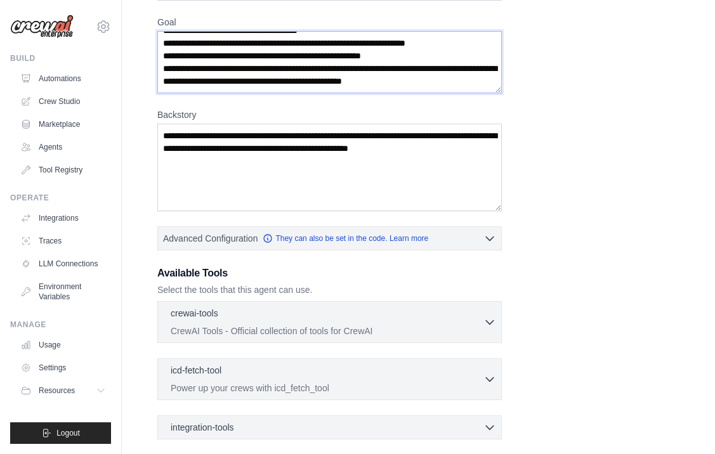
scroll to position [343, 0]
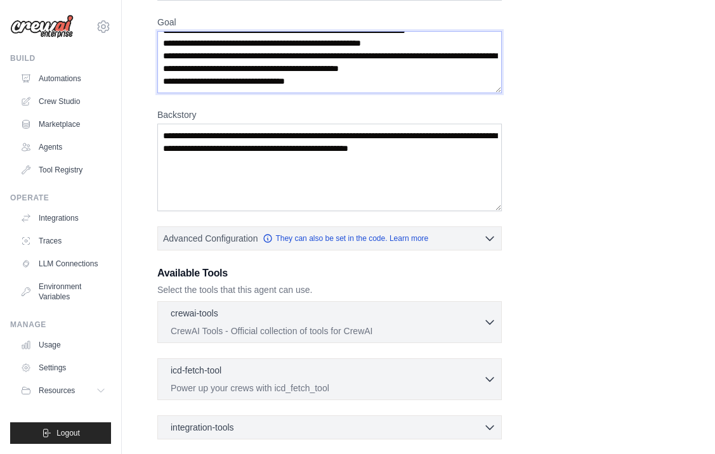
type textarea "**********"
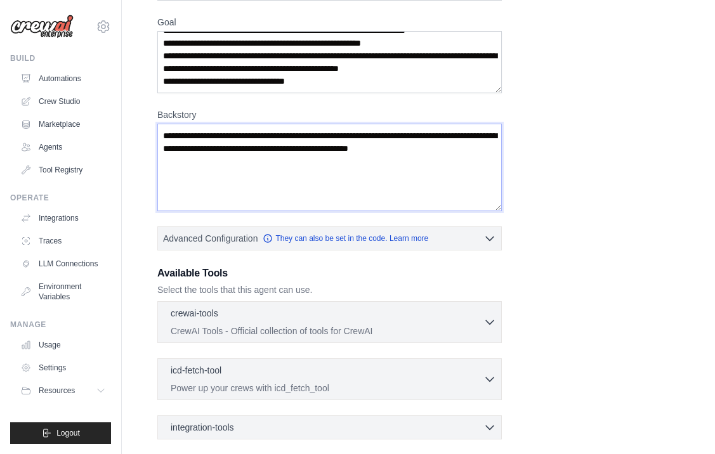
click at [220, 159] on textarea "Backstory" at bounding box center [329, 168] width 345 height 88
drag, startPoint x: 263, startPoint y: 145, endPoint x: 348, endPoint y: 150, distance: 85.8
click at [348, 150] on textarea "Backstory" at bounding box center [329, 168] width 345 height 88
drag, startPoint x: 326, startPoint y: 145, endPoint x: 198, endPoint y: 122, distance: 129.6
click at [198, 122] on div "Backstory" at bounding box center [329, 160] width 345 height 103
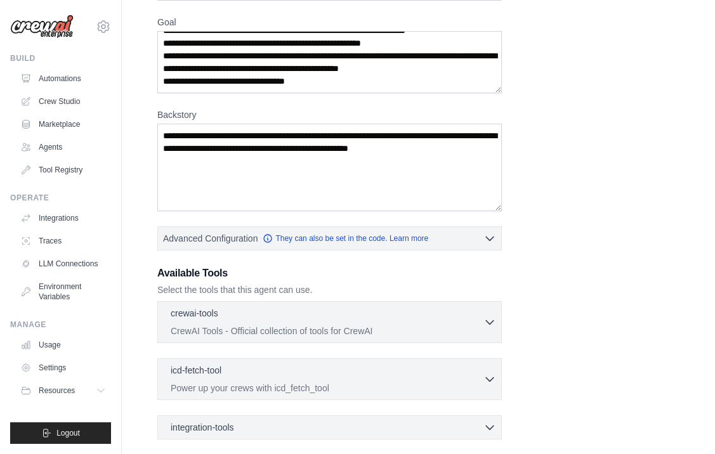
click at [497, 0] on div "Role ***** Goal [GEOGRAPHIC_DATA] Advanced Configuration They can also be set i…" at bounding box center [418, 242] width 522 height 562
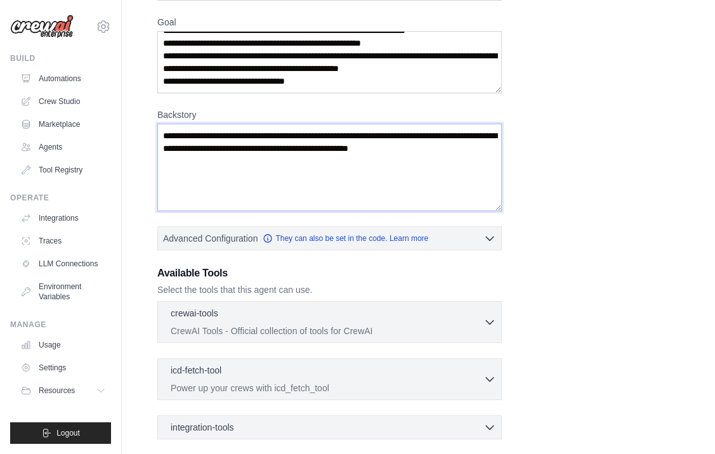
click at [280, 159] on textarea "Backstory" at bounding box center [329, 168] width 345 height 88
paste textarea "**********"
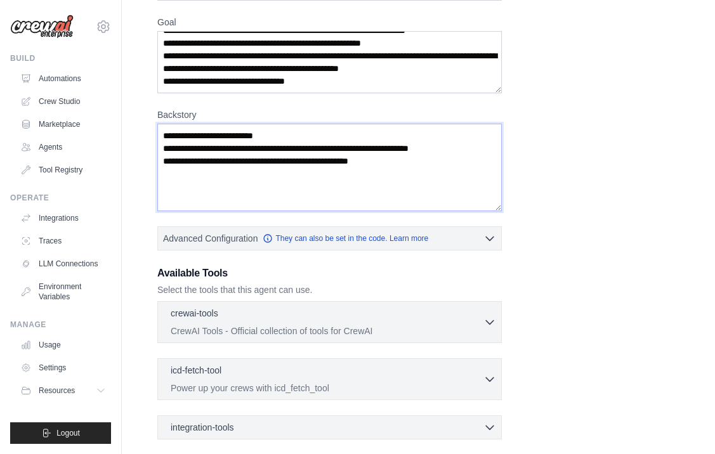
paste textarea "**********"
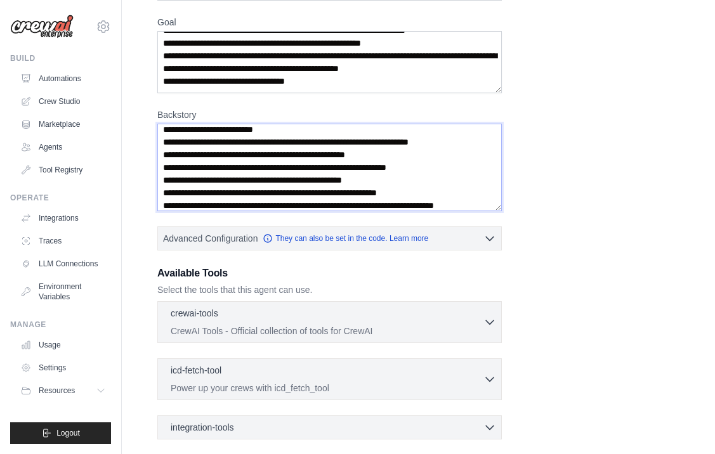
click at [348, 170] on textarea "**********" at bounding box center [329, 168] width 345 height 88
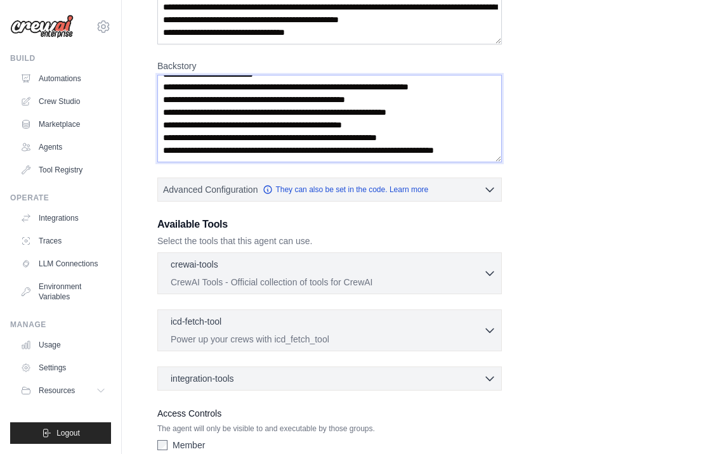
scroll to position [156, 0]
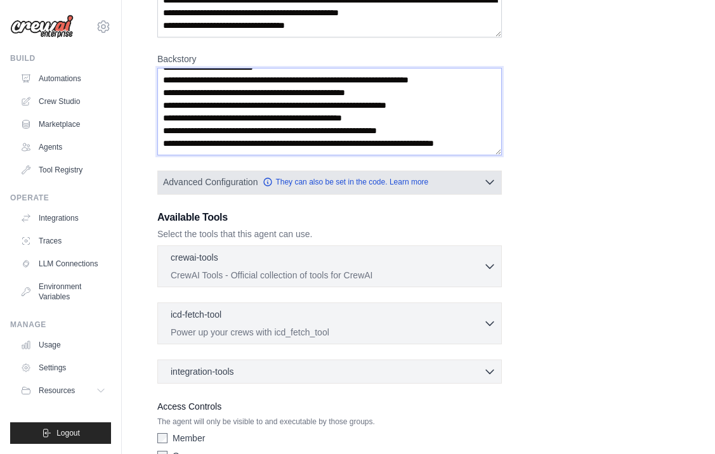
type textarea "**********"
click at [453, 178] on button "Advanced Configuration They can also be set in the code. Learn more" at bounding box center [329, 182] width 343 height 23
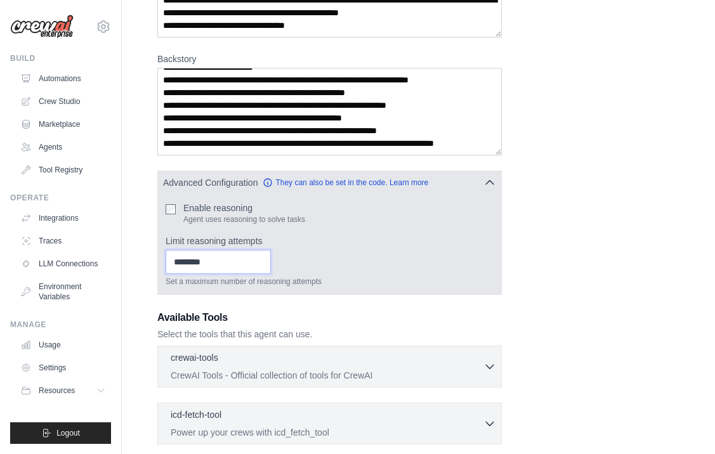
click at [201, 261] on input "Limit reasoning attempts" at bounding box center [218, 262] width 105 height 24
click at [241, 261] on input "Limit reasoning attempts" at bounding box center [218, 262] width 105 height 24
click at [263, 257] on input "*" at bounding box center [218, 262] width 105 height 24
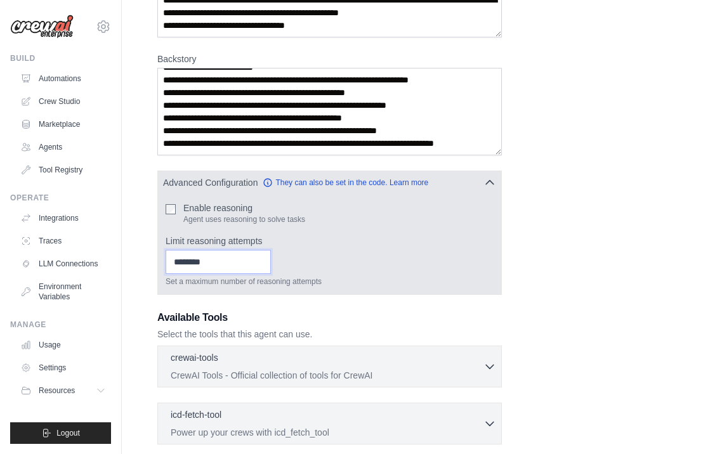
click at [266, 261] on input "*" at bounding box center [218, 262] width 105 height 24
type input "*"
click at [266, 261] on input "*" at bounding box center [218, 262] width 105 height 24
click at [480, 178] on button "Advanced Configuration They can also be set in the code. Learn more" at bounding box center [329, 182] width 343 height 23
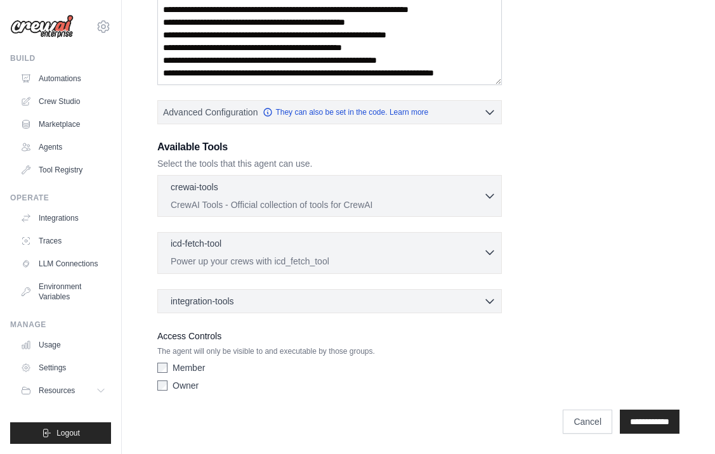
scroll to position [227, 0]
click at [230, 296] on span "integration-tools" at bounding box center [202, 300] width 63 height 13
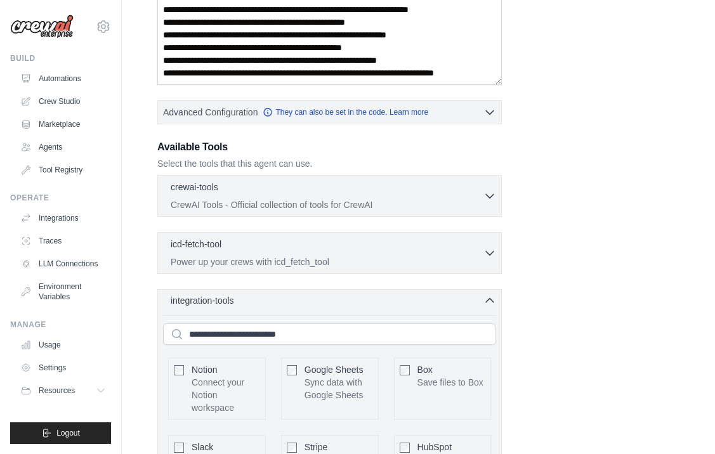
click at [228, 299] on span "integration-tools" at bounding box center [202, 300] width 63 height 13
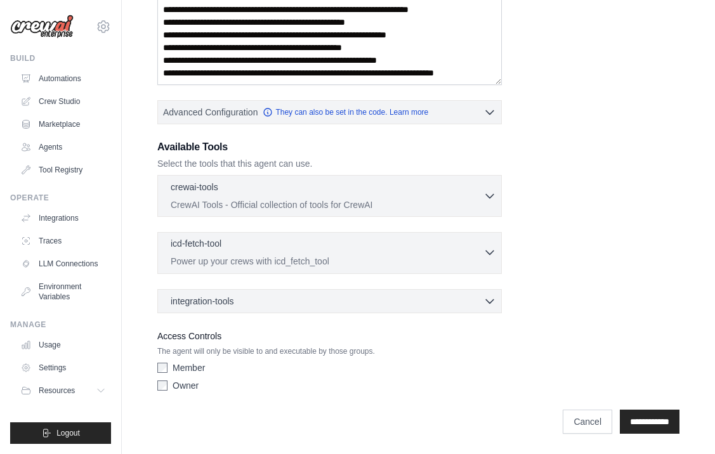
click at [233, 261] on p "Power up your crews with icd_fetch_tool" at bounding box center [327, 261] width 313 height 13
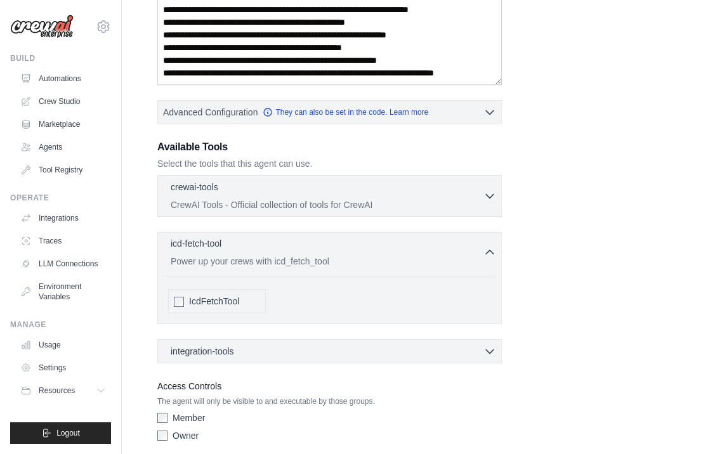
click at [233, 259] on p "Power up your crews with icd_fetch_tool" at bounding box center [327, 261] width 313 height 13
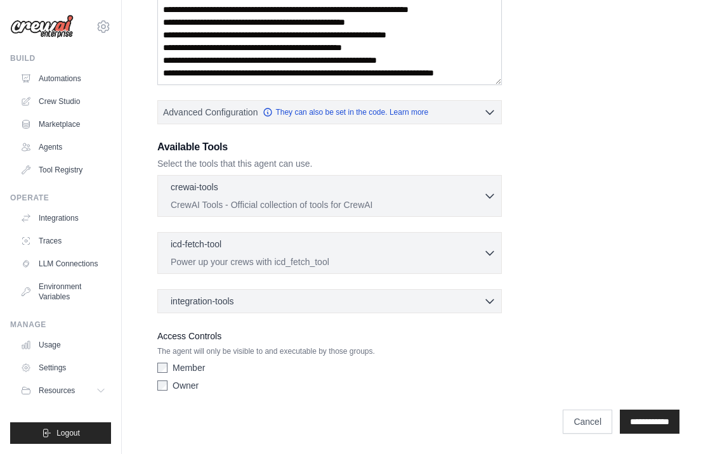
click at [234, 213] on div "crewai-tools 0 selected CrewAI Tools - Official collection of tools for CrewAI …" at bounding box center [329, 196] width 345 height 42
click at [234, 202] on p "CrewAI Tools - Official collection of tools for CrewAI" at bounding box center [327, 204] width 313 height 13
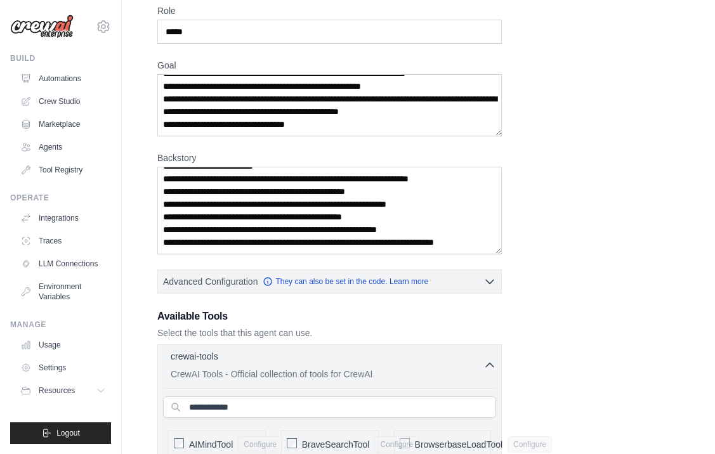
scroll to position [57, 0]
click at [232, 376] on p "CrewAI Tools - Official collection of tools for CrewAI" at bounding box center [327, 373] width 313 height 13
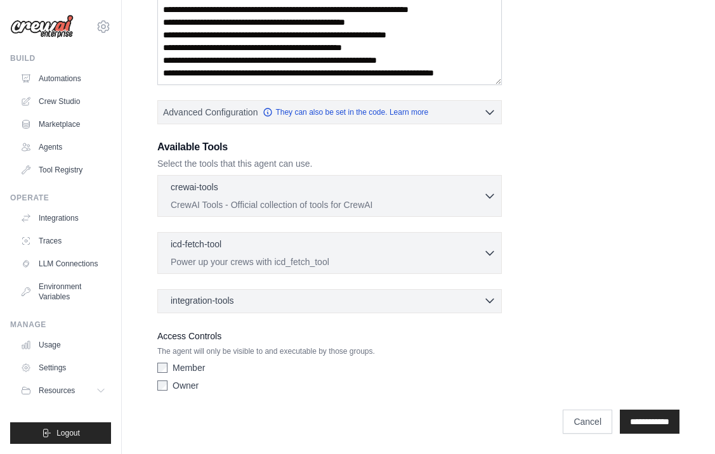
scroll to position [227, 0]
drag, startPoint x: 200, startPoint y: 352, endPoint x: 322, endPoint y: 355, distance: 122.5
click at [323, 355] on p "The agent will only be visible to and executable by those groups." at bounding box center [329, 351] width 345 height 10
click at [319, 367] on div "Member" at bounding box center [329, 368] width 345 height 13
click at [650, 423] on input "**********" at bounding box center [650, 422] width 60 height 24
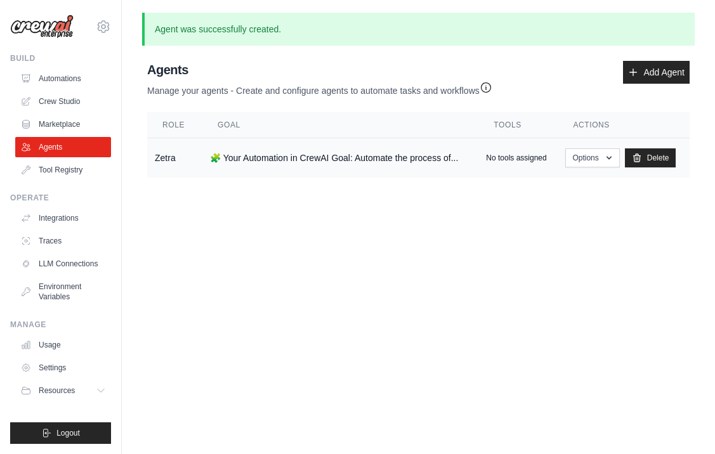
click at [605, 170] on td "Options Show Edit [GEOGRAPHIC_DATA]" at bounding box center [624, 158] width 132 height 40
